Goal: Transaction & Acquisition: Purchase product/service

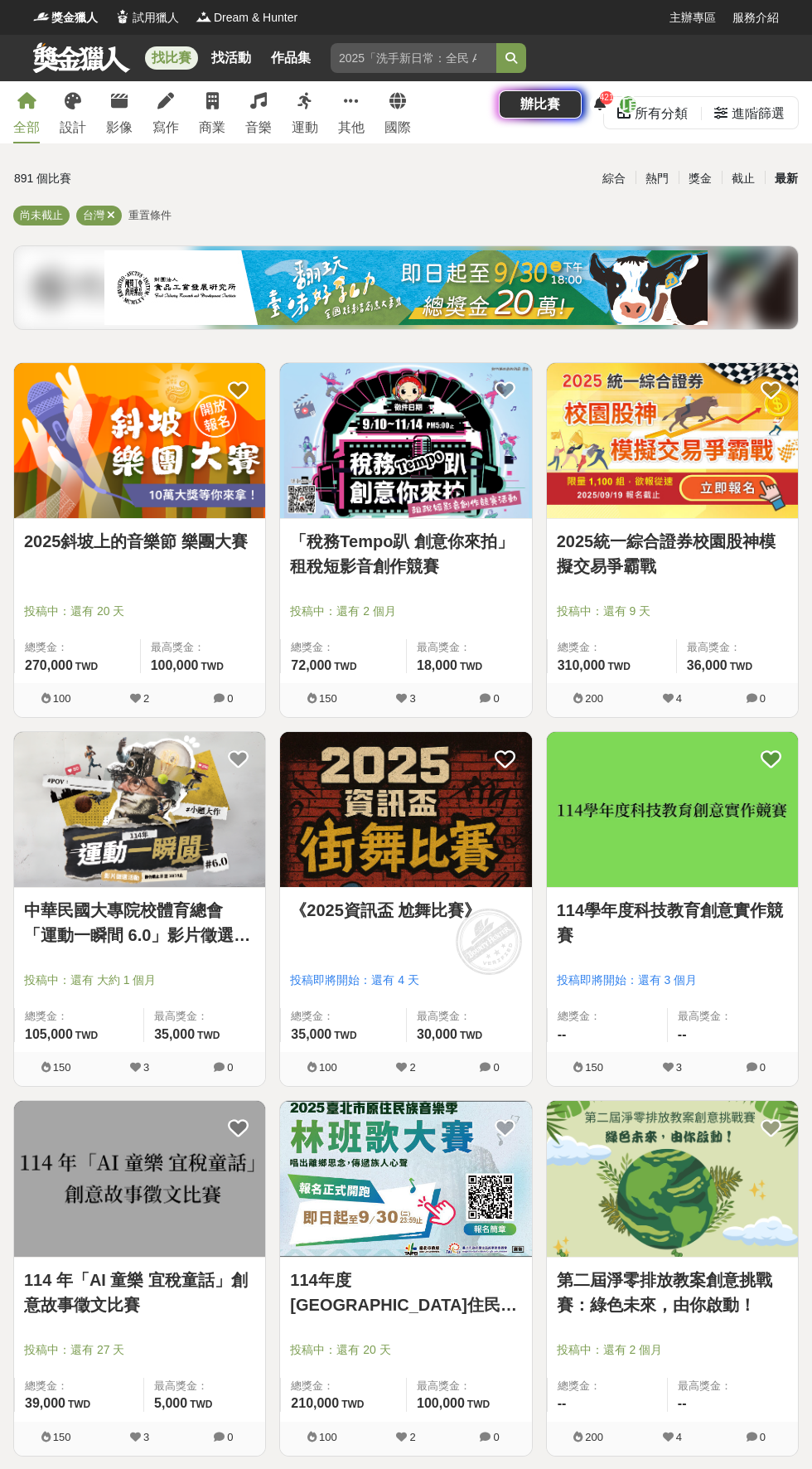
click at [754, 95] on div "[PERSON_NAME]" at bounding box center [702, 105] width 111 height 20
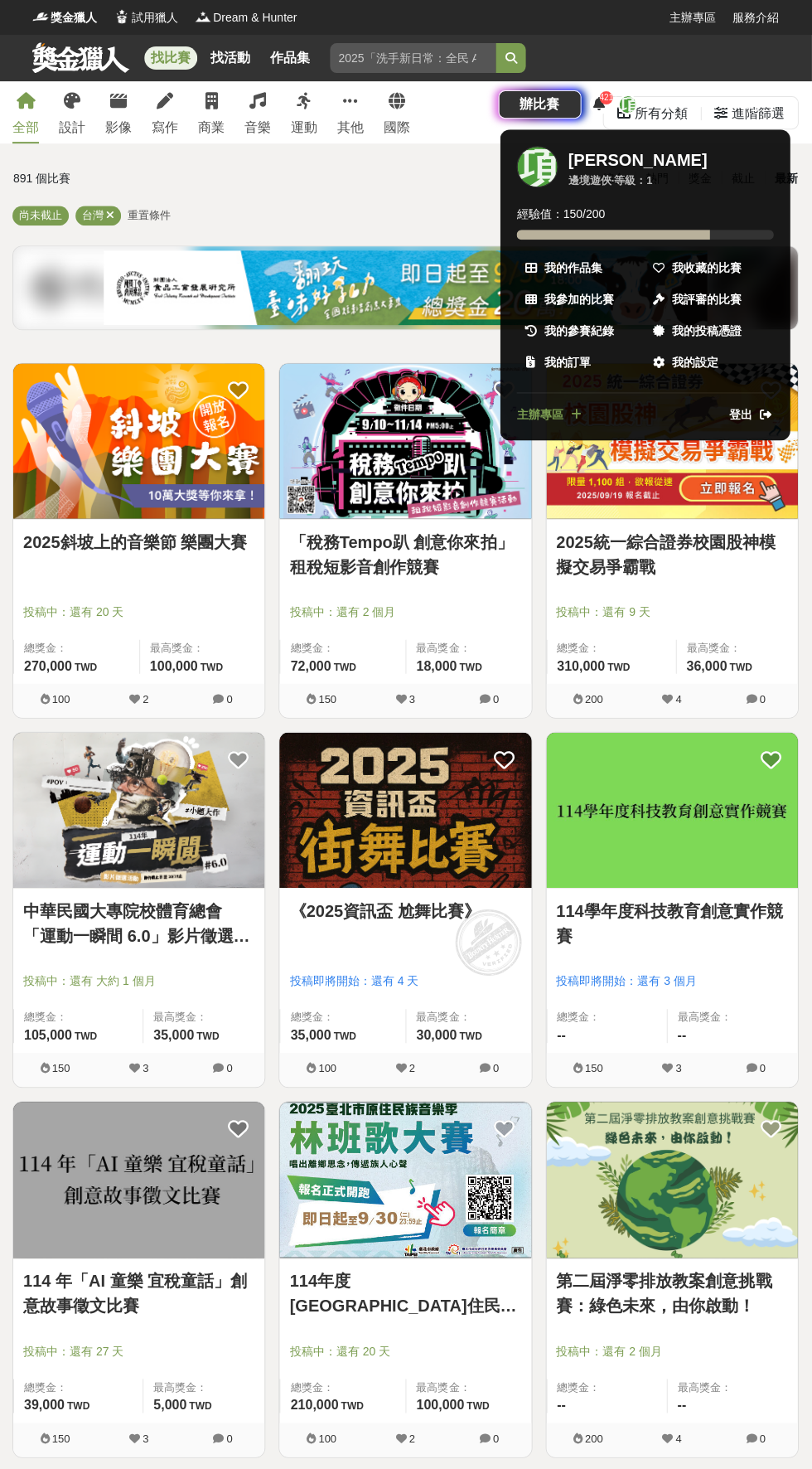
click at [622, 172] on div "等級： 1" at bounding box center [633, 181] width 38 height 17
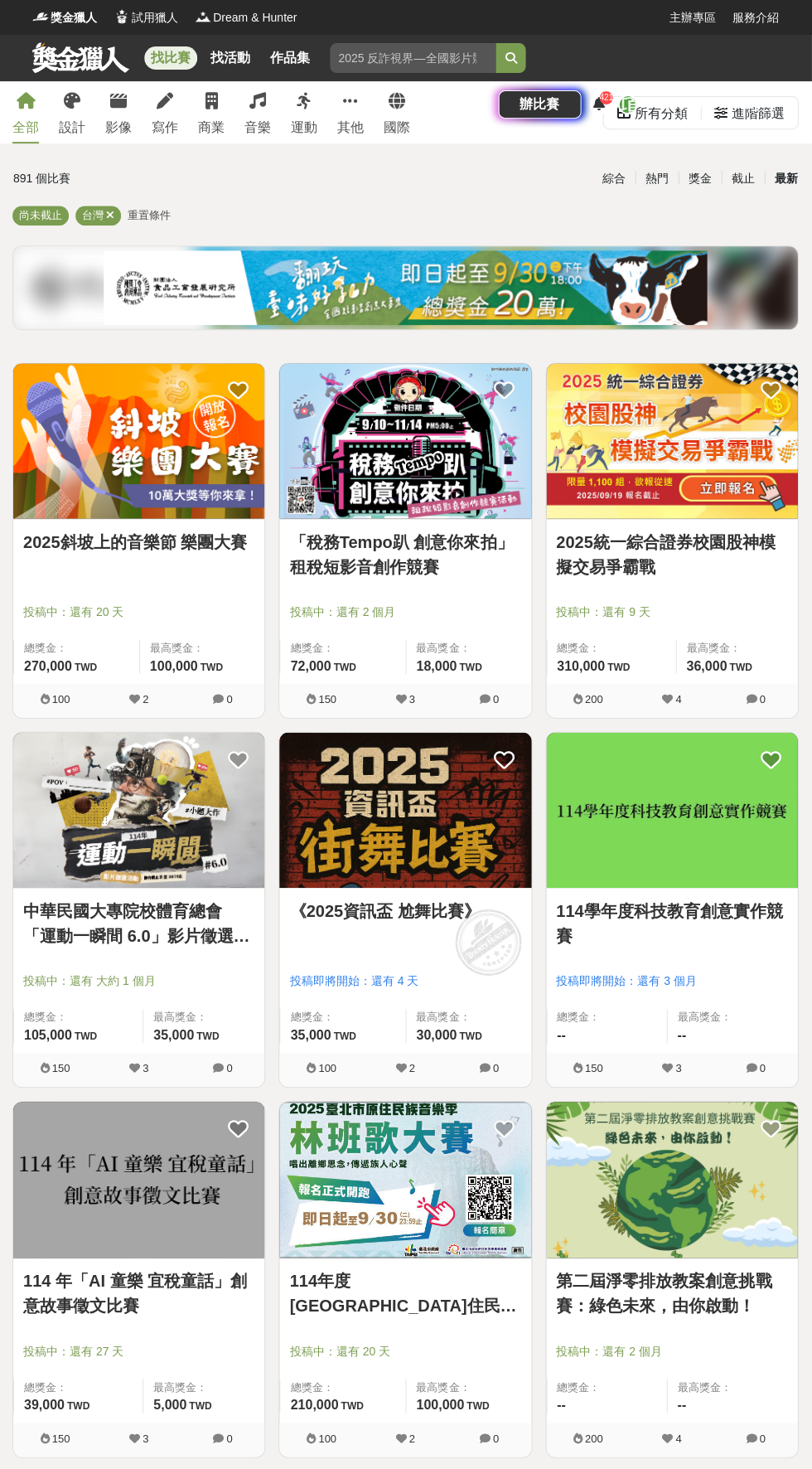
click at [772, 98] on icon at bounding box center [772, 104] width 13 height 13
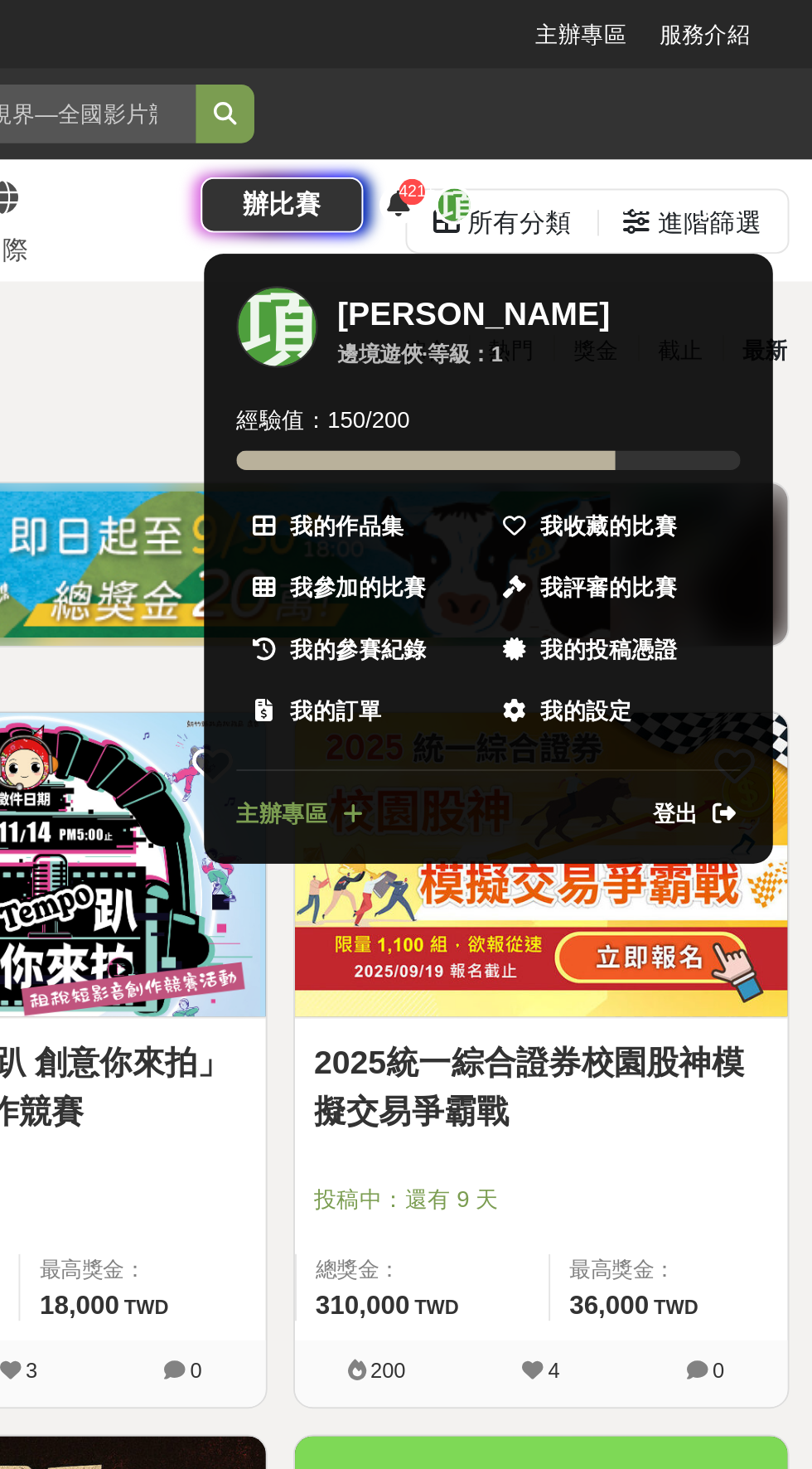
click at [584, 150] on div "[PERSON_NAME]" at bounding box center [637, 160] width 139 height 20
click at [577, 260] on span "我的作品集" at bounding box center [573, 268] width 58 height 17
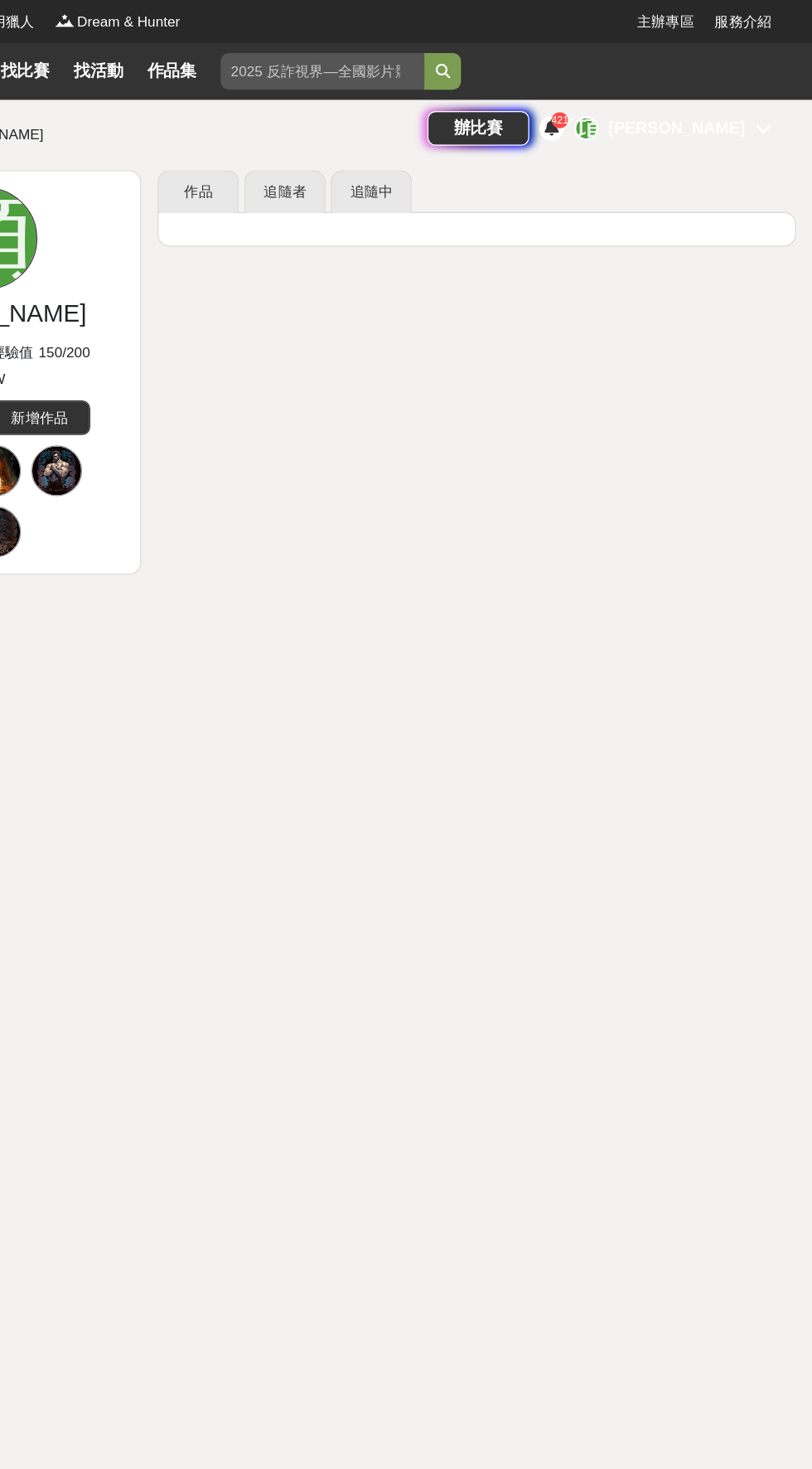
click at [731, 95] on div "[PERSON_NAME]" at bounding box center [702, 105] width 111 height 20
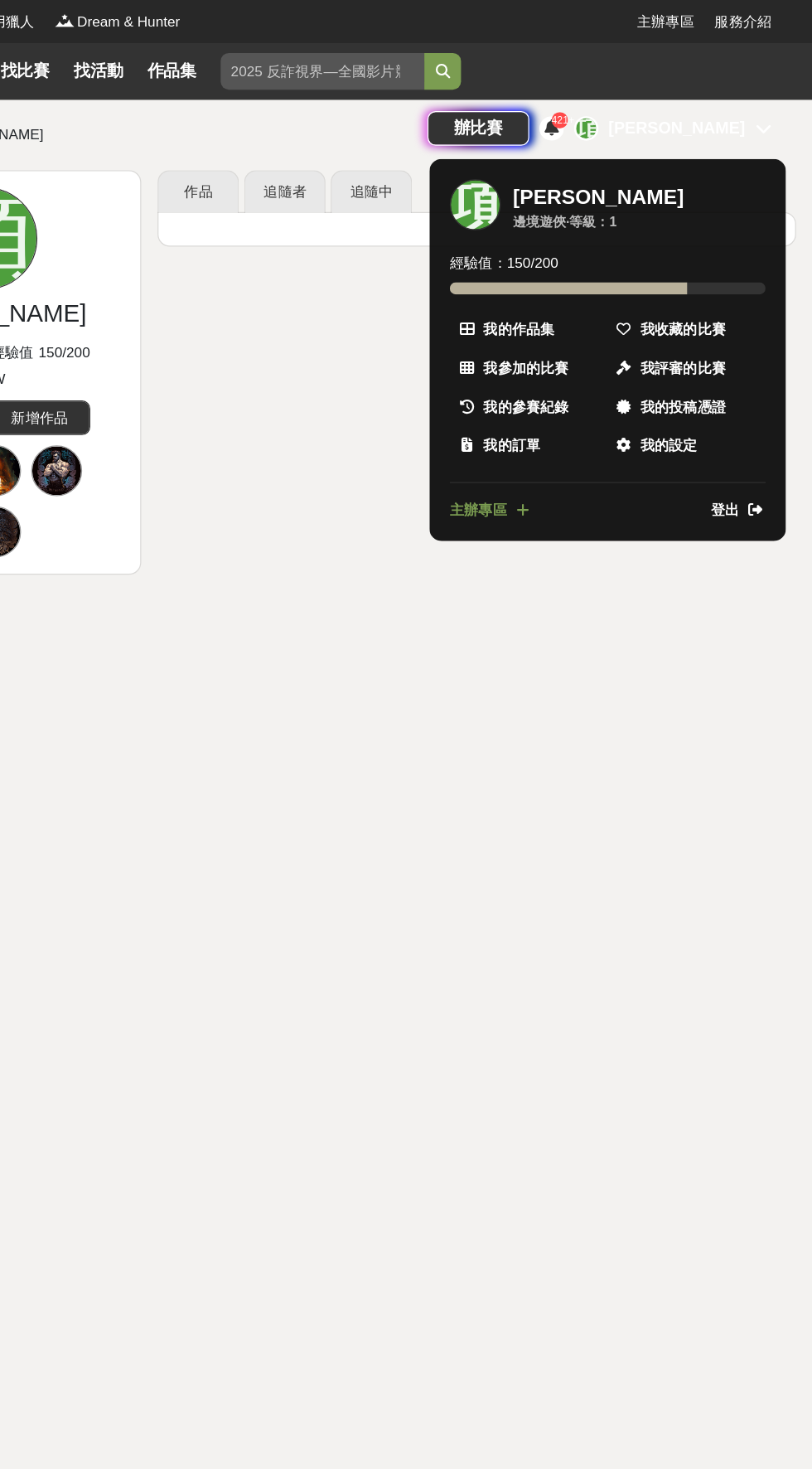
click at [698, 354] on span "我的設定" at bounding box center [695, 362] width 46 height 17
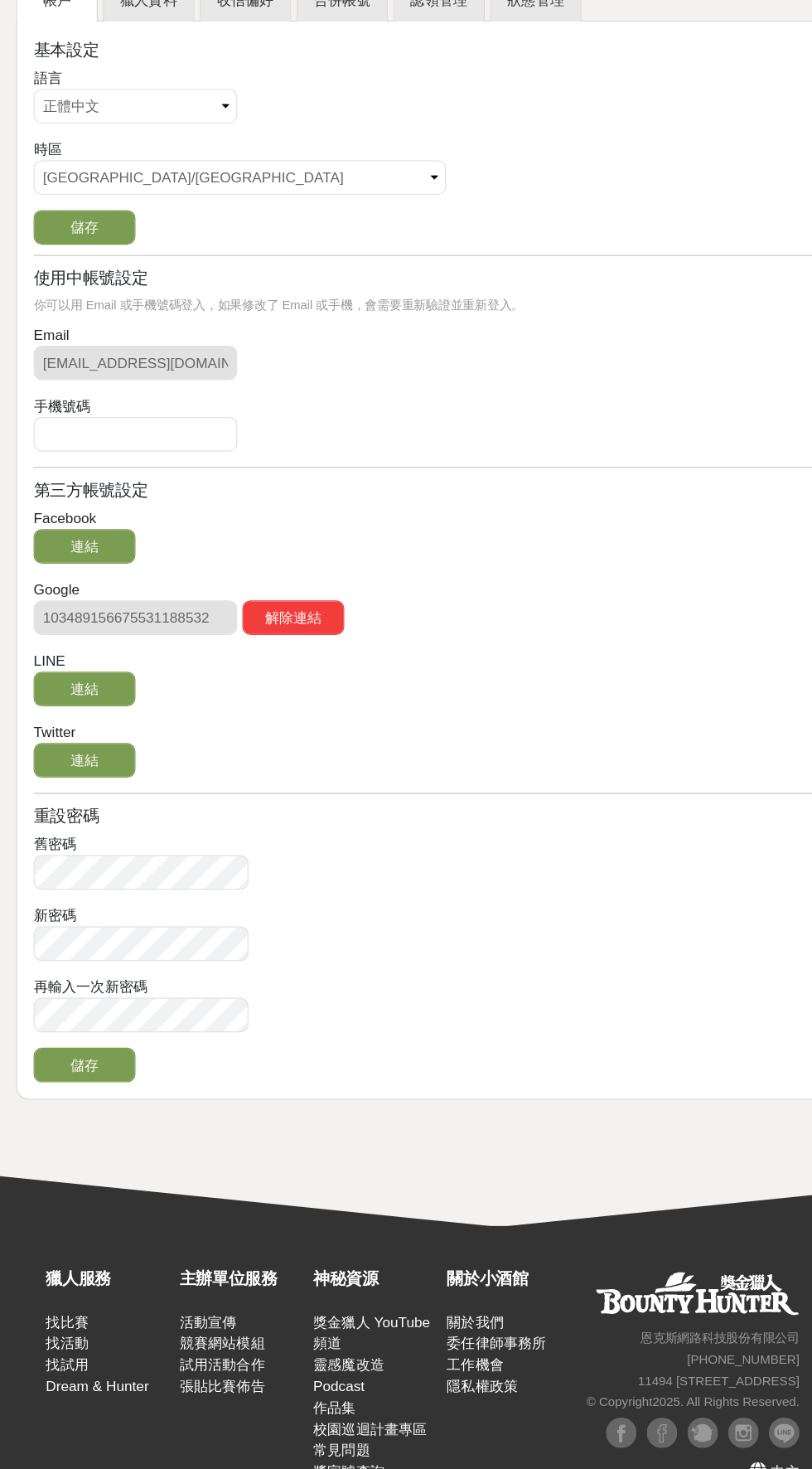
scroll to position [126, 0]
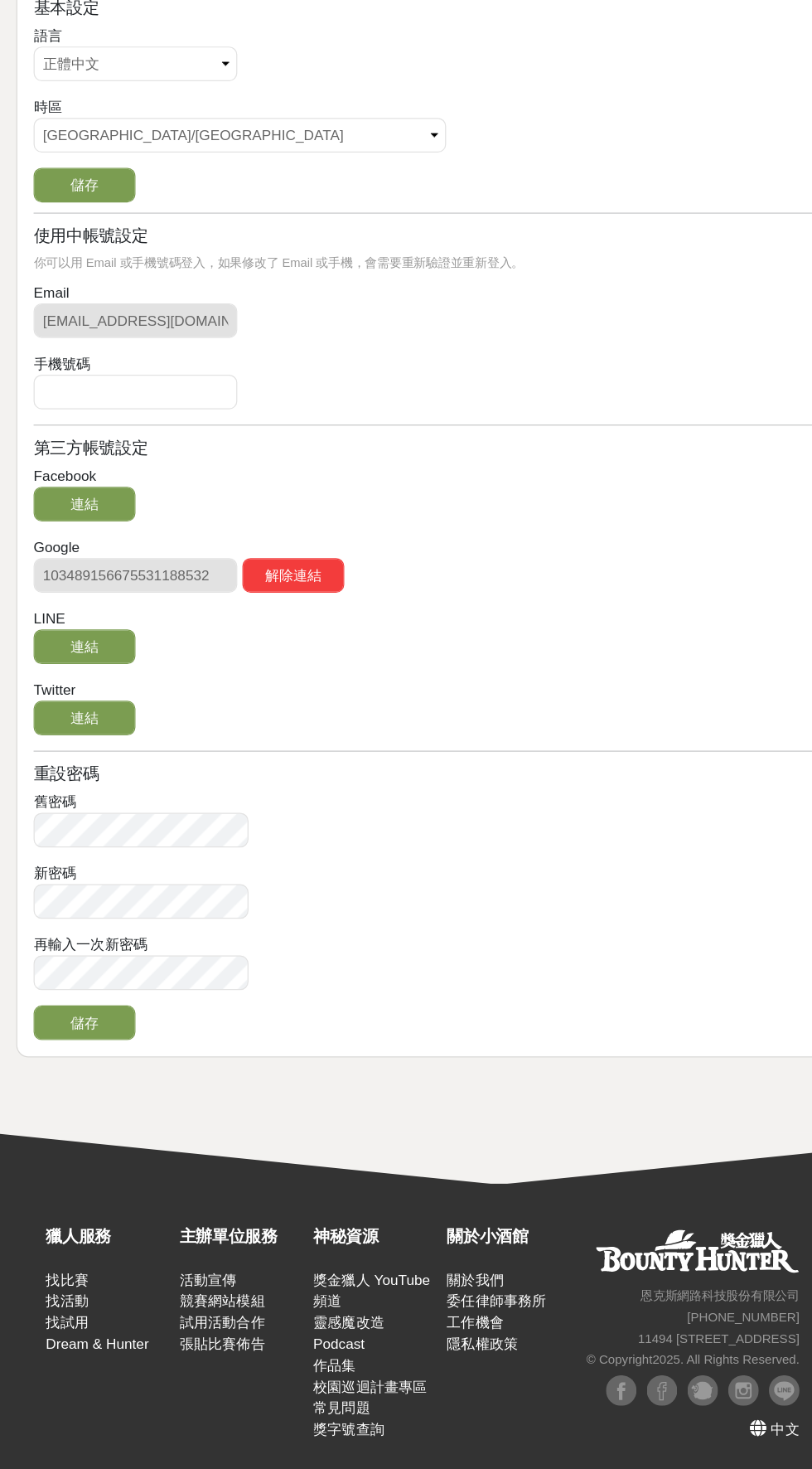
click at [65, 670] on button "連結" at bounding box center [69, 683] width 83 height 29
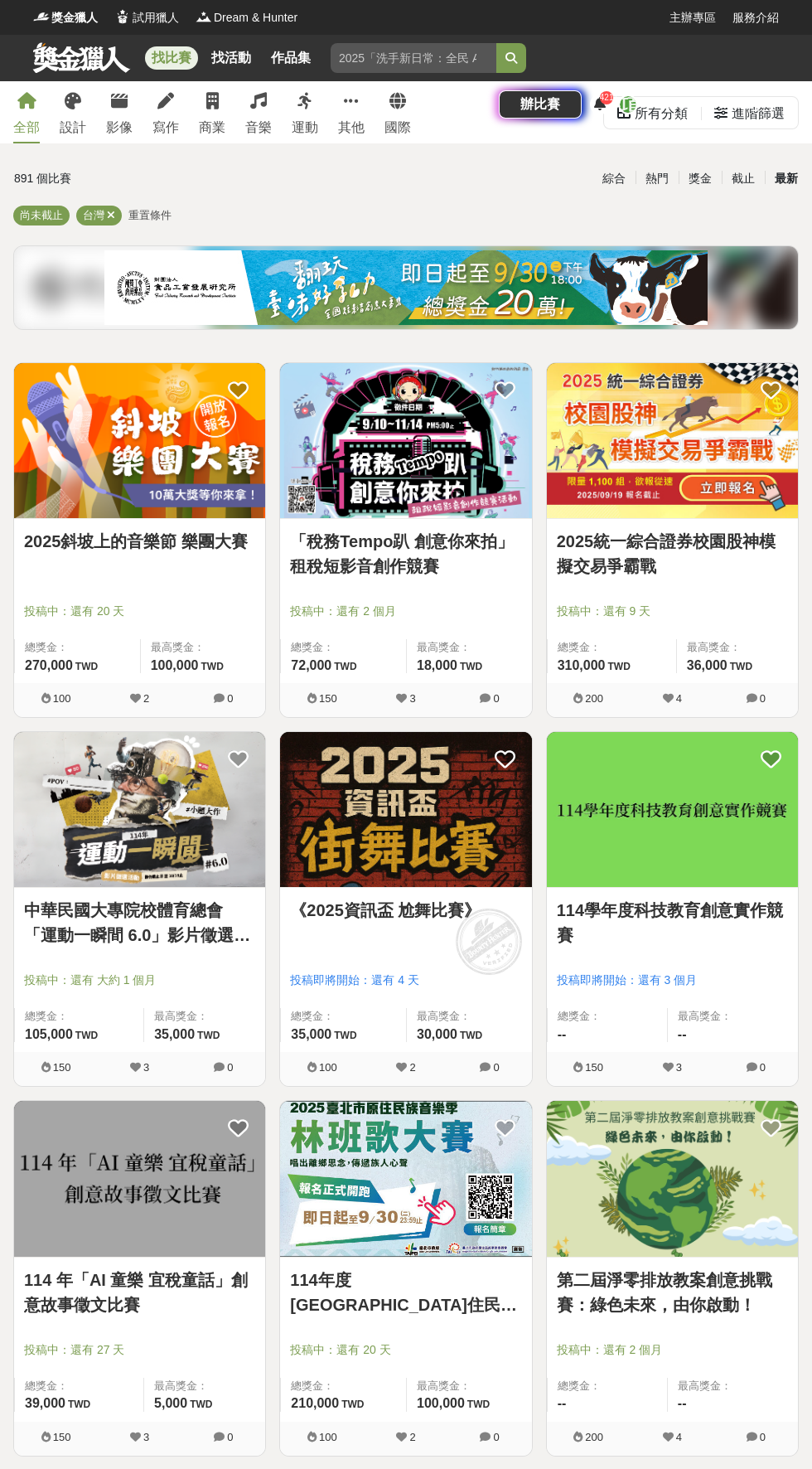
click at [606, 97] on icon at bounding box center [599, 103] width 12 height 13
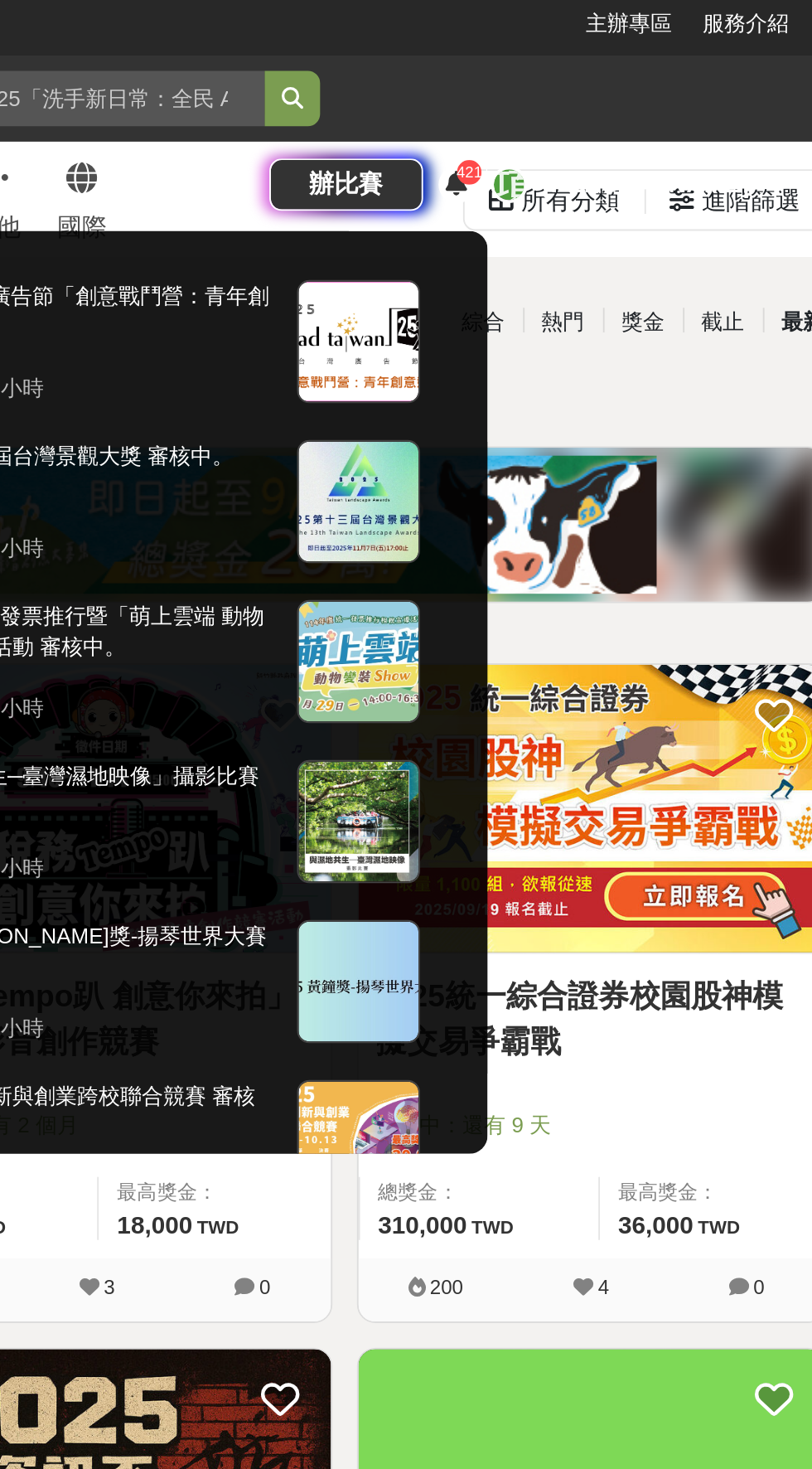
click at [741, 53] on div at bounding box center [406, 734] width 812 height 1469
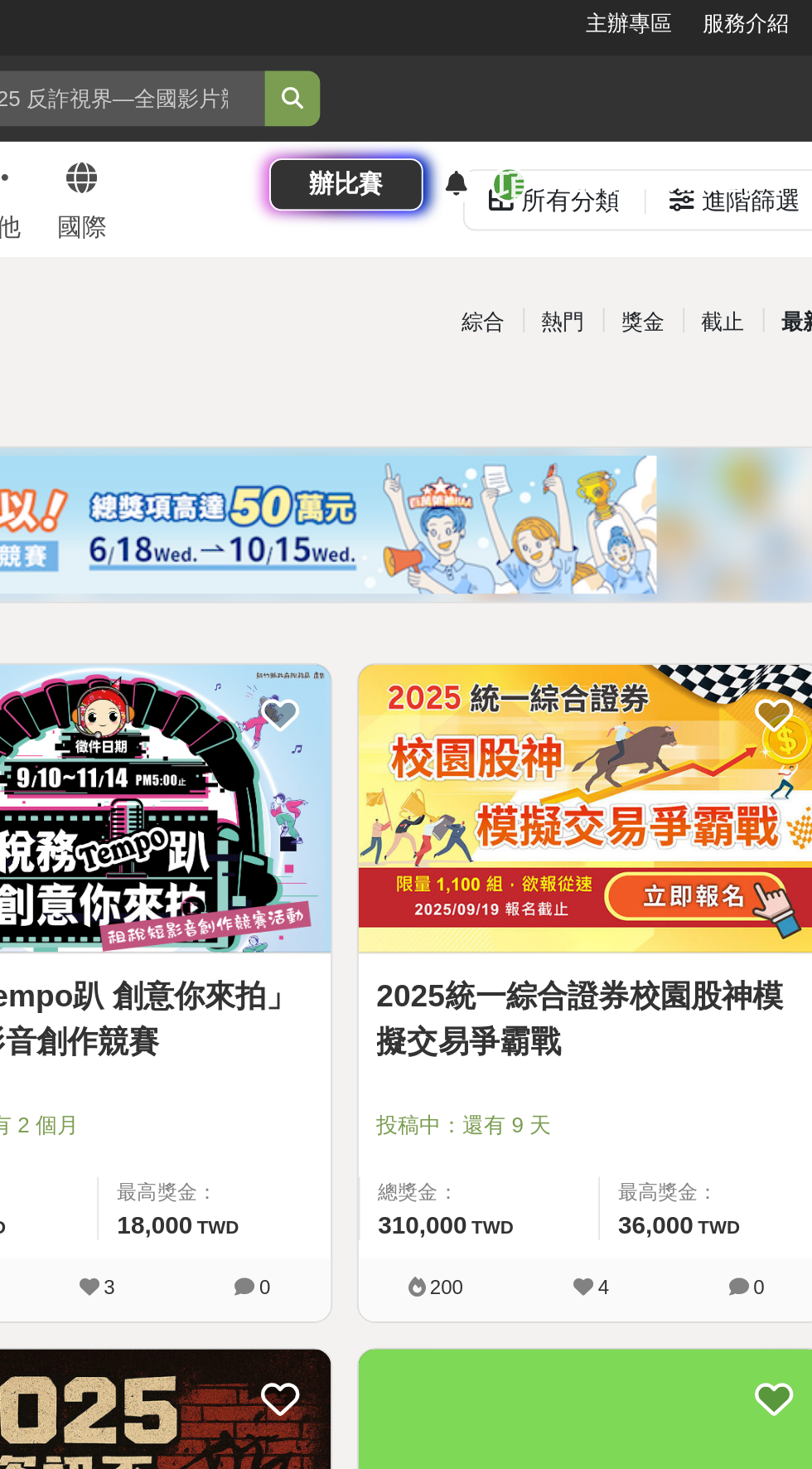
click at [768, 98] on icon at bounding box center [772, 104] width 13 height 13
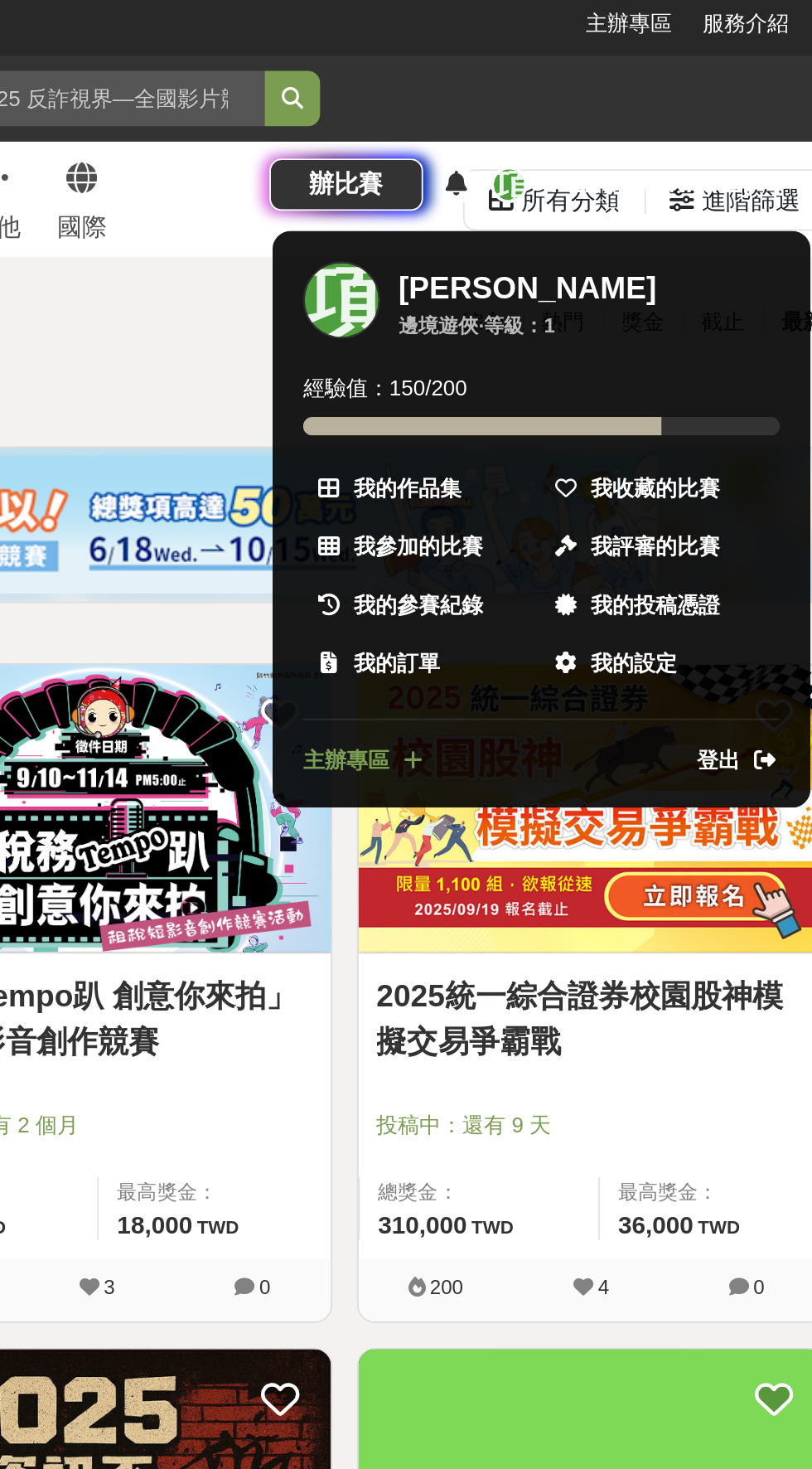
click at [593, 291] on span "我參加的比賽" at bounding box center [579, 299] width 70 height 17
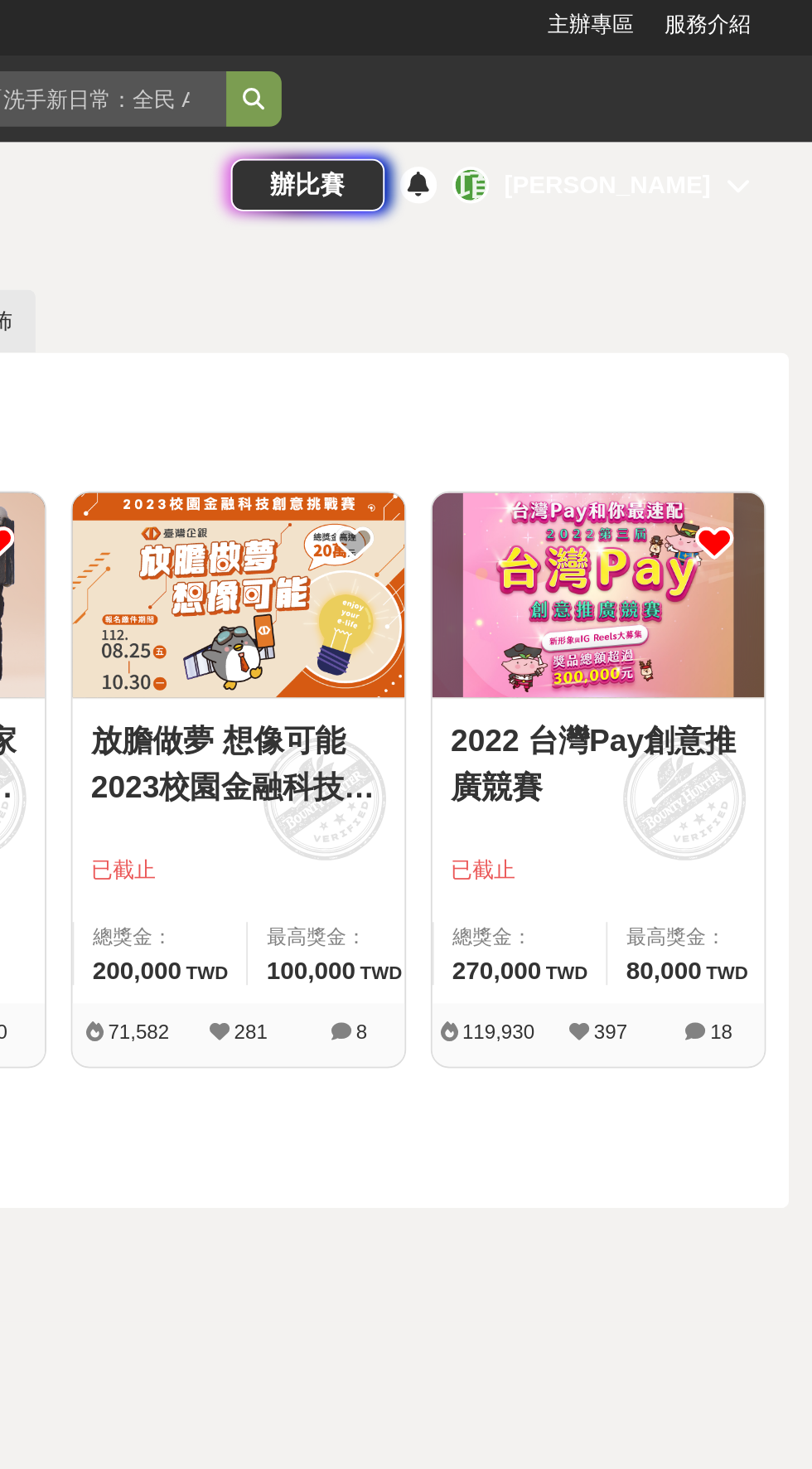
click at [774, 98] on icon at bounding box center [772, 104] width 13 height 13
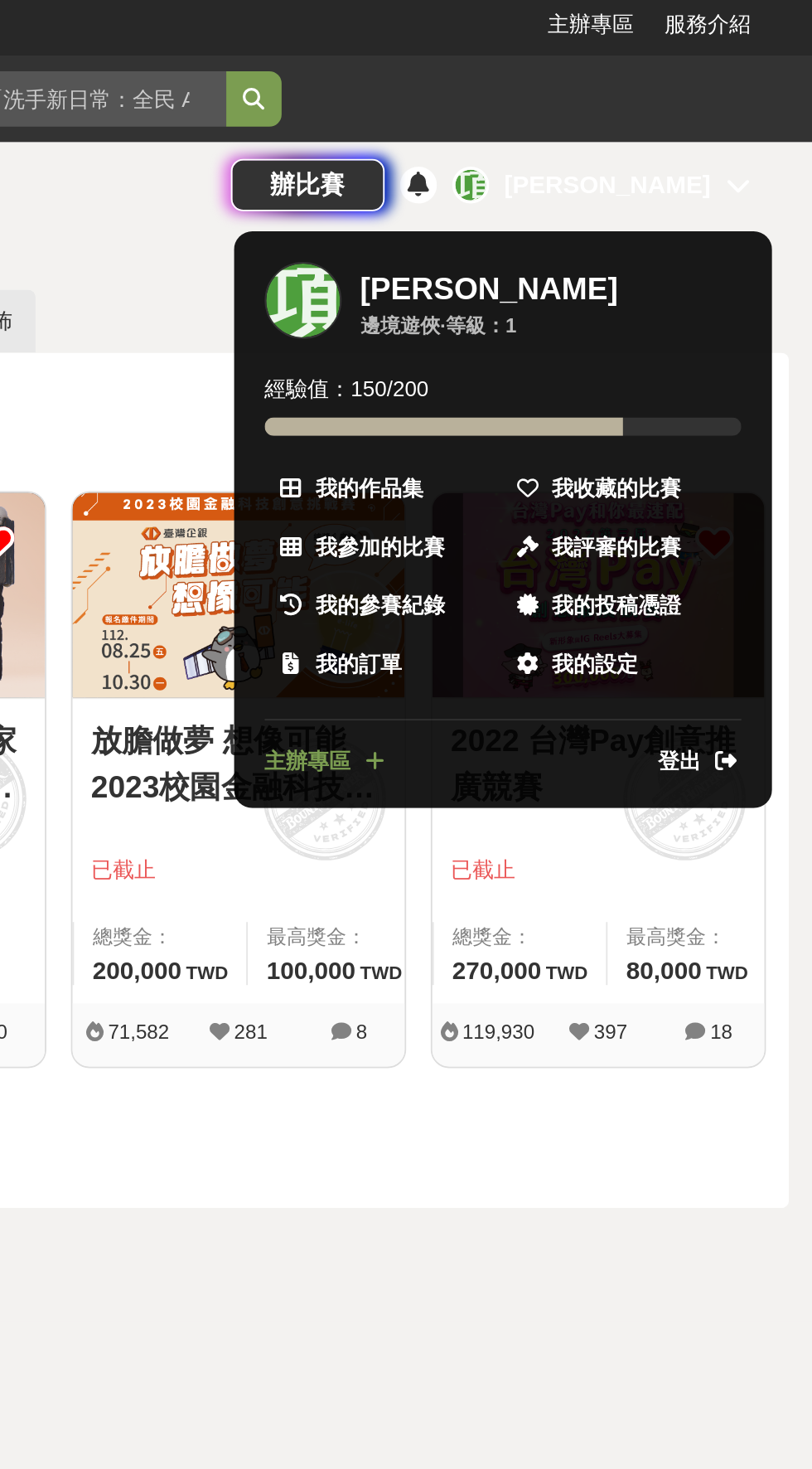
click at [568, 354] on span "我的訂單" at bounding box center [567, 362] width 46 height 17
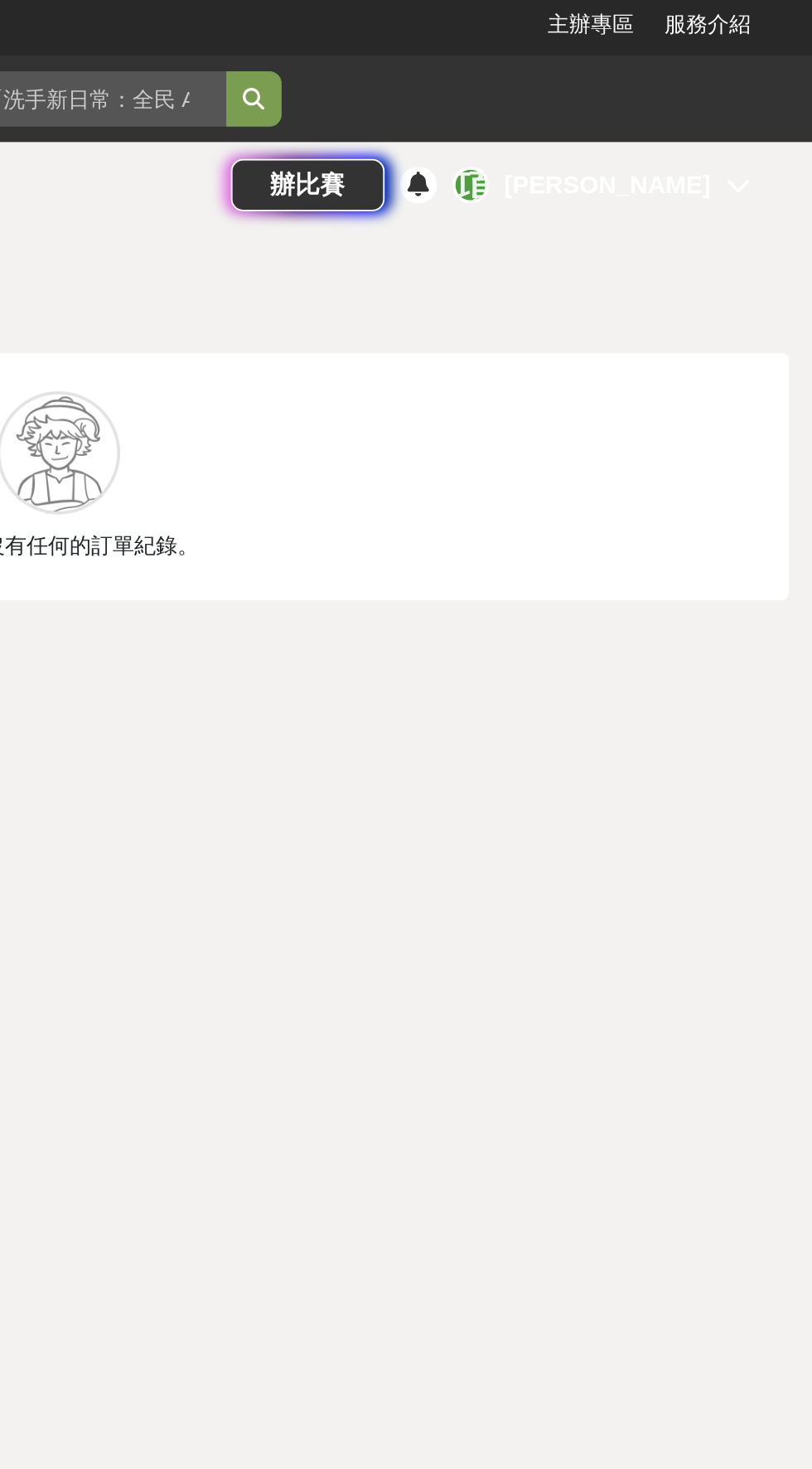
click at [764, 95] on div "項 項光婷" at bounding box center [698, 105] width 161 height 20
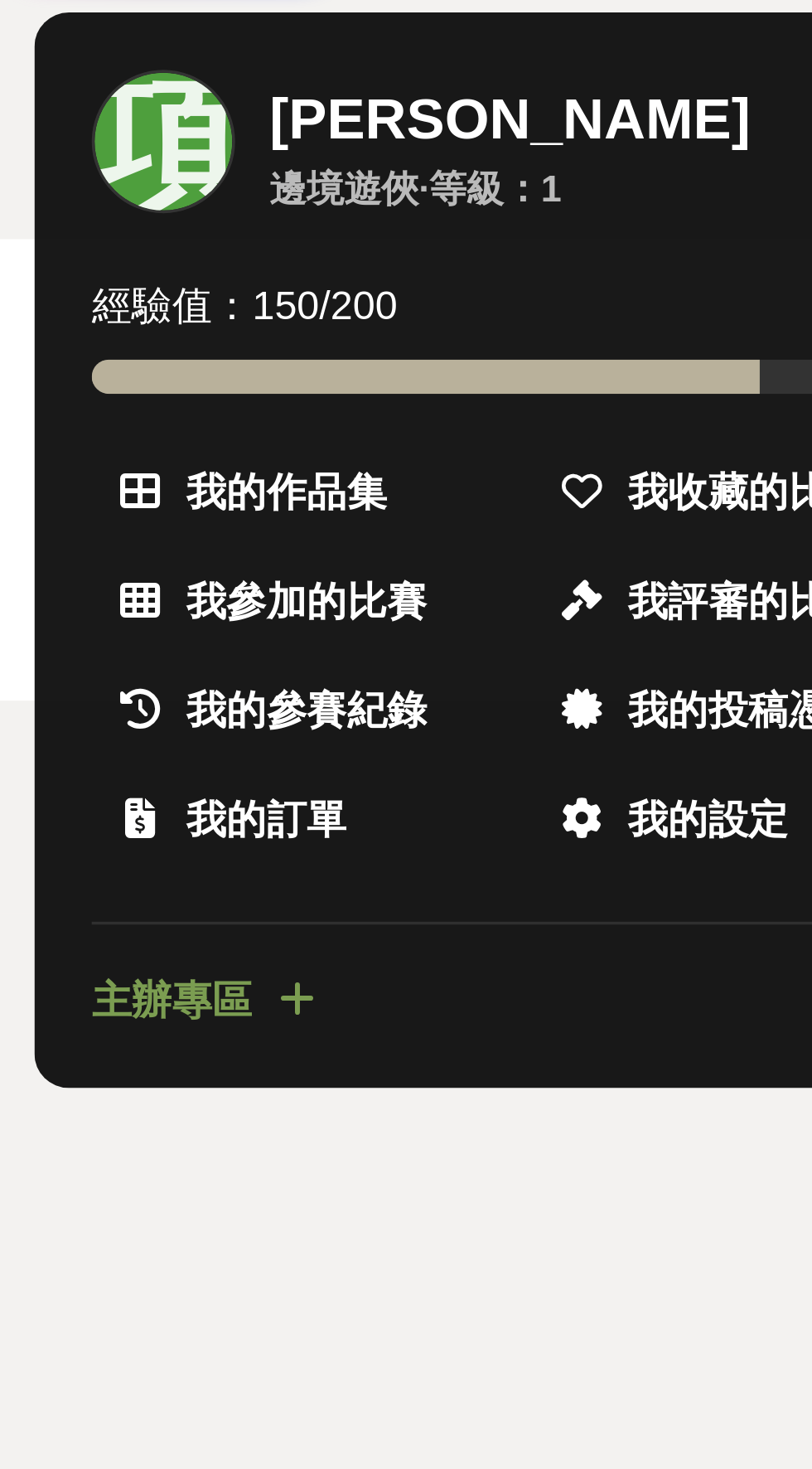
click at [592, 322] on span "我的參賽紀錄" at bounding box center [579, 331] width 70 height 17
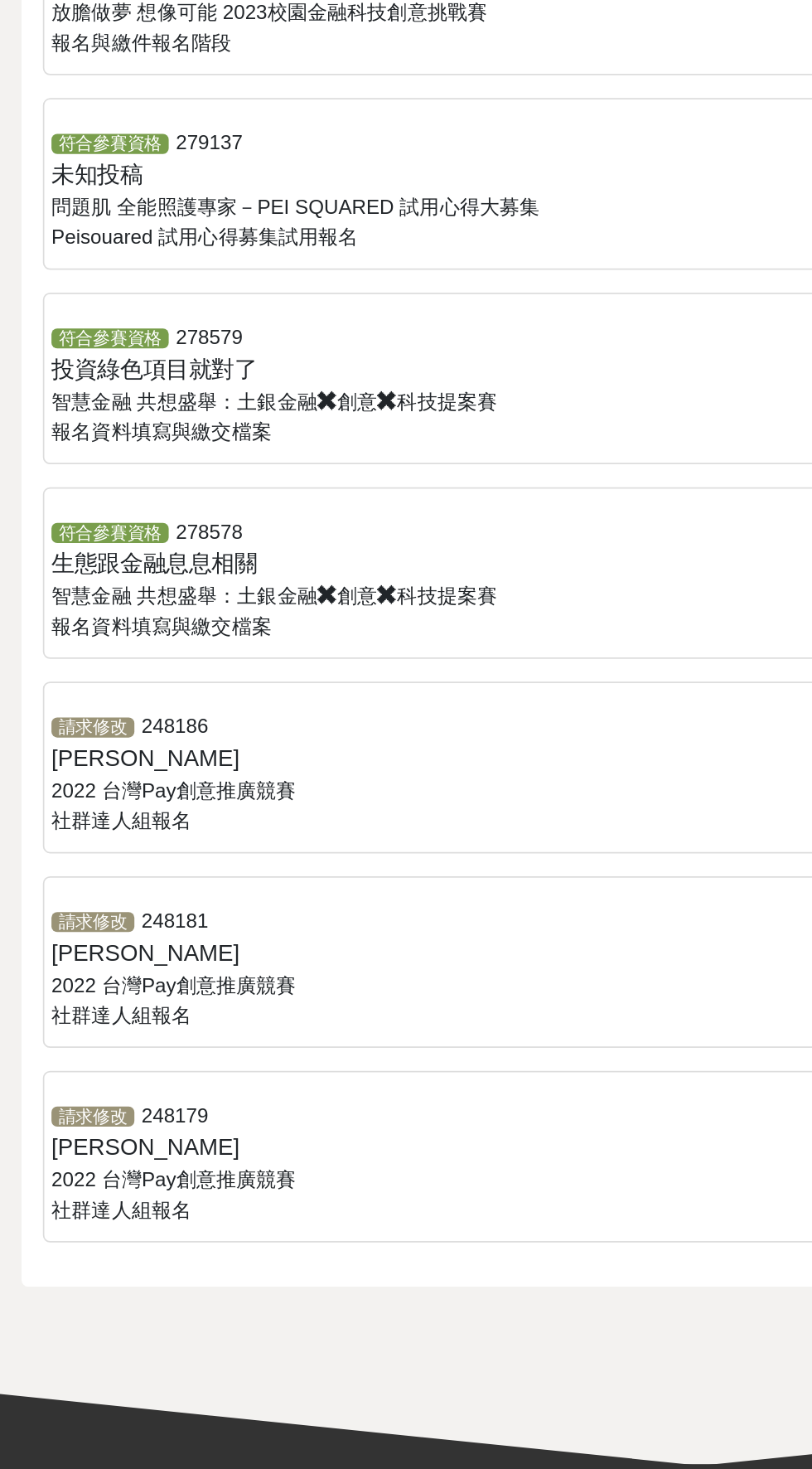
click at [55, 1132] on span "請求修改" at bounding box center [53, 1136] width 48 height 12
click at [44, 1147] on span "[PERSON_NAME]" at bounding box center [84, 1153] width 110 height 14
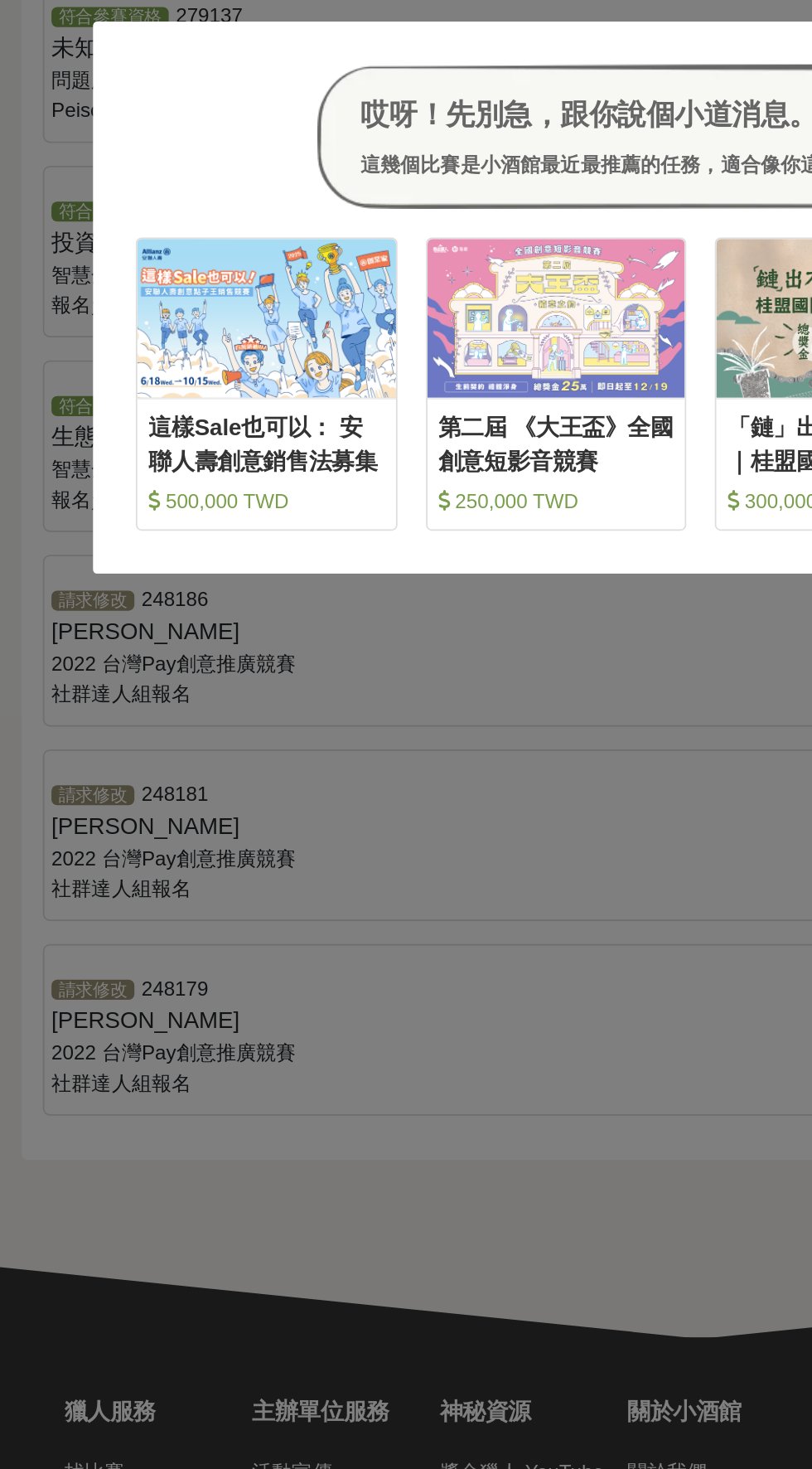
click at [342, 1121] on div "哎呀！先別急，跟你說個小道消息。 這幾個比賽是小酒館最近最推薦的任務，適合像你這樣有創意的人來參加噢！ 收藏 這樣Sale也可以： 安聯人壽創意銷售法募集 5…" at bounding box center [406, 734] width 812 height 1469
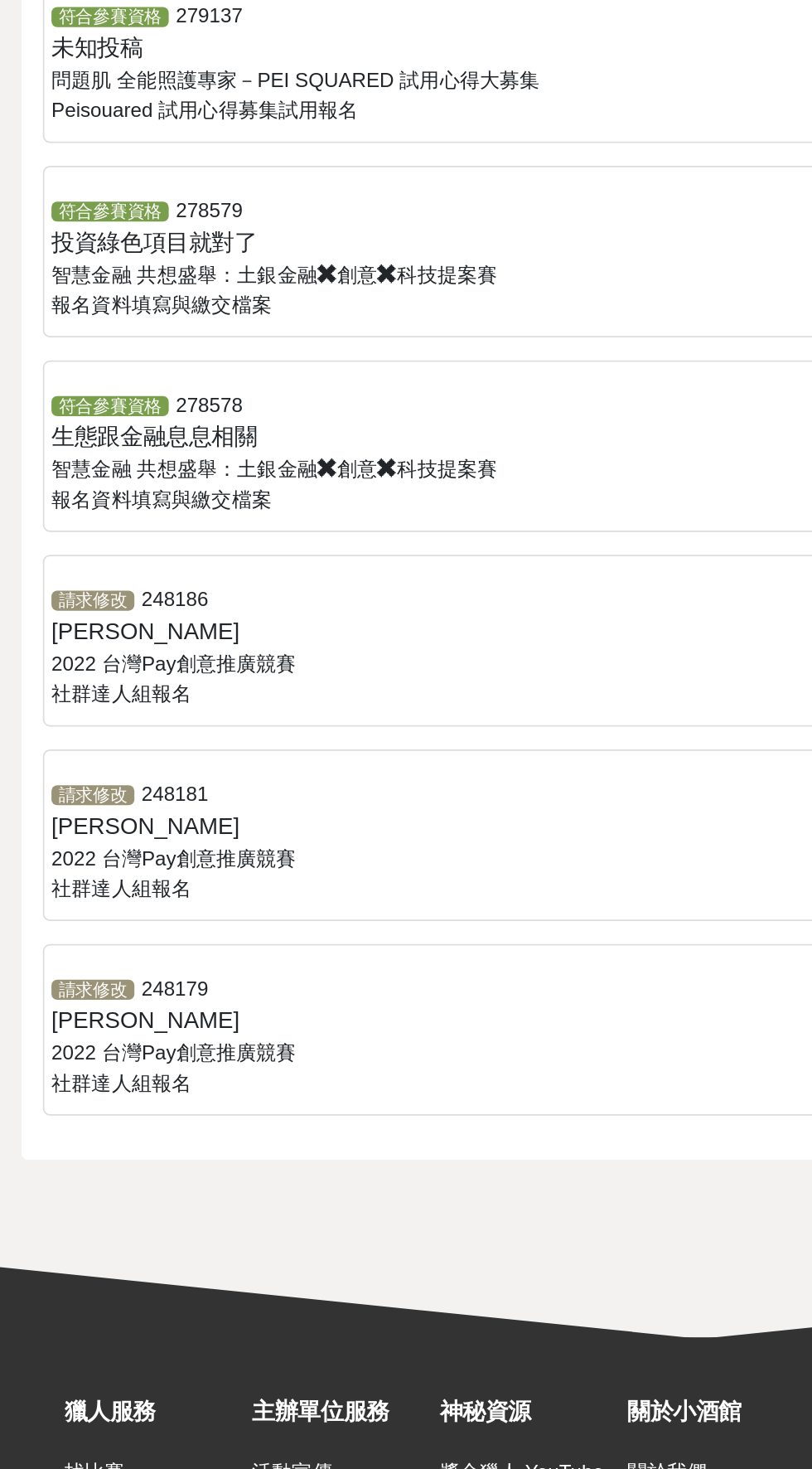
click at [131, 1189] on div "請求修改 248179 張禮祥 2022 台灣Pay創意推廣競賽 社群達人組 報名" at bounding box center [280, 1162] width 501 height 73
click at [55, 1141] on div "請求修改 248179 張禮祥 2022 台灣Pay創意推廣競賽 社群達人組 報名" at bounding box center [280, 1162] width 501 height 73
click at [66, 1039] on span "[PERSON_NAME]" at bounding box center [84, 1040] width 110 height 14
click at [323, 939] on div "請求修改 248186 張禮祥 2022 台灣Pay創意推廣競賽 社群達人組 報名" at bounding box center [280, 937] width 501 height 73
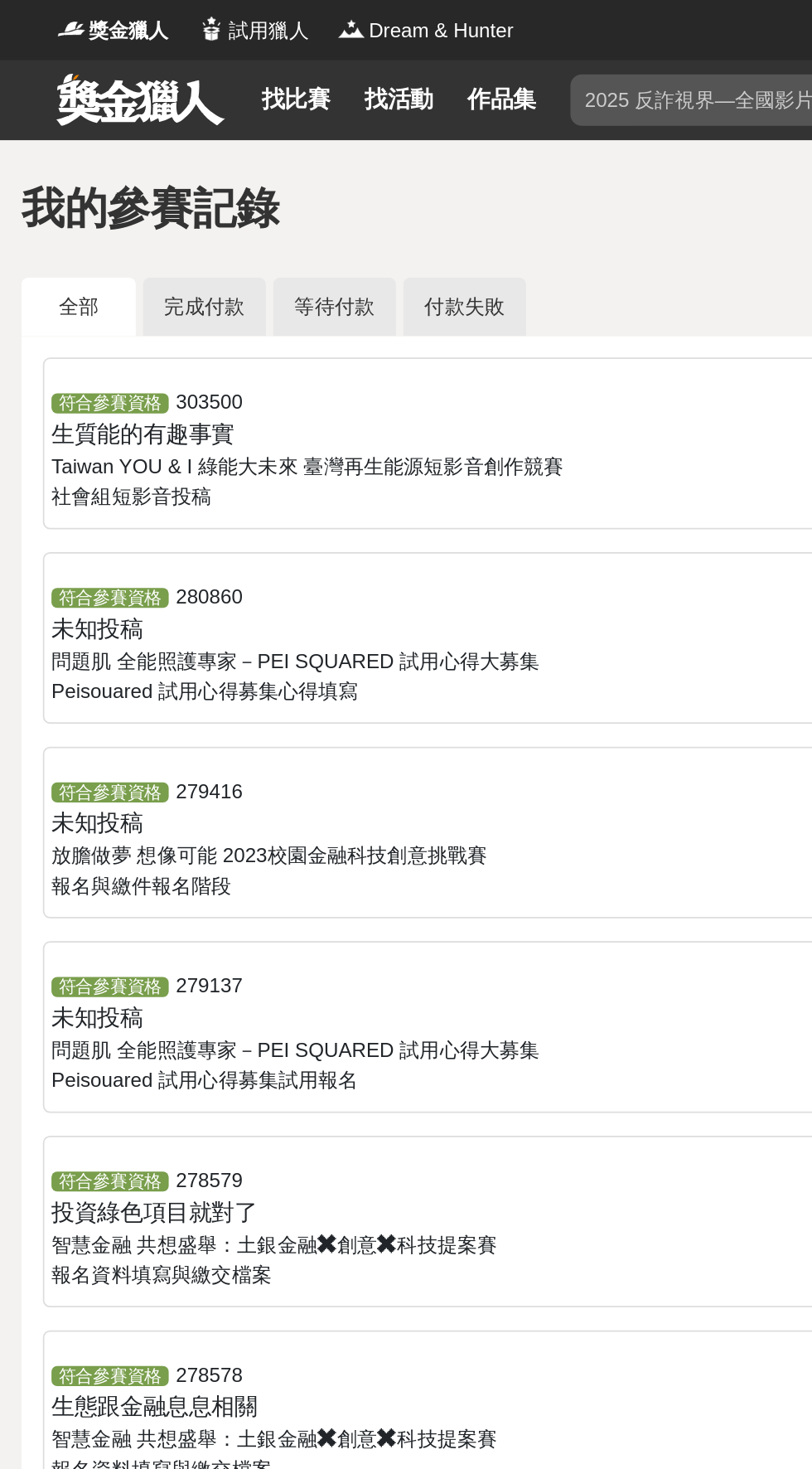
click at [116, 172] on link "完成付款" at bounding box center [118, 178] width 71 height 34
click at [380, 256] on div "符合參賽資格 303500 生質能的有趣事實 Taiwan YOU & I 綠能大未來 臺灣再生能源短影音創作競賽 社會組 短影音投稿" at bounding box center [280, 261] width 501 height 73
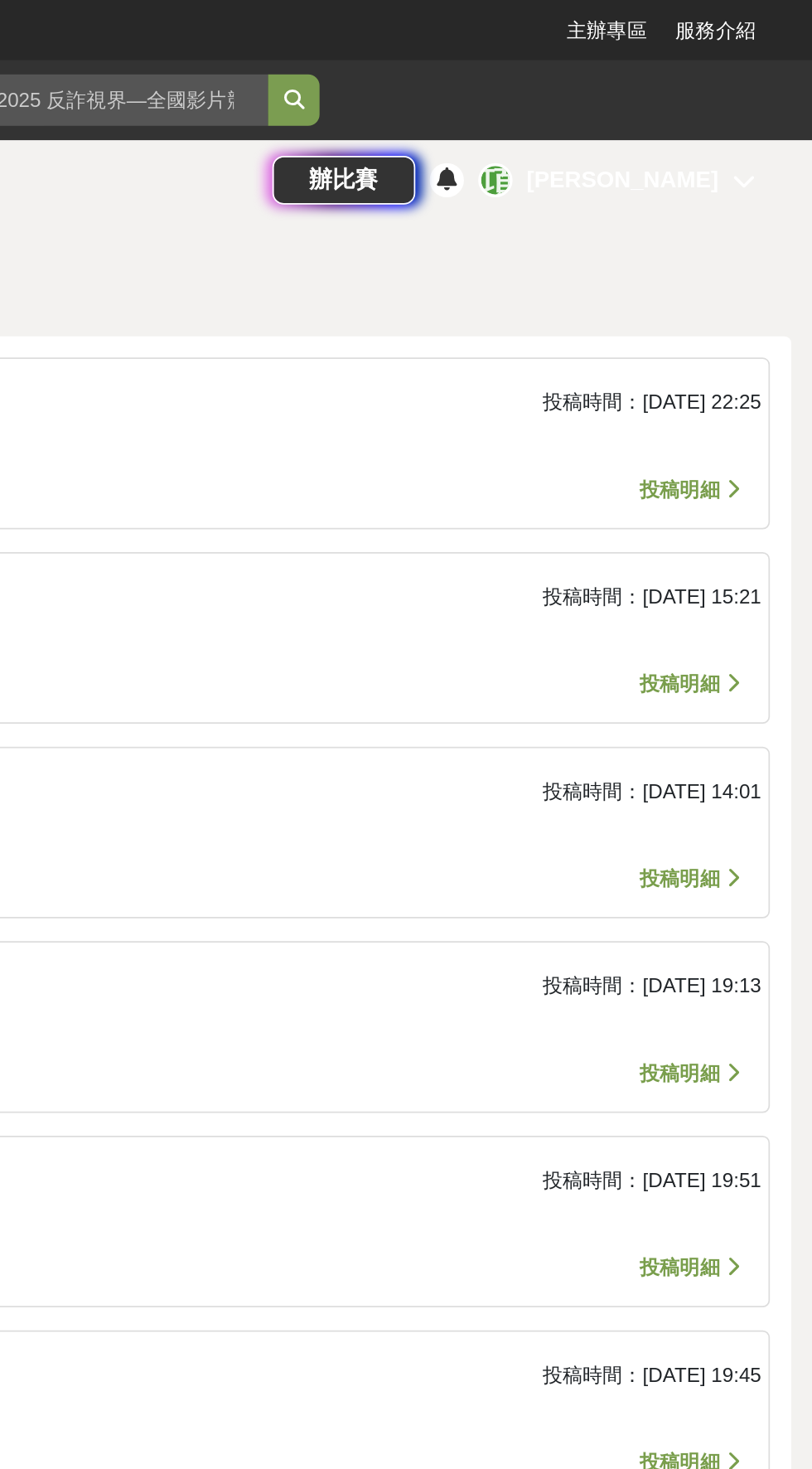
click at [742, 289] on span "投稿明細" at bounding box center [735, 284] width 46 height 13
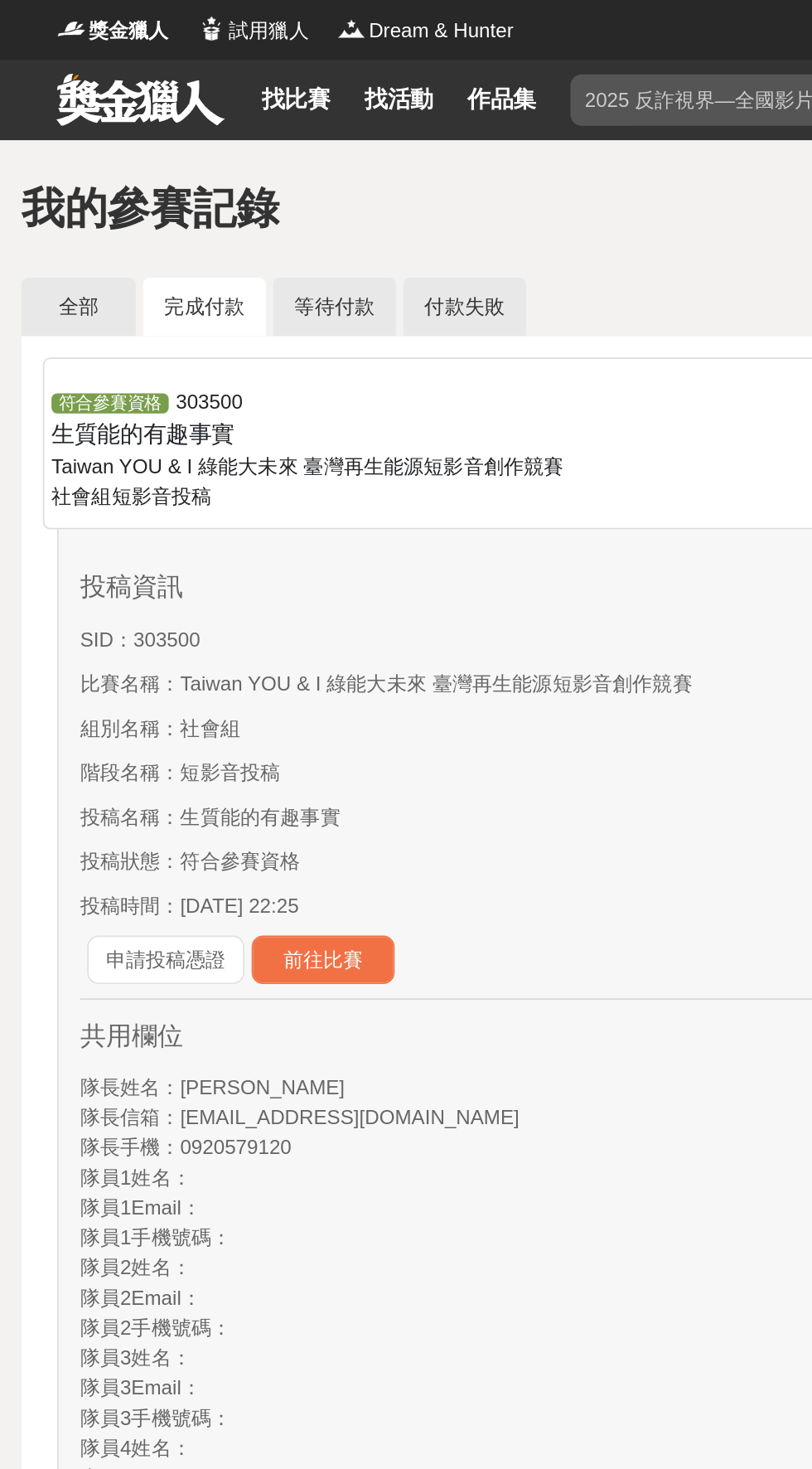
click at [206, 555] on button "前往比賽" at bounding box center [187, 556] width 83 height 29
click at [412, 468] on p "投稿名稱： 生質能的有趣事實" at bounding box center [405, 473] width 719 height 17
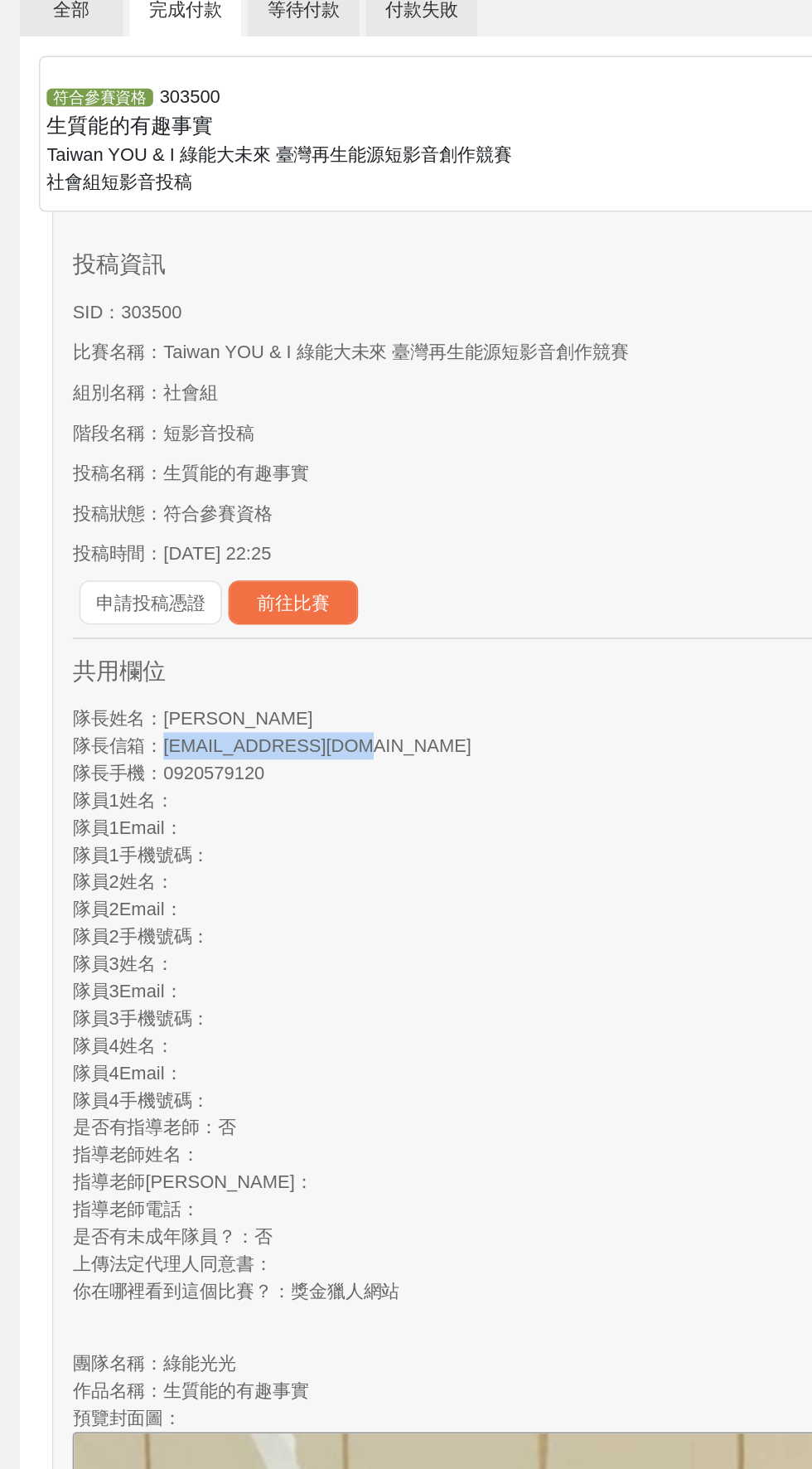
copy span "[EMAIL_ADDRESS][DOMAIN_NAME]"
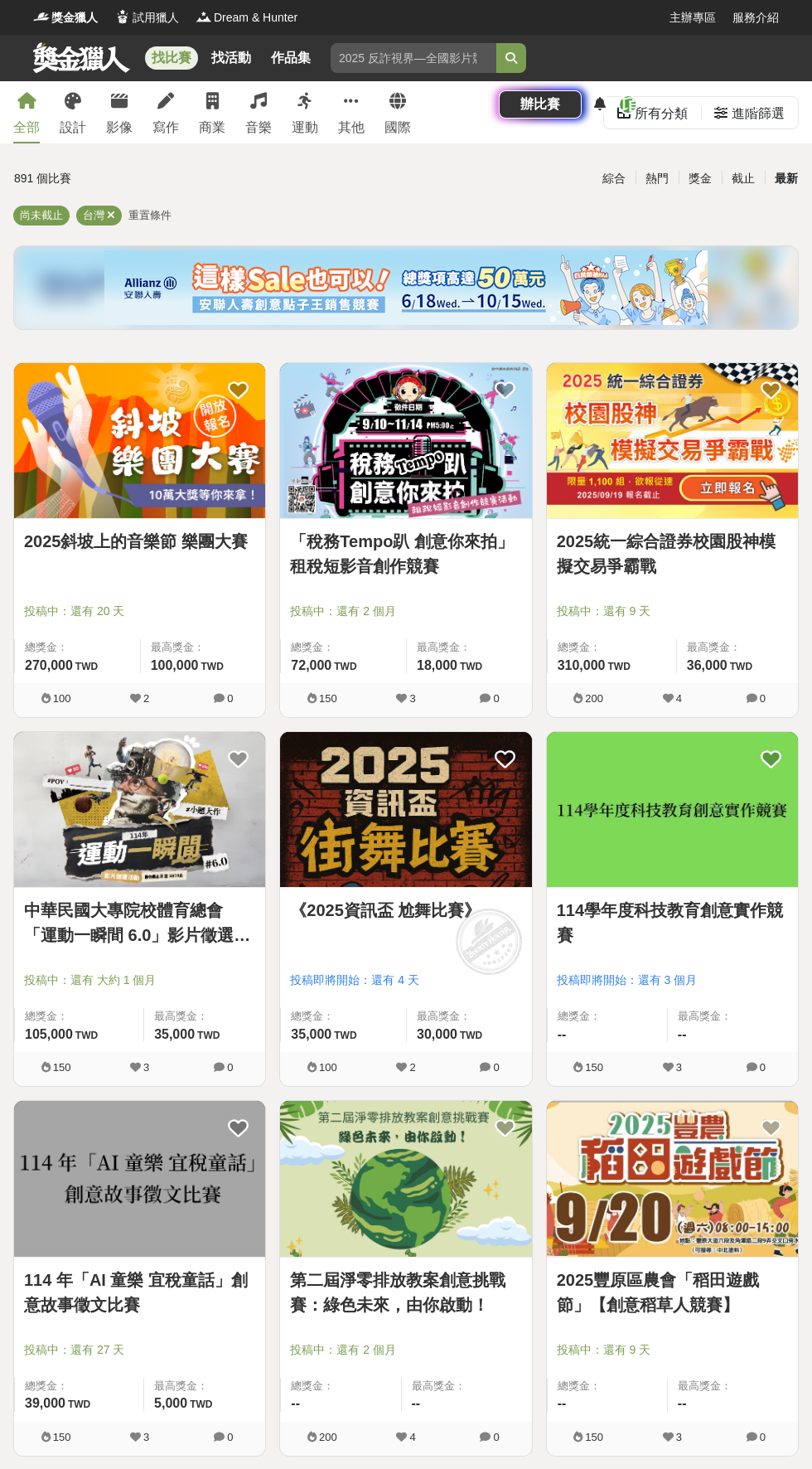
click at [606, 97] on icon at bounding box center [599, 103] width 12 height 13
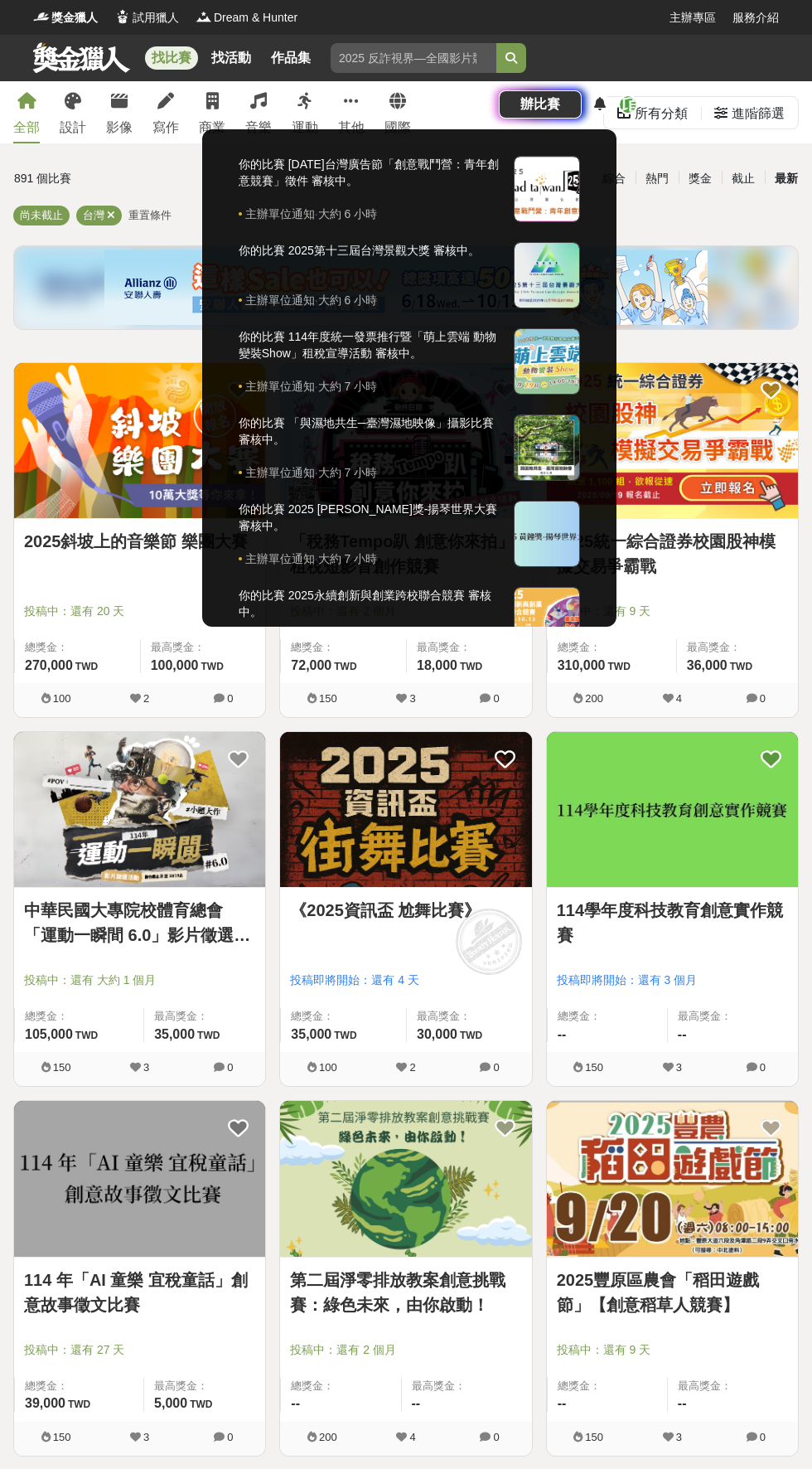
click at [730, 50] on div at bounding box center [406, 734] width 812 height 1469
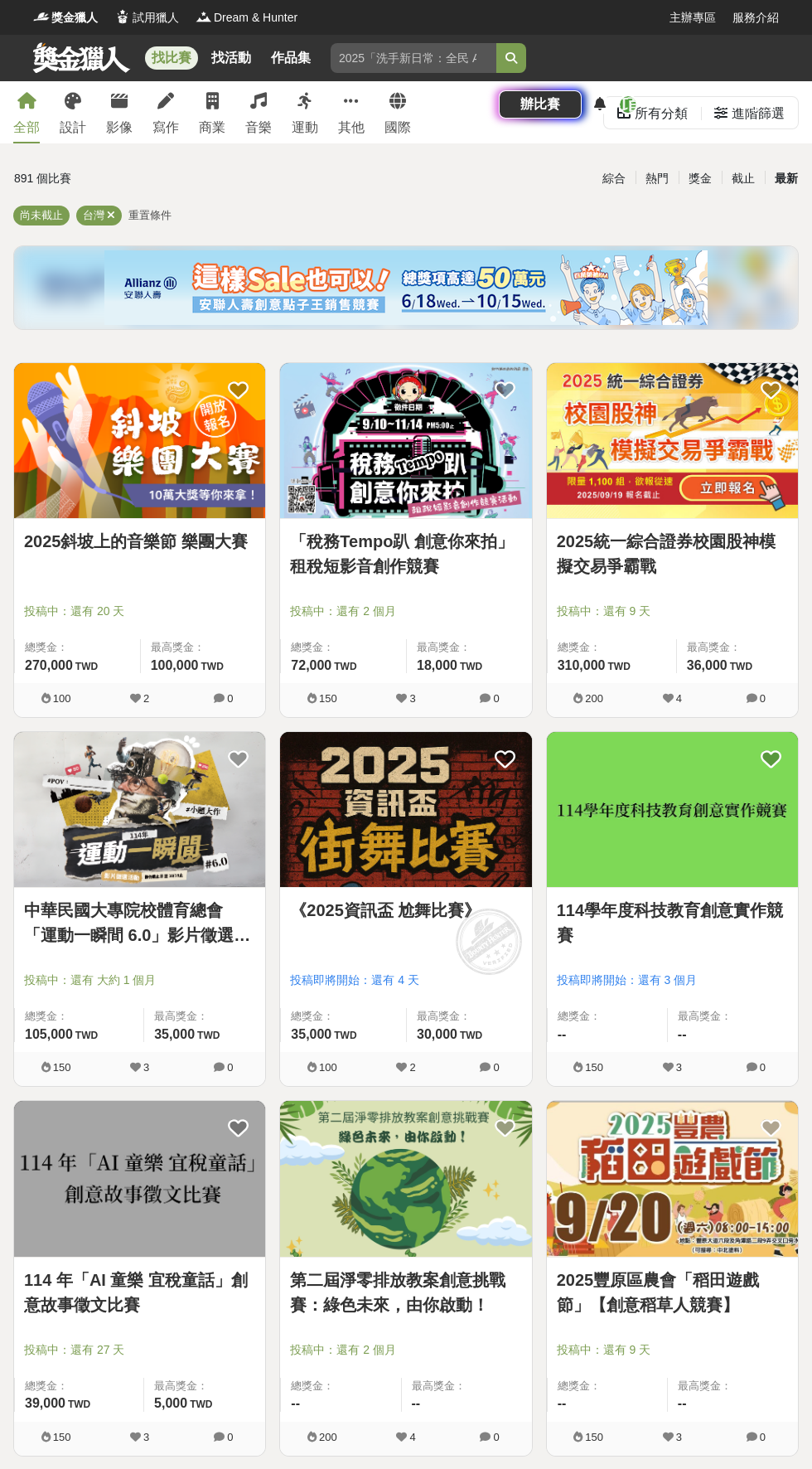
click at [725, 95] on div "[PERSON_NAME]" at bounding box center [702, 105] width 111 height 20
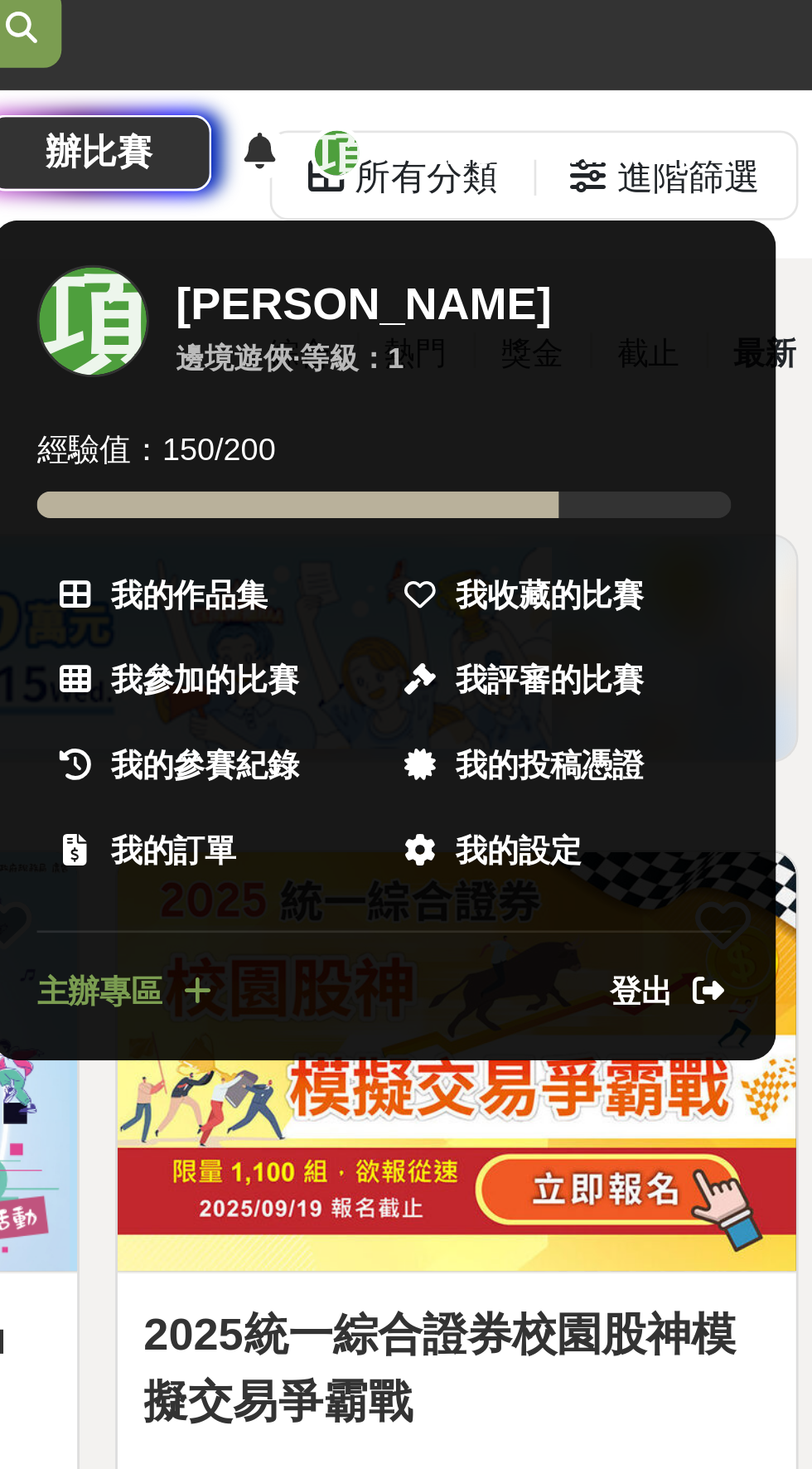
click at [708, 354] on span "我的設定" at bounding box center [695, 362] width 46 height 17
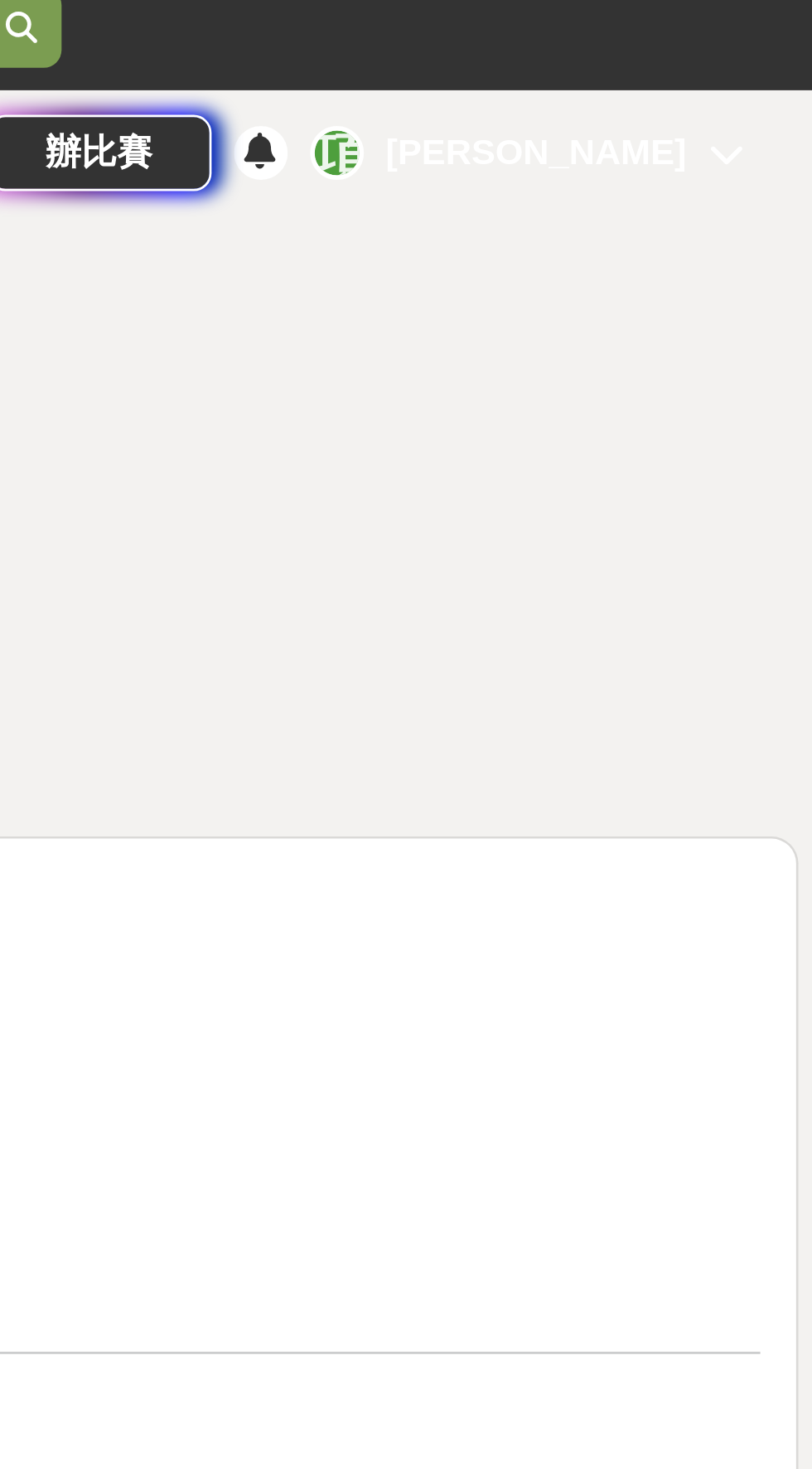
click at [769, 98] on icon at bounding box center [772, 104] width 13 height 13
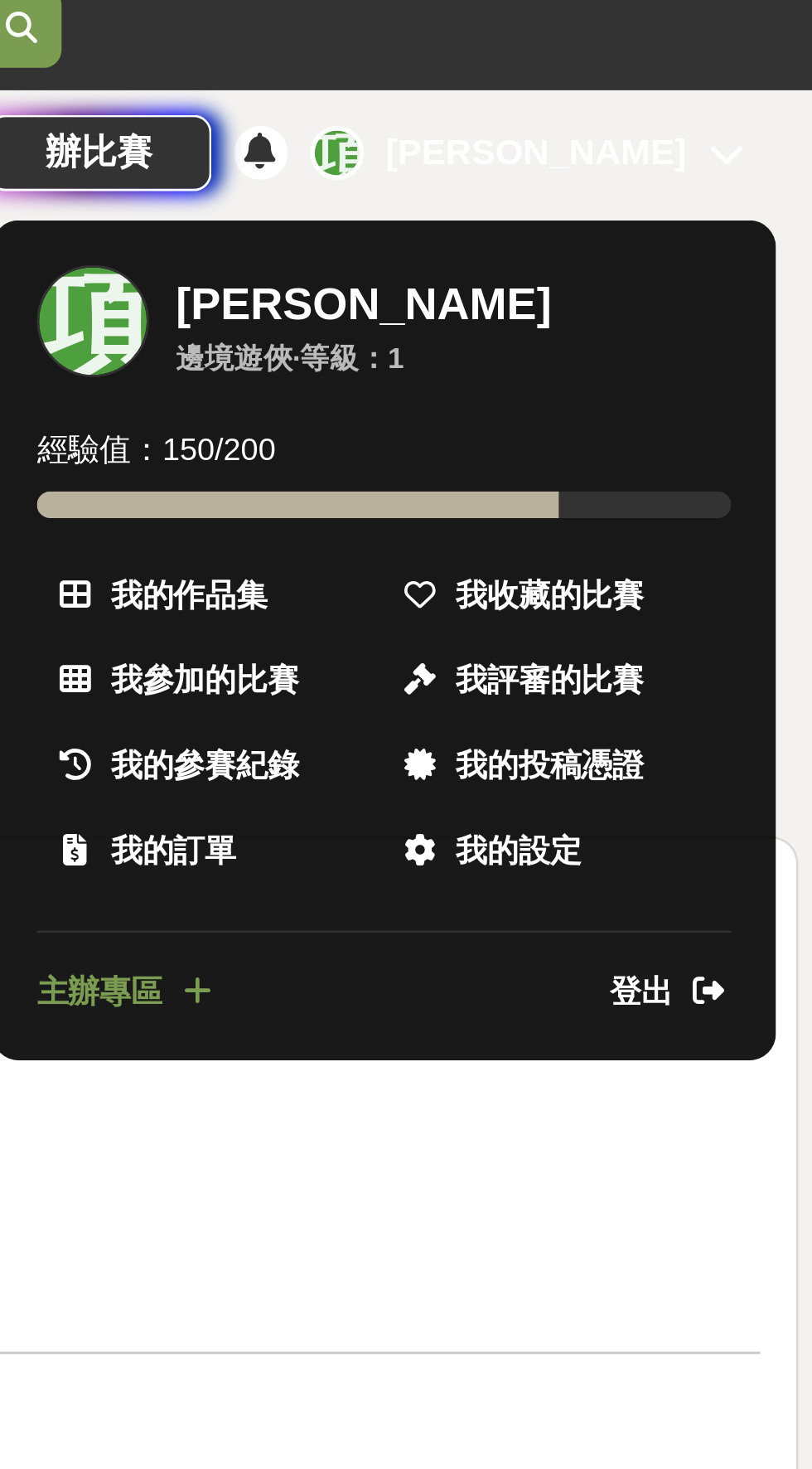
click at [704, 354] on span "我的設定" at bounding box center [695, 362] width 46 height 17
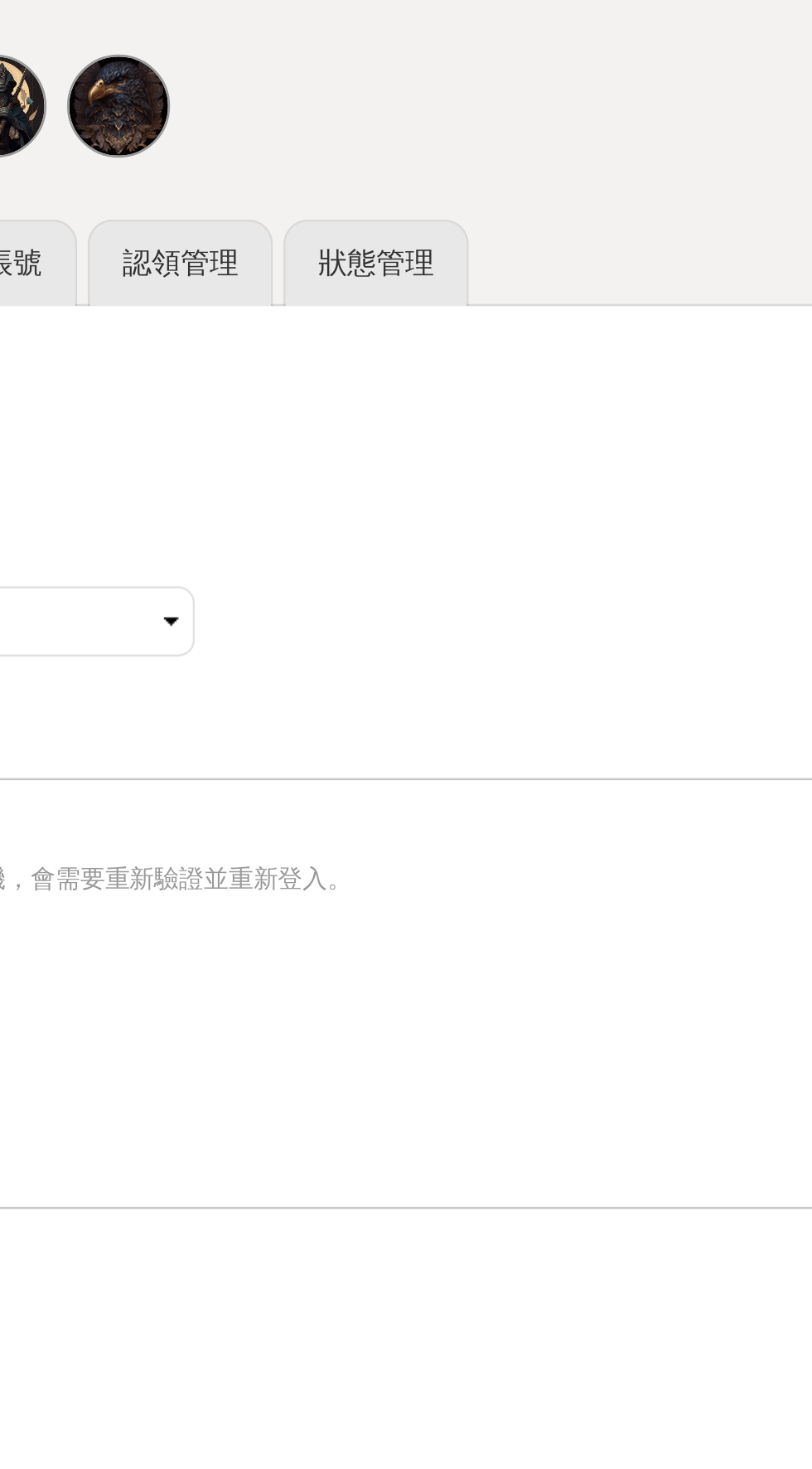
scroll to position [31, 0]
click at [437, 310] on link "狀態管理" at bounding box center [435, 309] width 75 height 35
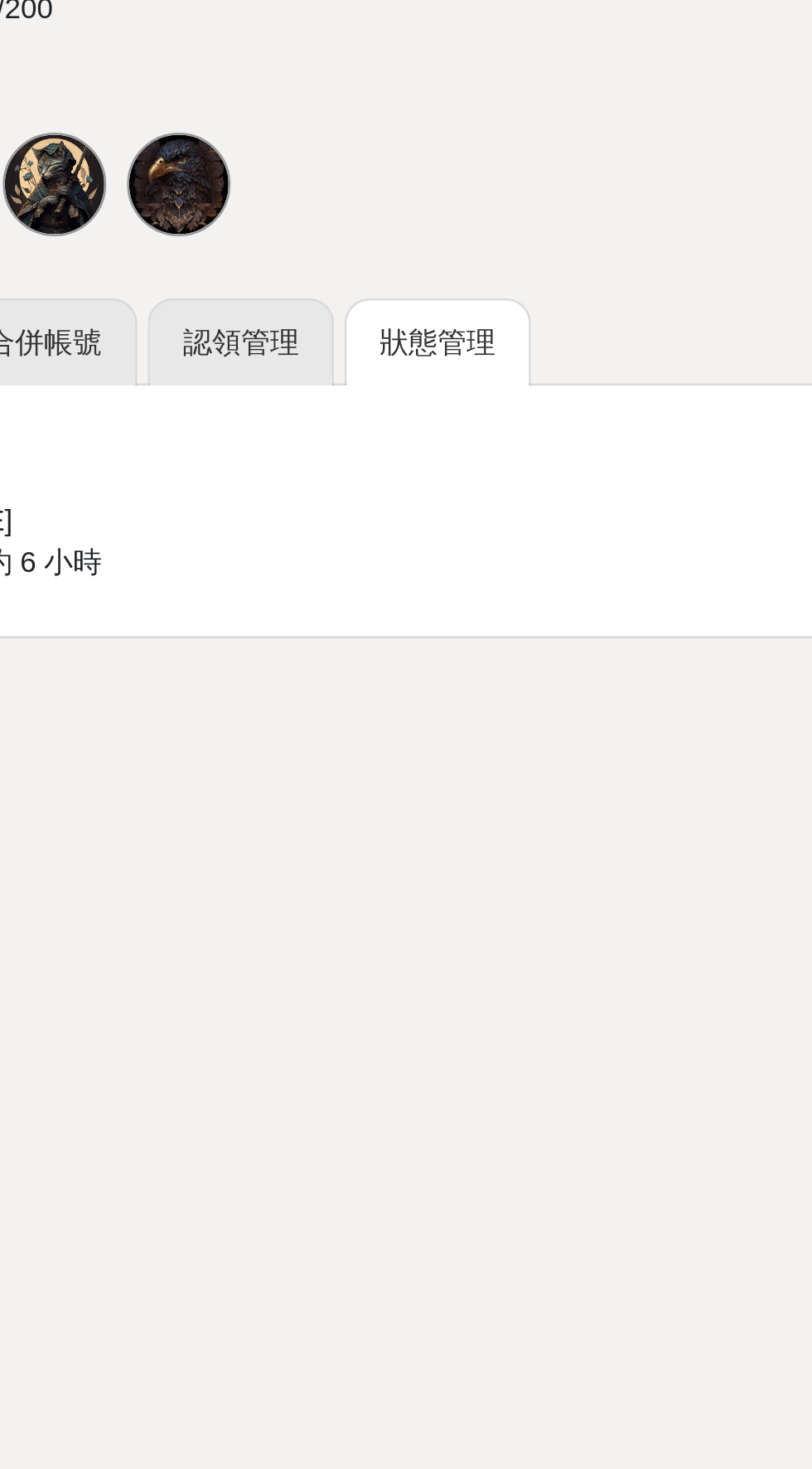
click at [371, 323] on link "認領管理" at bounding box center [356, 341] width 75 height 35
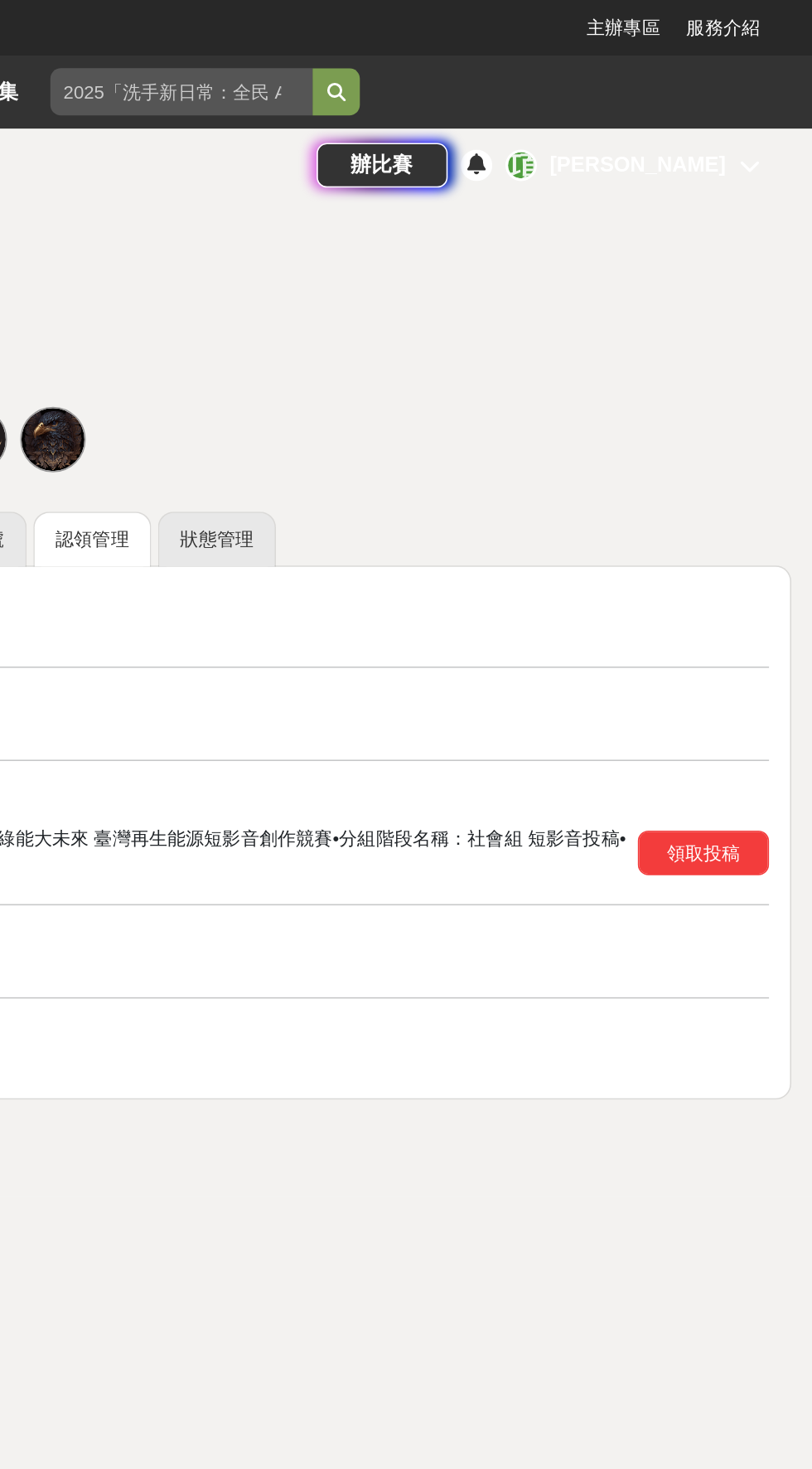
click at [763, 527] on button "領取投稿" at bounding box center [743, 539] width 83 height 29
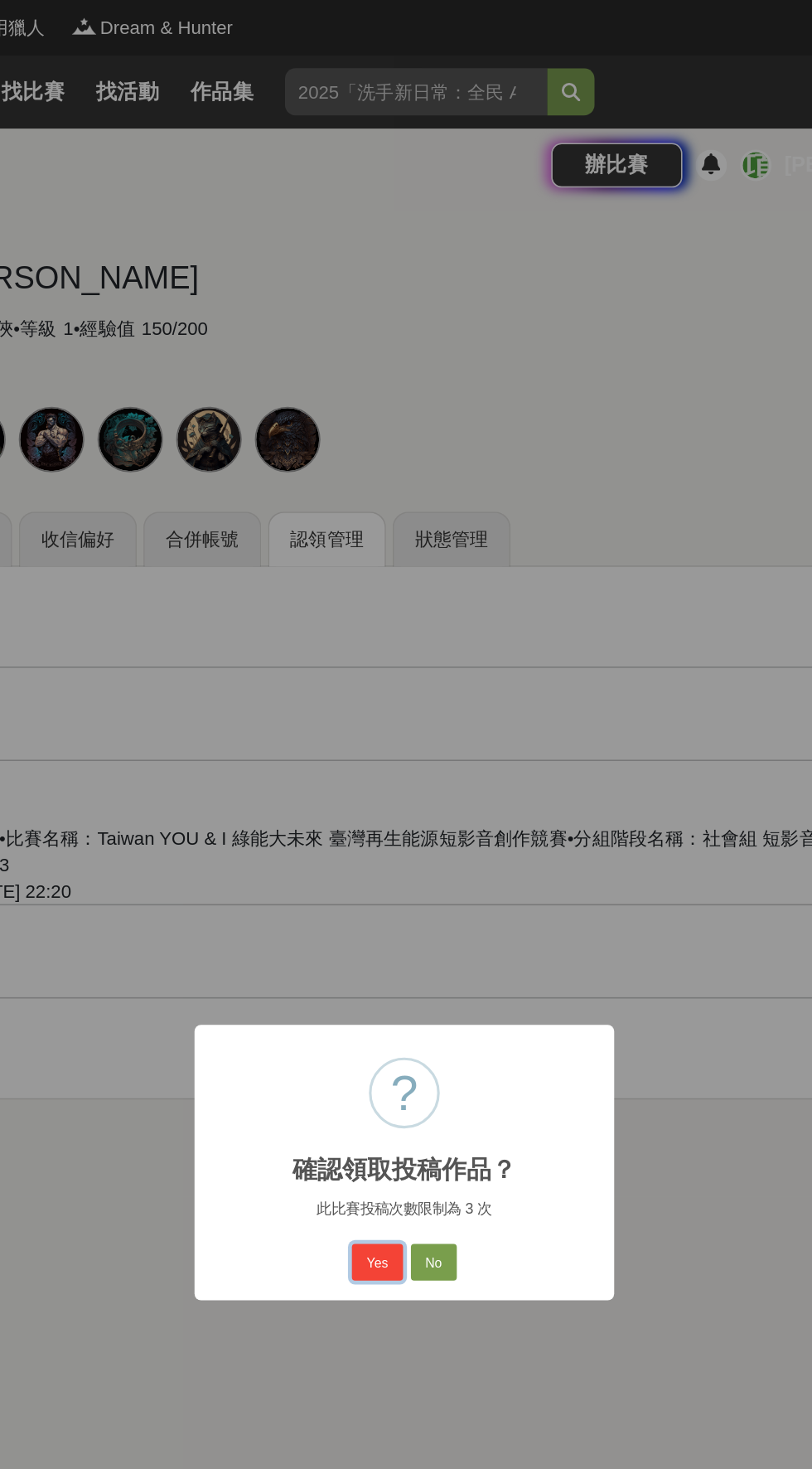
click at [386, 797] on button "Yes" at bounding box center [389, 797] width 31 height 23
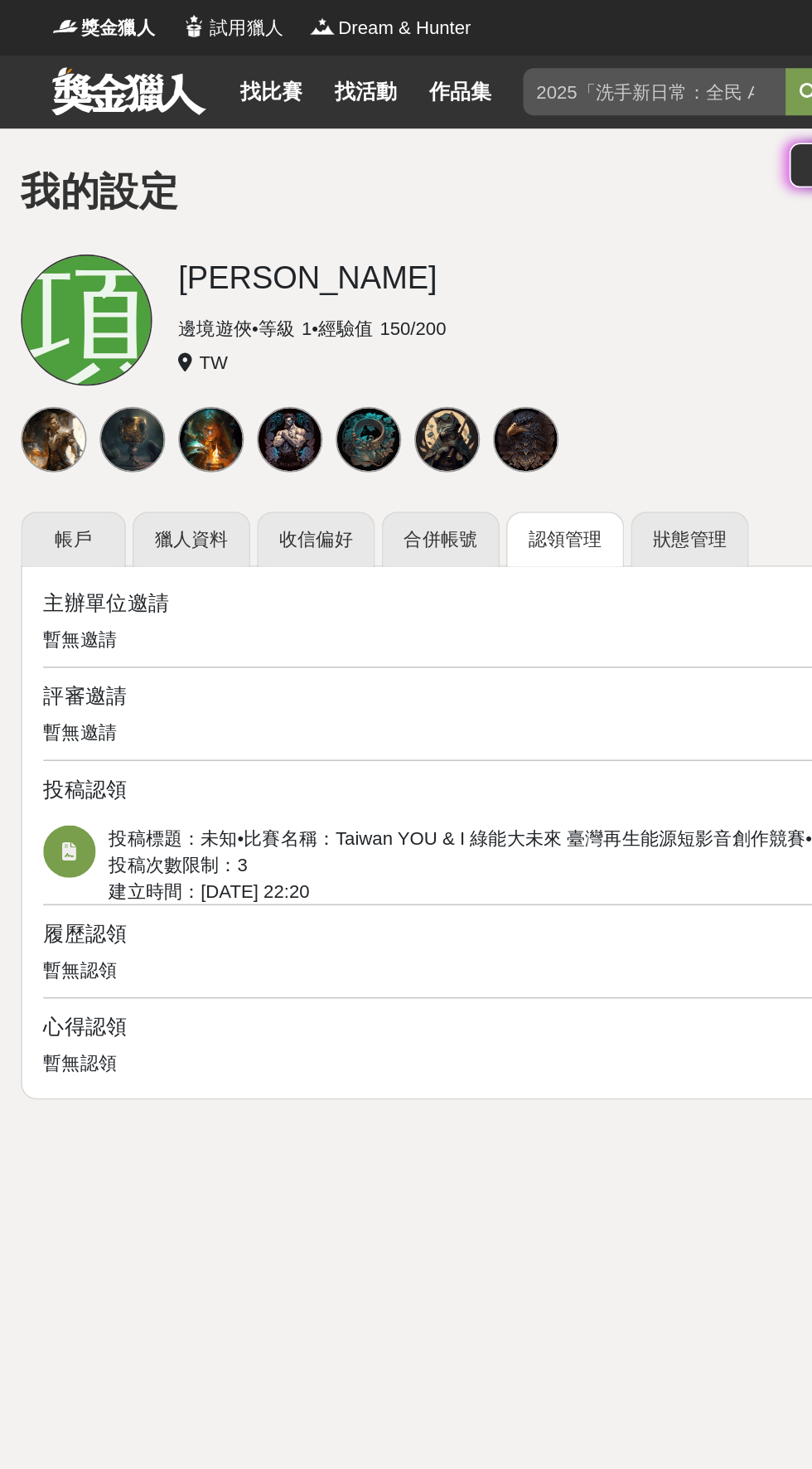
click at [277, 343] on link "合併帳號" at bounding box center [278, 341] width 75 height 35
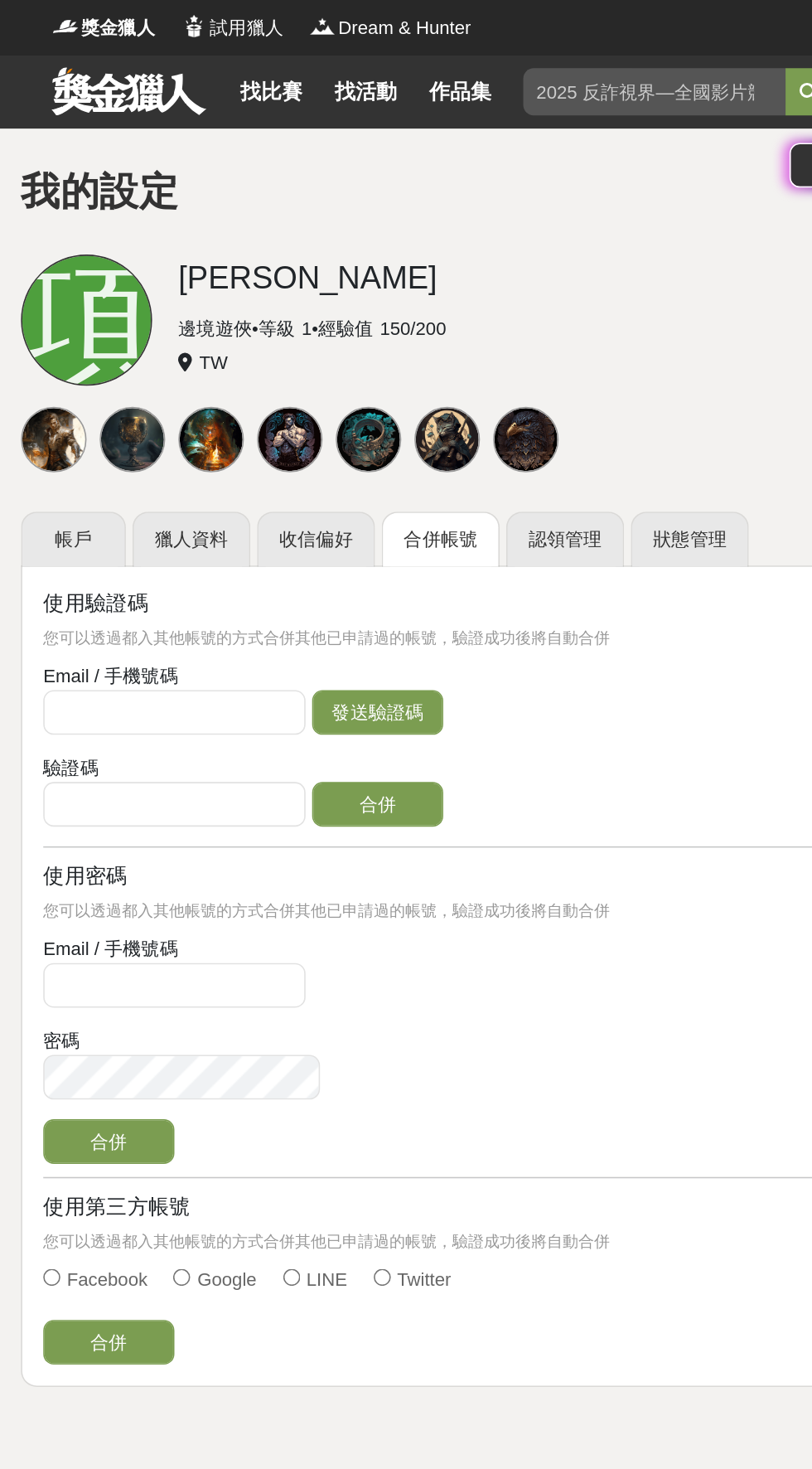
click at [195, 343] on link "收信偏好" at bounding box center [199, 341] width 75 height 35
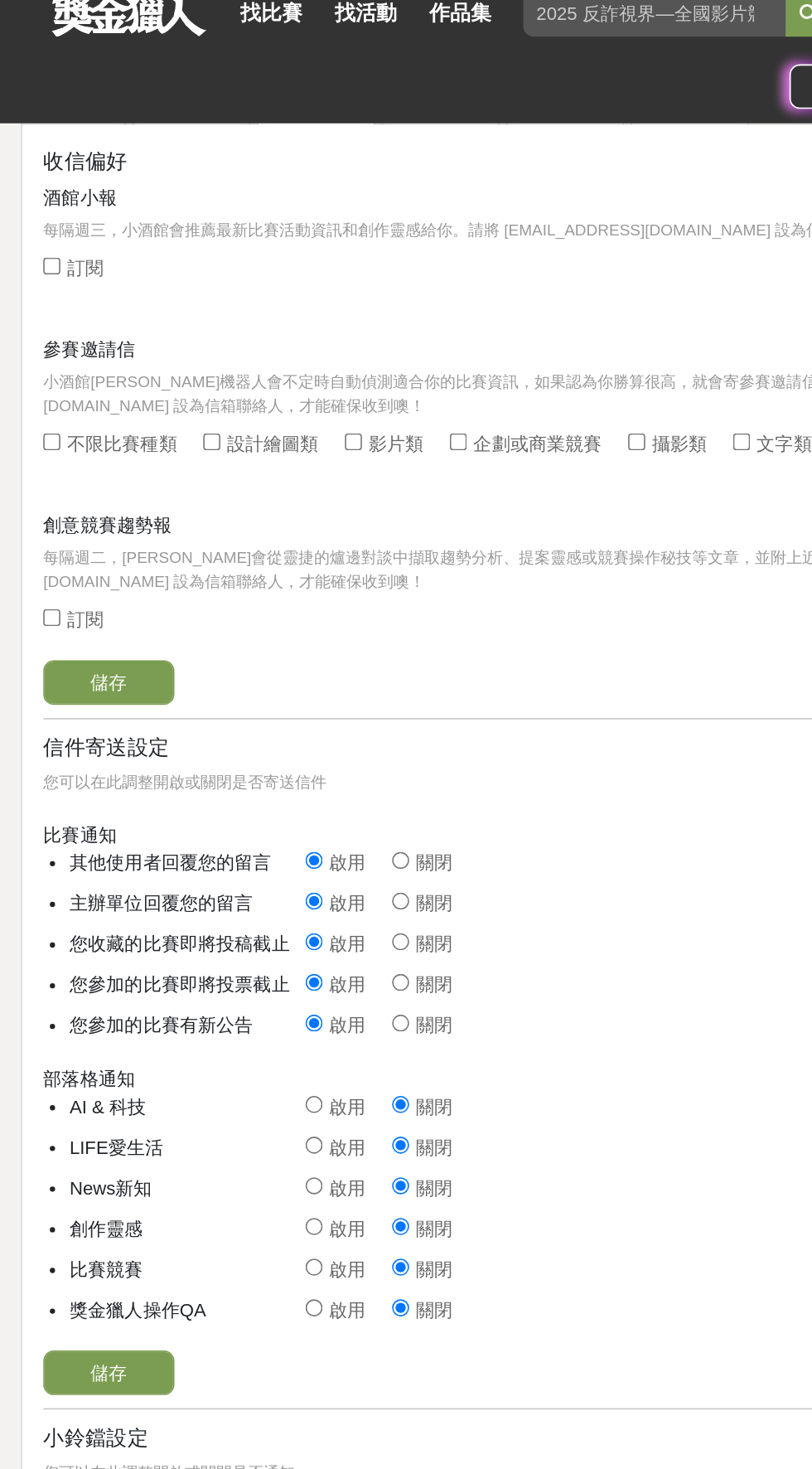
scroll to position [22, 0]
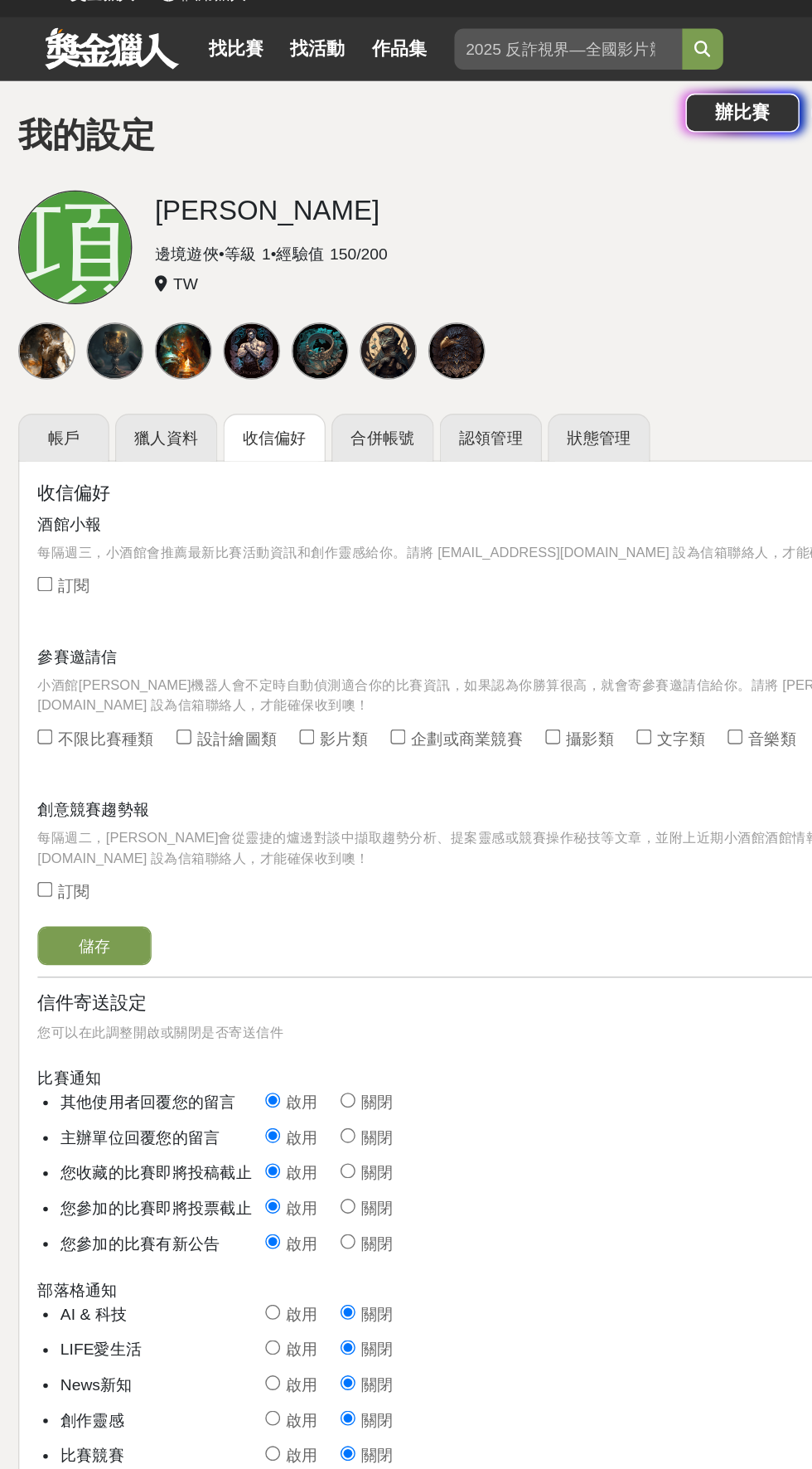
click at [125, 317] on link "獵人資料" at bounding box center [121, 319] width 75 height 35
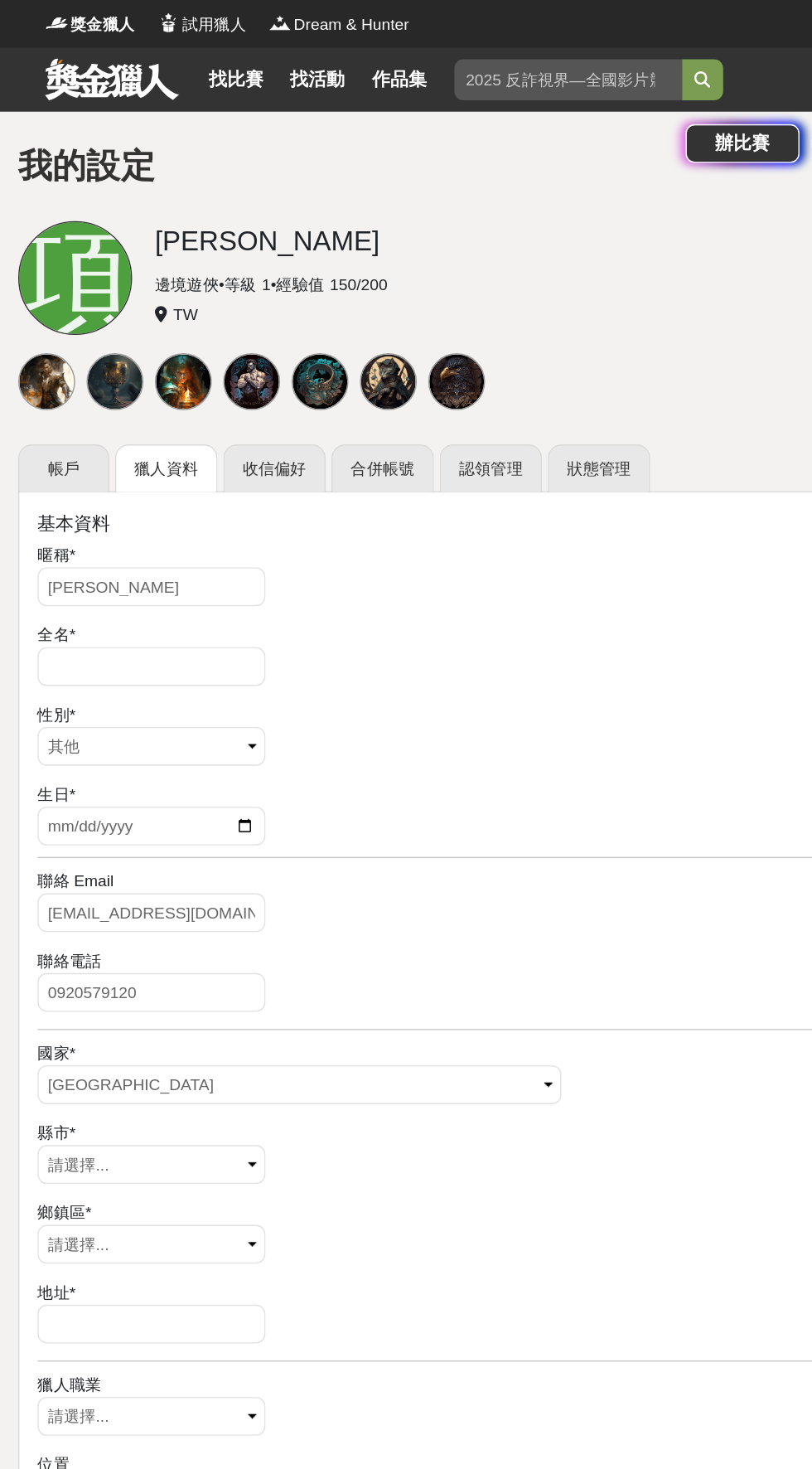
click at [42, 335] on link "帳戶" at bounding box center [46, 341] width 66 height 35
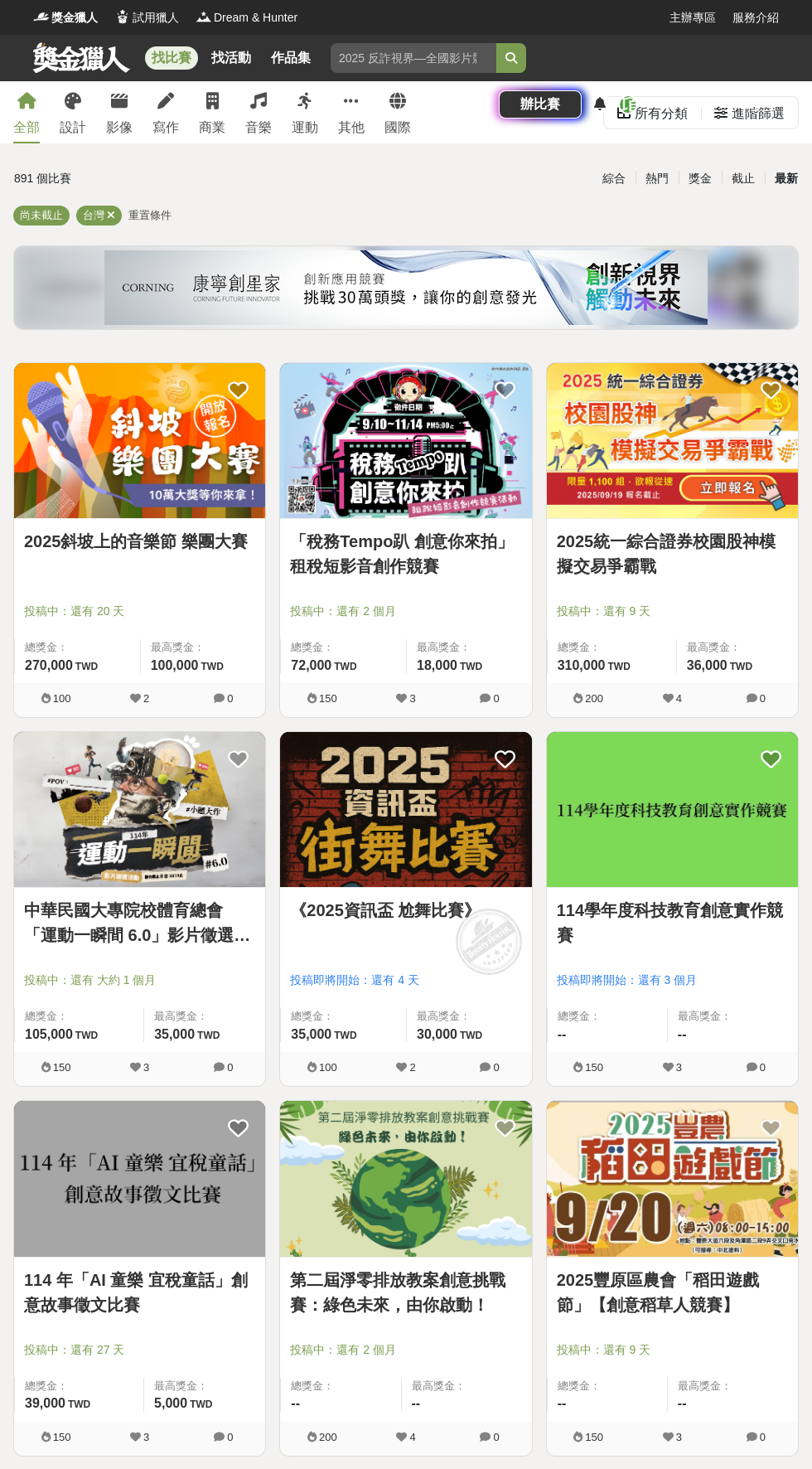
click at [582, 90] on div "辦比賽" at bounding box center [540, 104] width 83 height 29
click at [734, 95] on div "[PERSON_NAME]" at bounding box center [702, 105] width 111 height 20
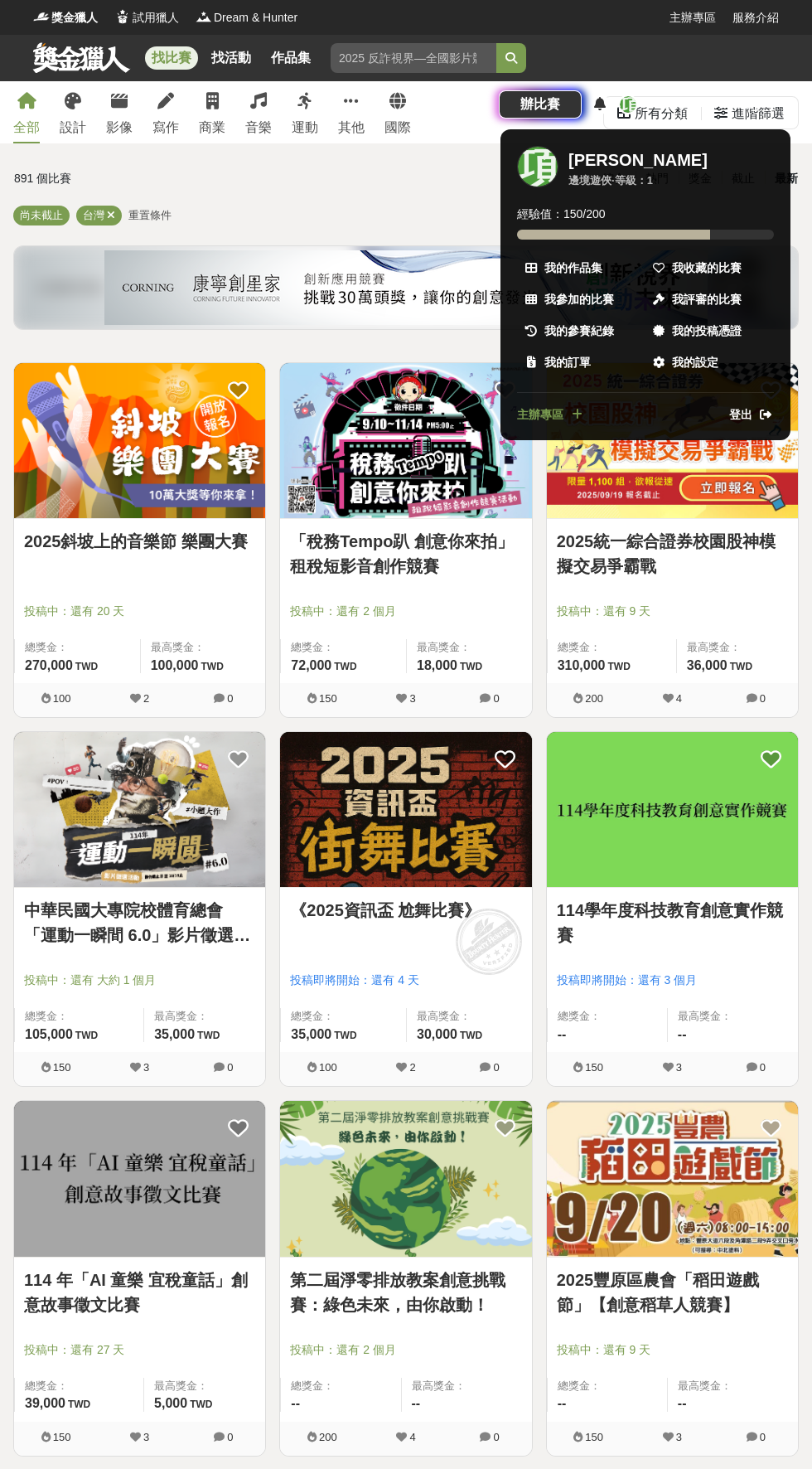
click at [761, 56] on div at bounding box center [406, 734] width 812 height 1469
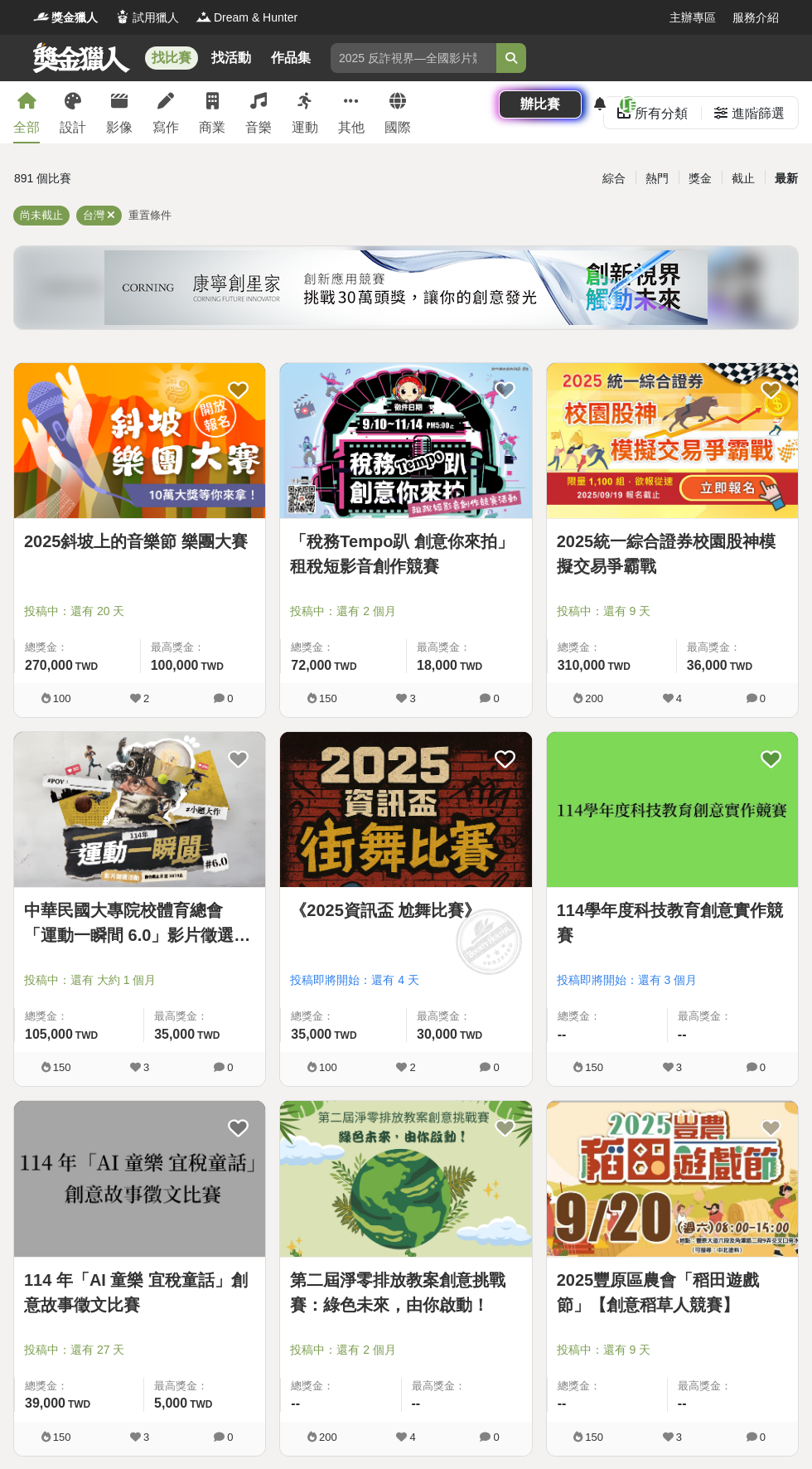
click at [751, 95] on div "[PERSON_NAME]" at bounding box center [702, 105] width 111 height 20
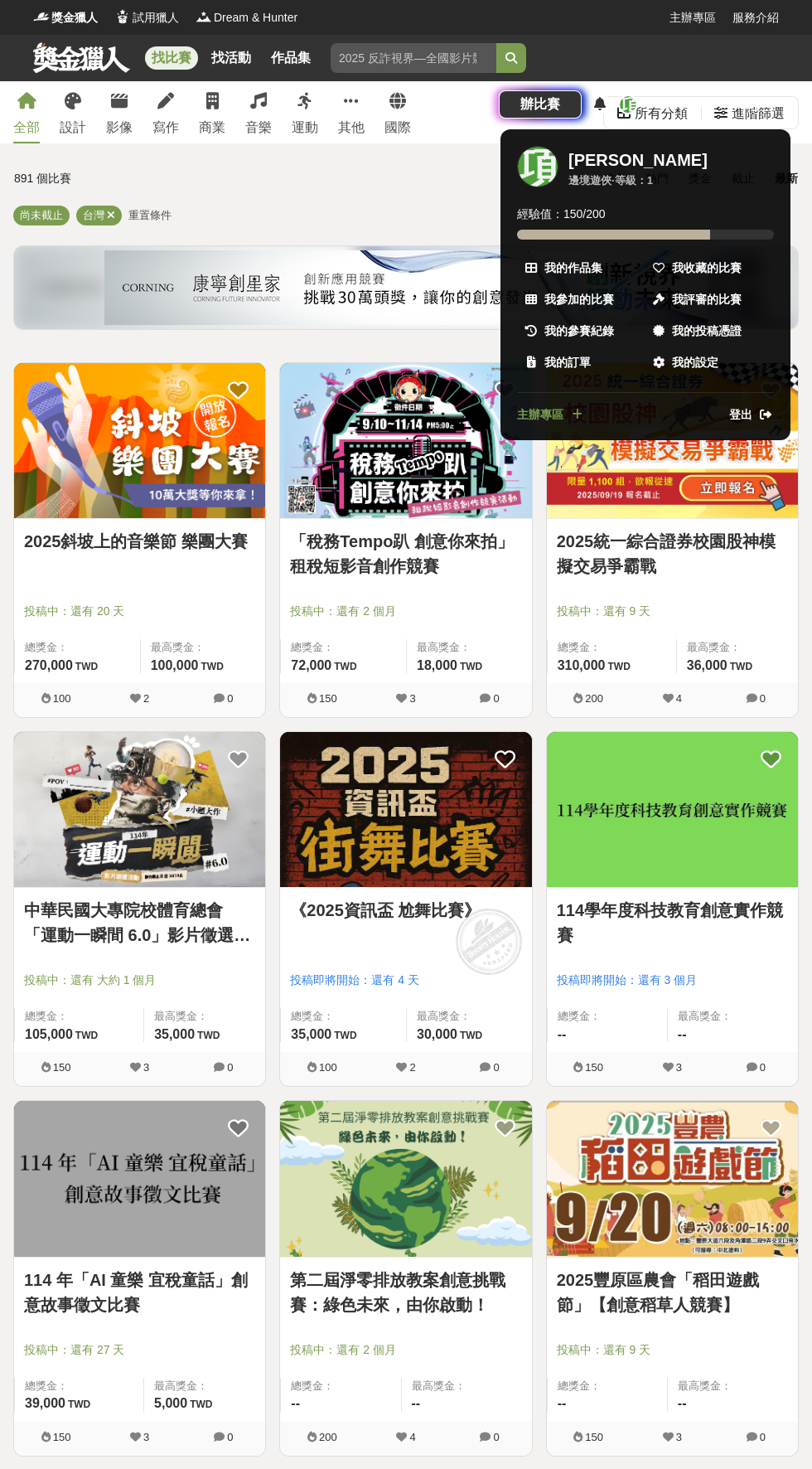
click at [728, 322] on span "我的投稿憑證" at bounding box center [707, 331] width 70 height 17
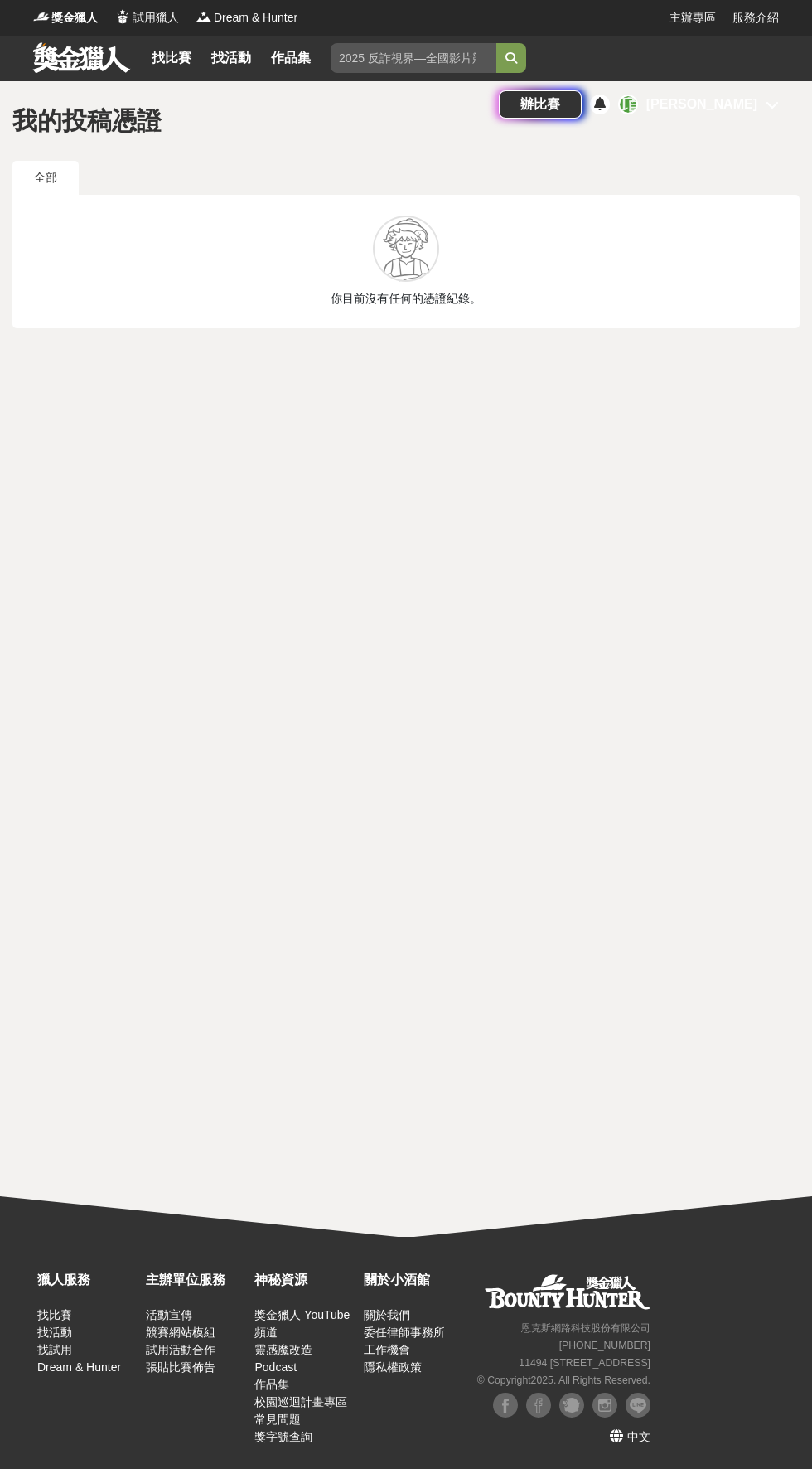
click at [772, 98] on icon at bounding box center [772, 104] width 13 height 13
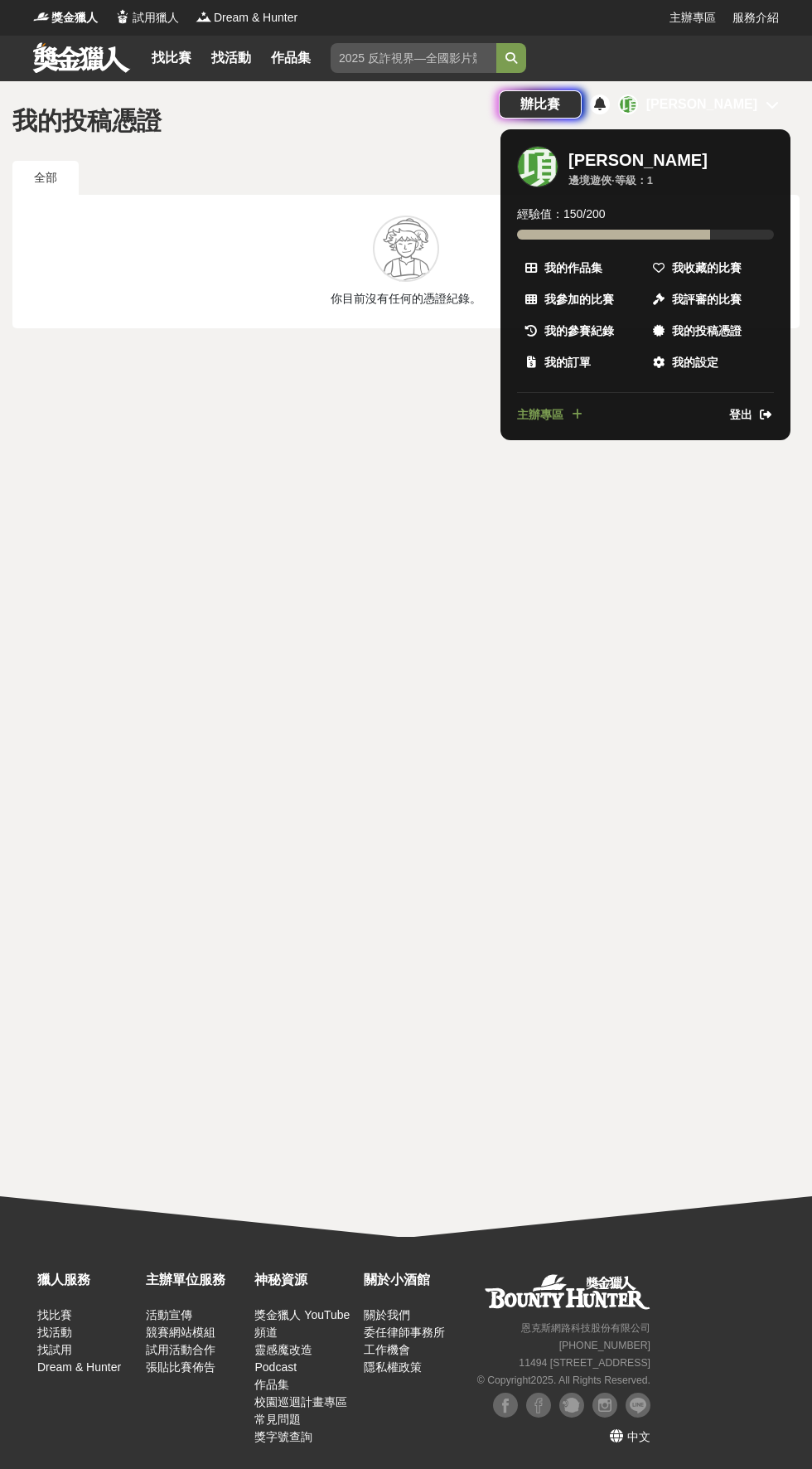
click at [725, 260] on span "我收藏的比賽" at bounding box center [707, 268] width 70 height 17
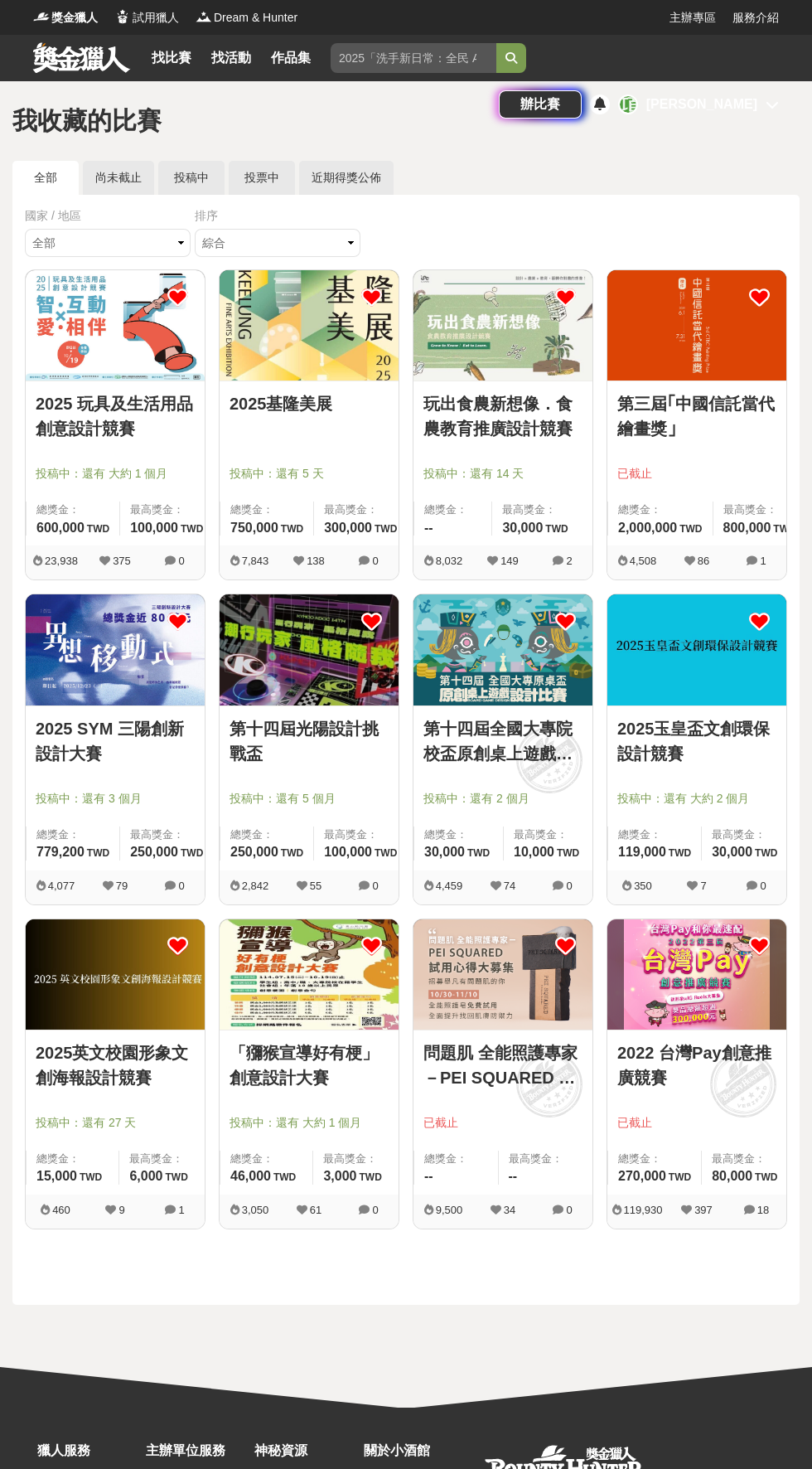
click at [53, 319] on img at bounding box center [115, 325] width 179 height 111
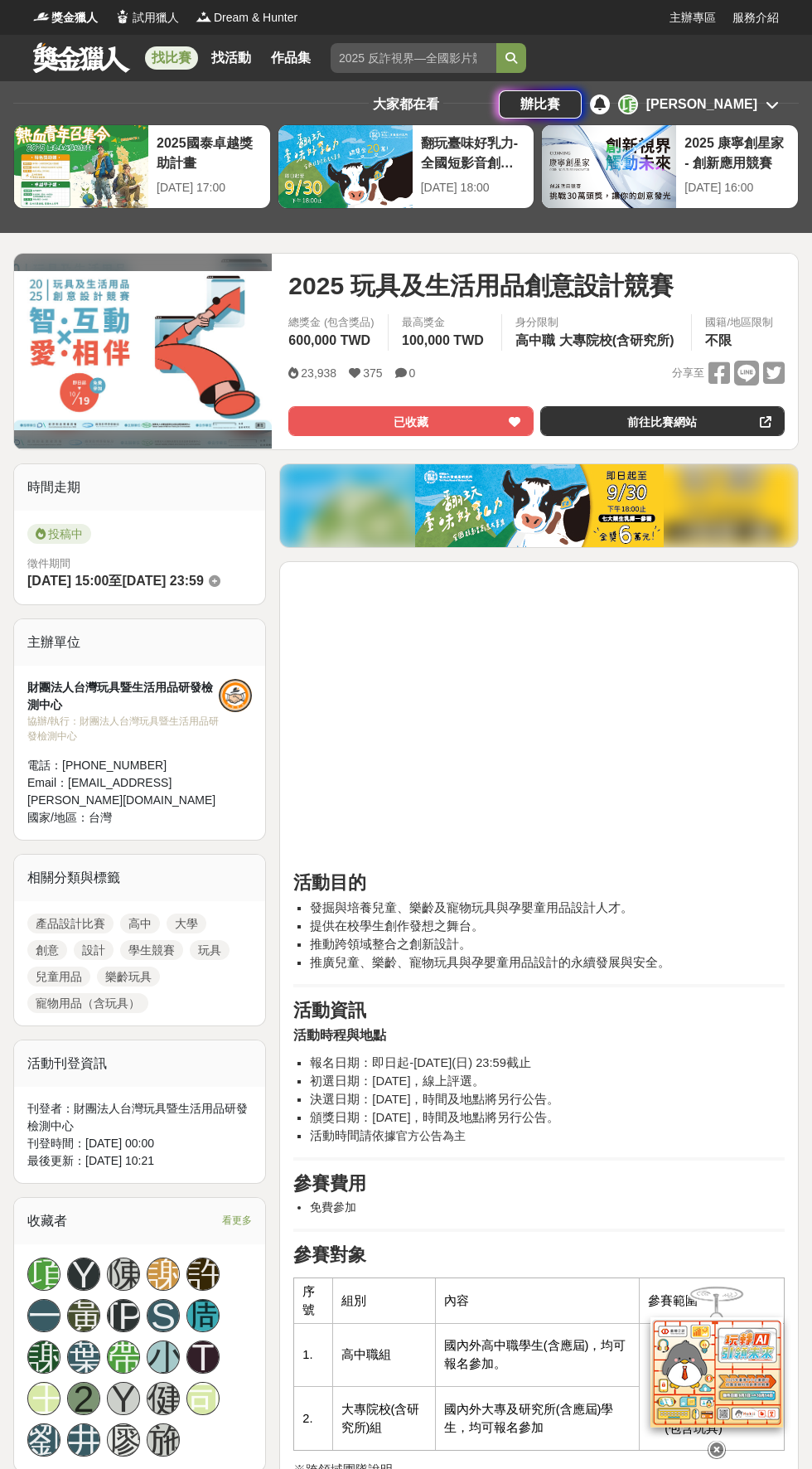
click at [462, 406] on button "已收藏" at bounding box center [410, 421] width 244 height 29
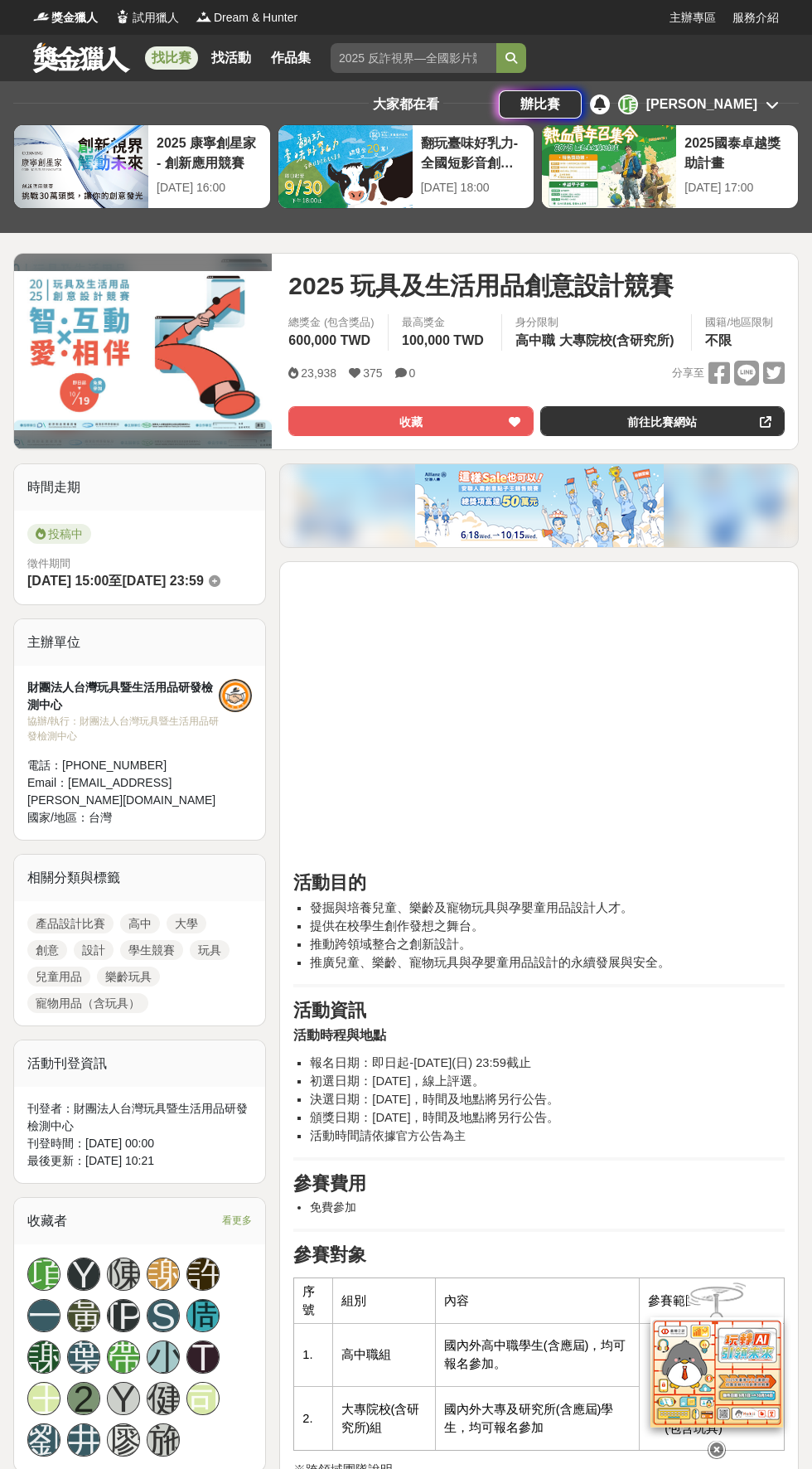
click at [749, 95] on div "[PERSON_NAME]" at bounding box center [702, 105] width 111 height 20
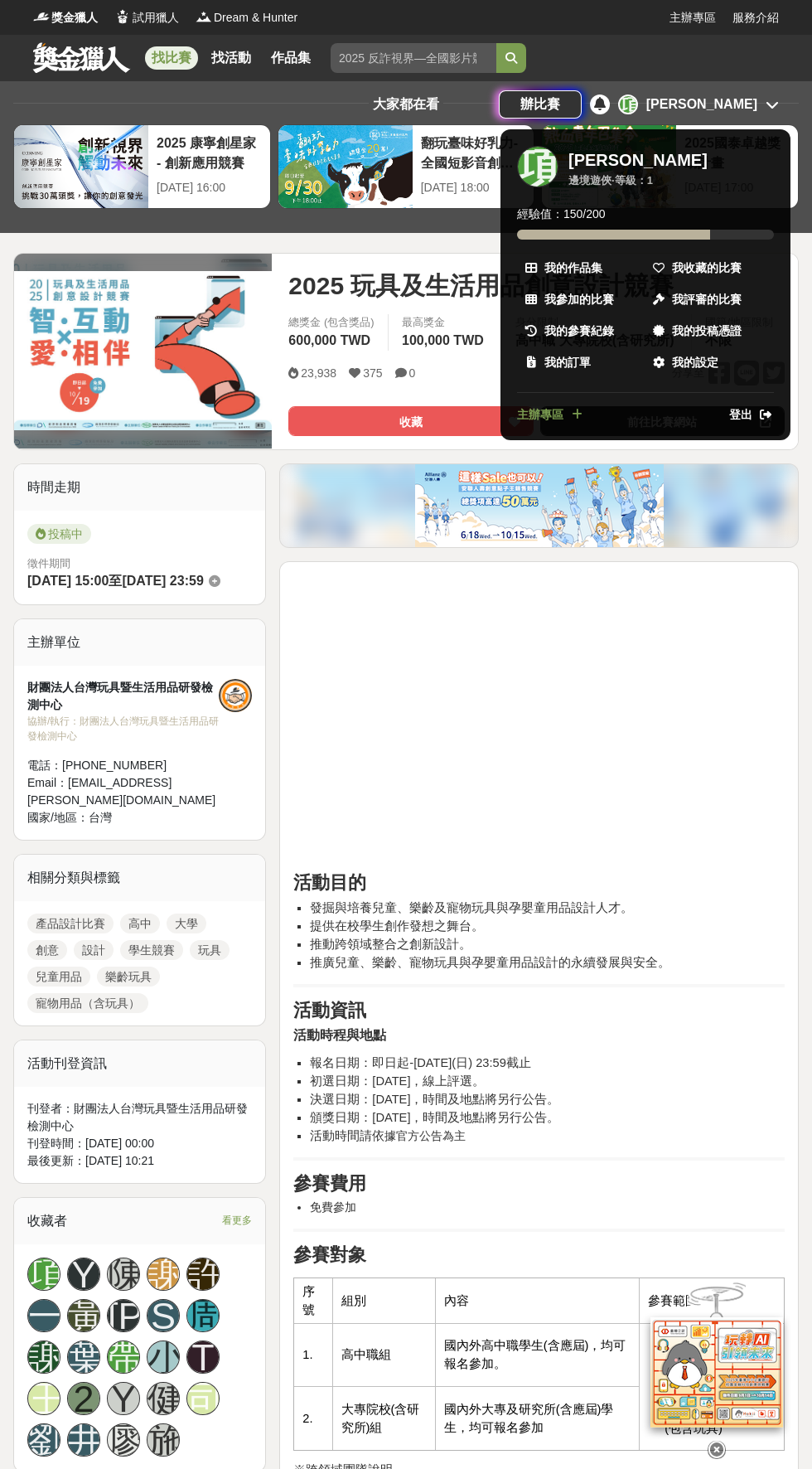
click at [610, 322] on span "我的參賽紀錄" at bounding box center [579, 331] width 70 height 17
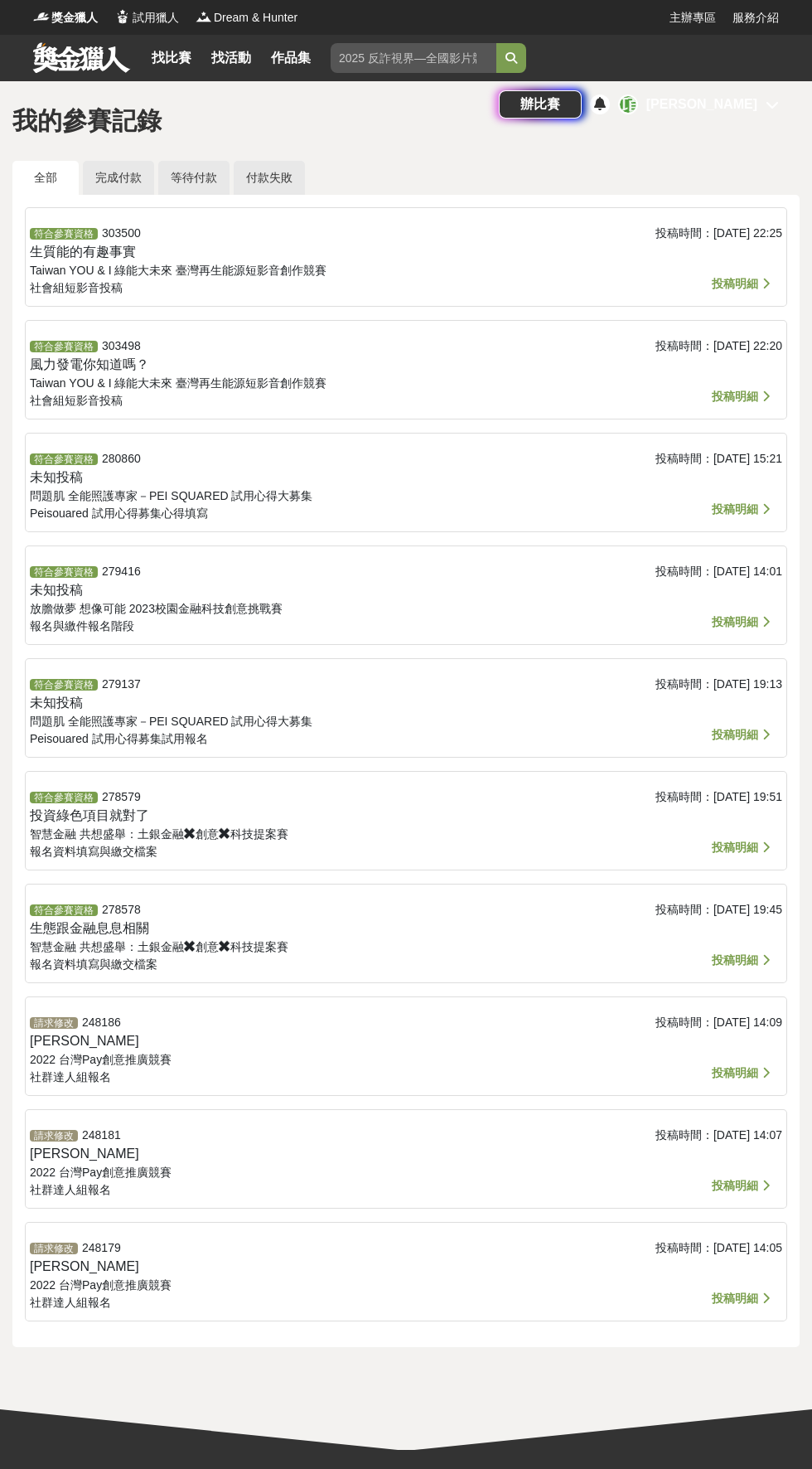
click at [748, 284] on span "投稿明細" at bounding box center [735, 284] width 46 height 13
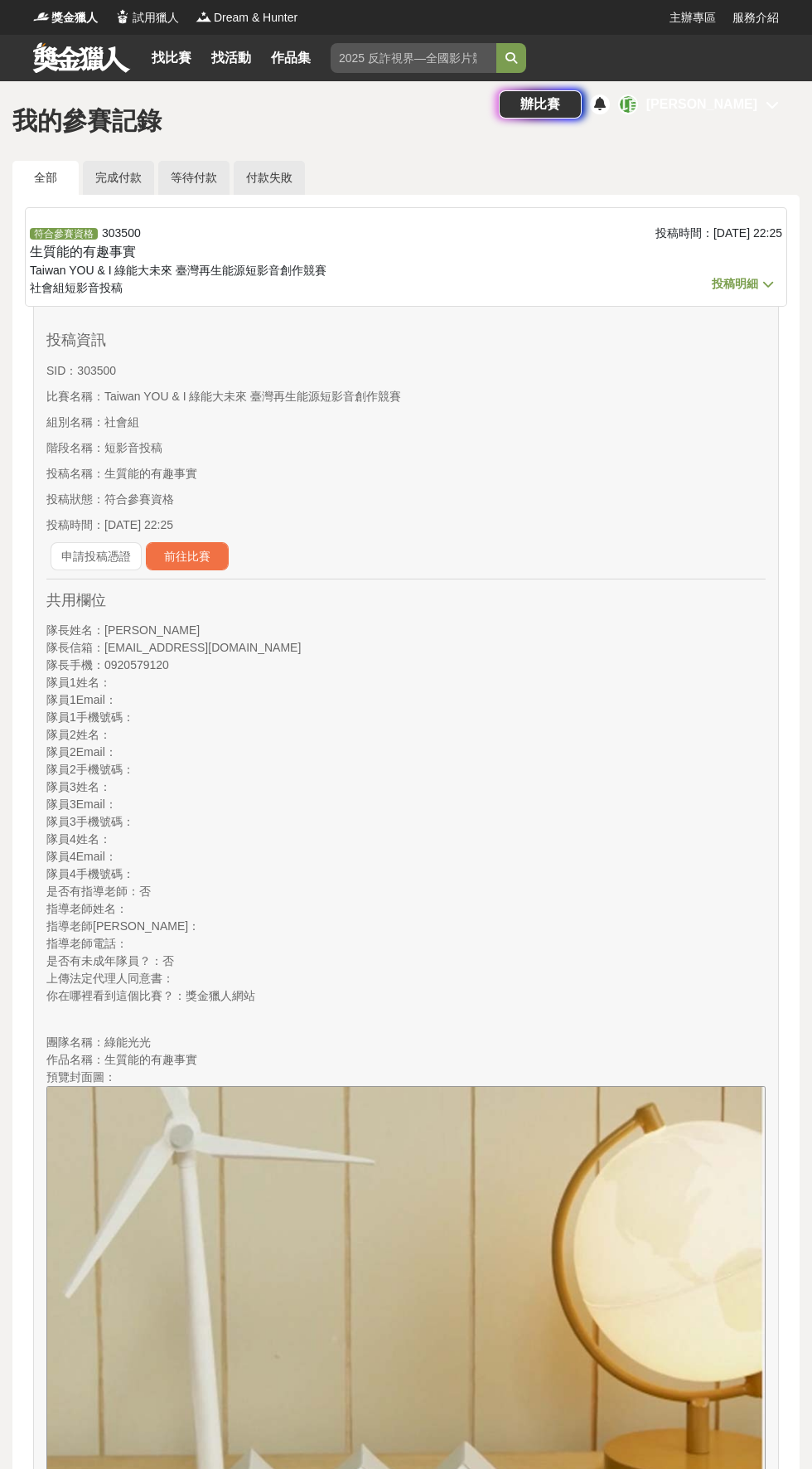
click at [75, 547] on link "申請投稿憑證" at bounding box center [96, 556] width 91 height 29
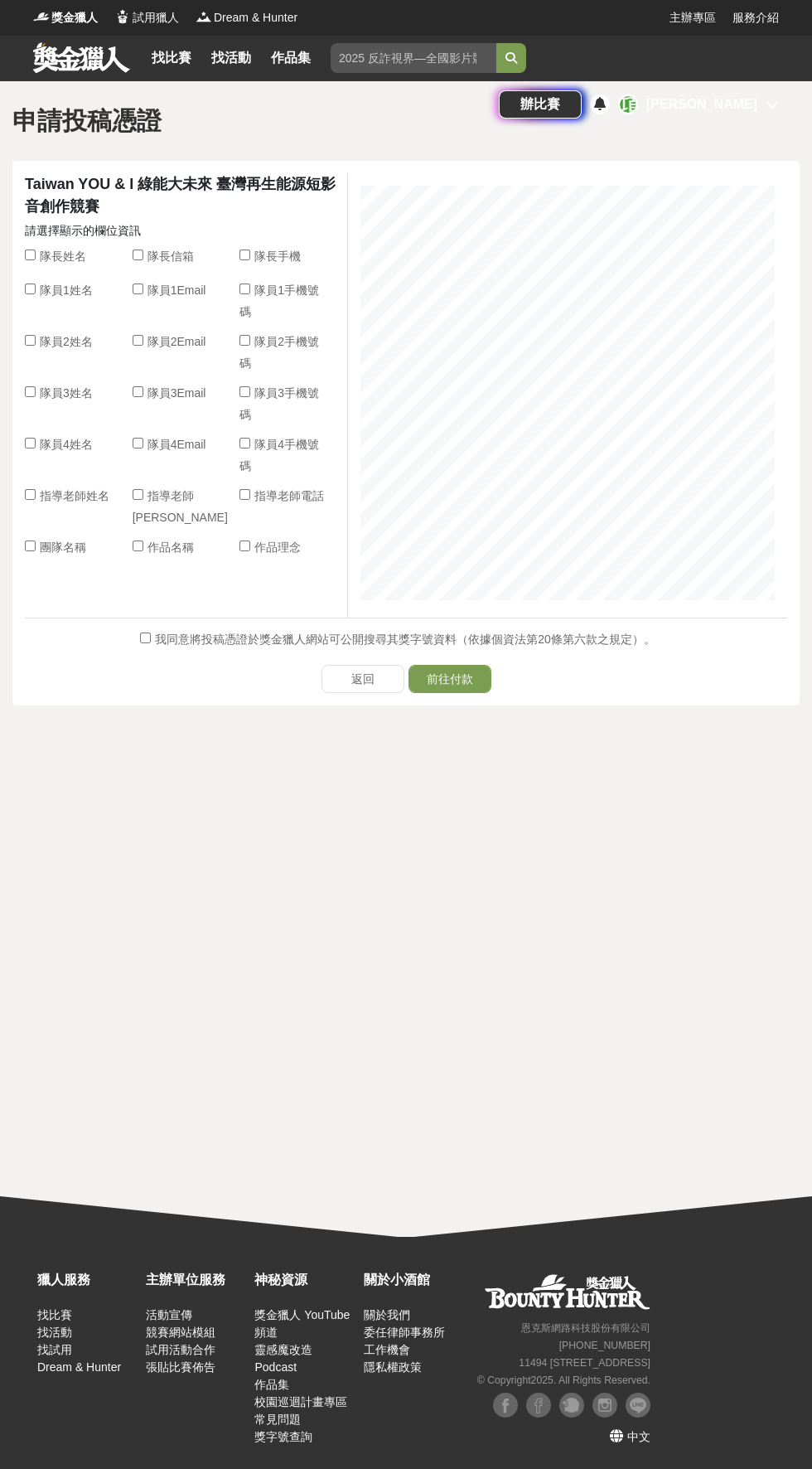
click at [31, 254] on input "隊長姓名" at bounding box center [30, 255] width 11 height 11
checkbox input "true"
click at [146, 636] on input "我同意將投稿憑證於獎金獵人網站可公開搜尋其獎字號資料（依據個資法第20條第六款之規定）。" at bounding box center [145, 638] width 11 height 11
checkbox input "true"
click at [461, 682] on button "前往付款" at bounding box center [450, 679] width 83 height 29
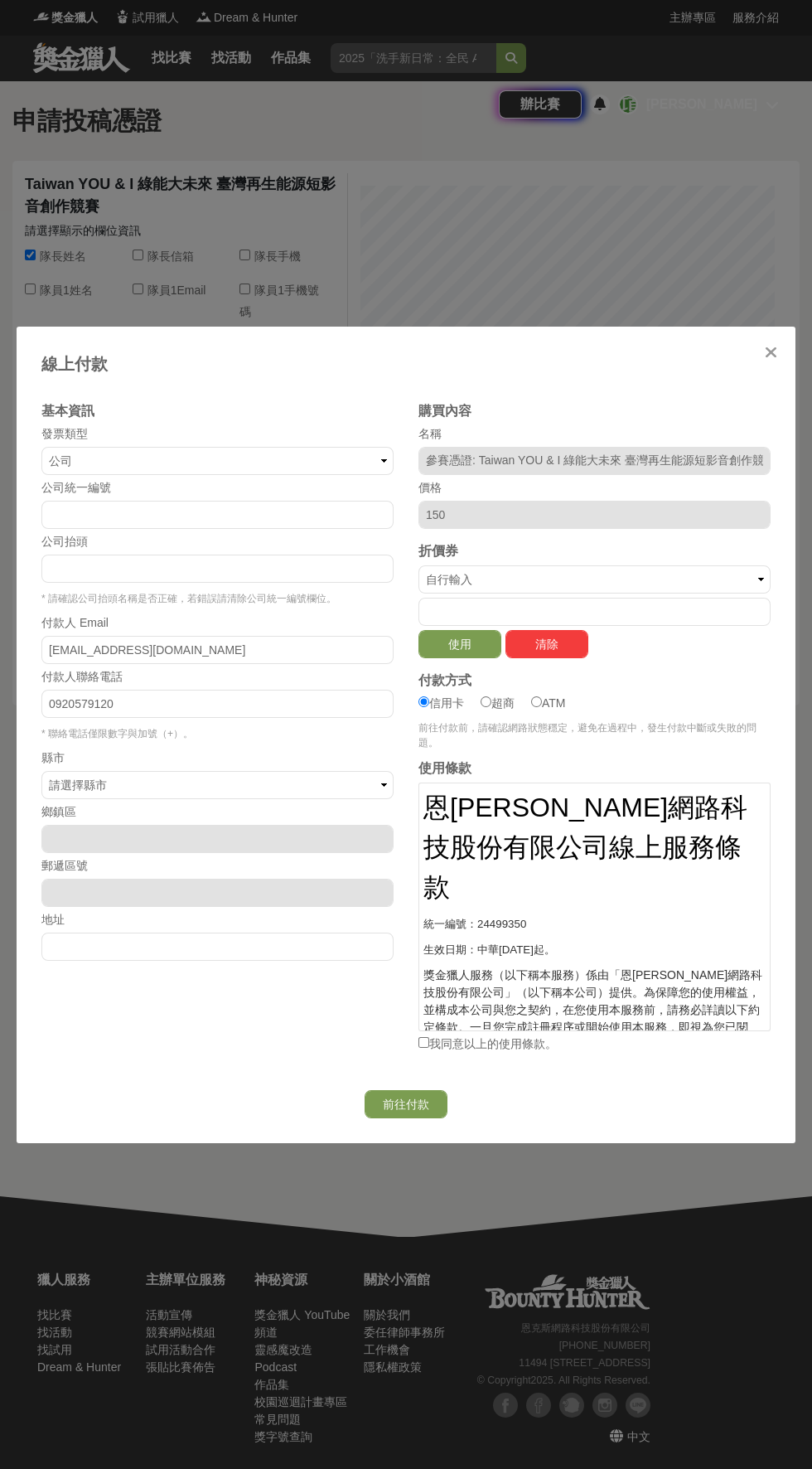
click at [542, 700] on input "ATM" at bounding box center [537, 702] width 11 height 11
radio input "false"
radio input "true"
click at [459, 642] on button "使用" at bounding box center [459, 644] width 83 height 29
click at [400, 1108] on button "前往付款" at bounding box center [406, 1103] width 83 height 29
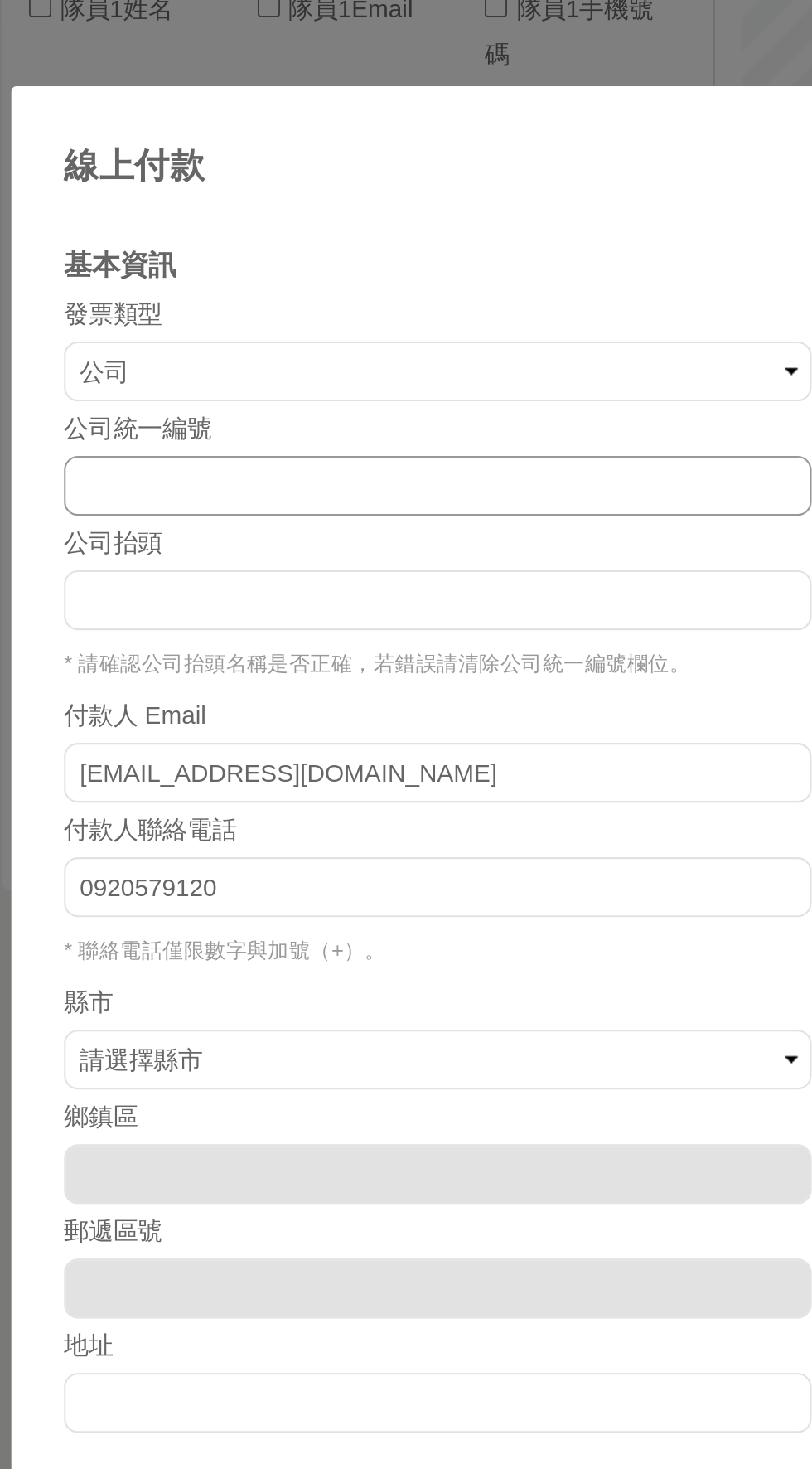
click at [330, 515] on input "number" at bounding box center [217, 515] width 352 height 29
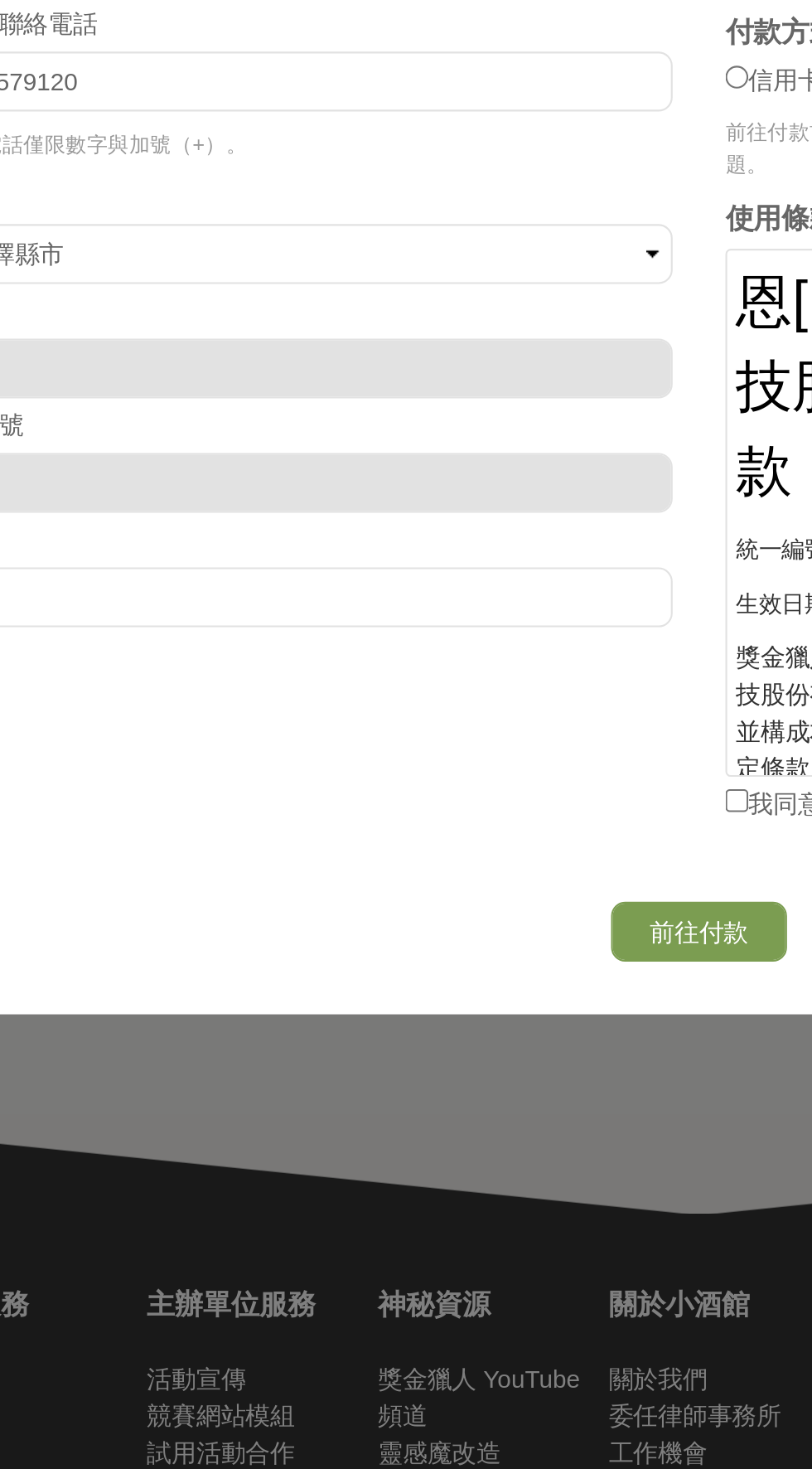
type input "123"
click at [375, 771] on select "請選擇縣市 [GEOGRAPHIC_DATA] [GEOGRAPHIC_DATA] [GEOGRAPHIC_DATA][GEOGRAPHIC_DATA] [G…" at bounding box center [217, 785] width 352 height 29
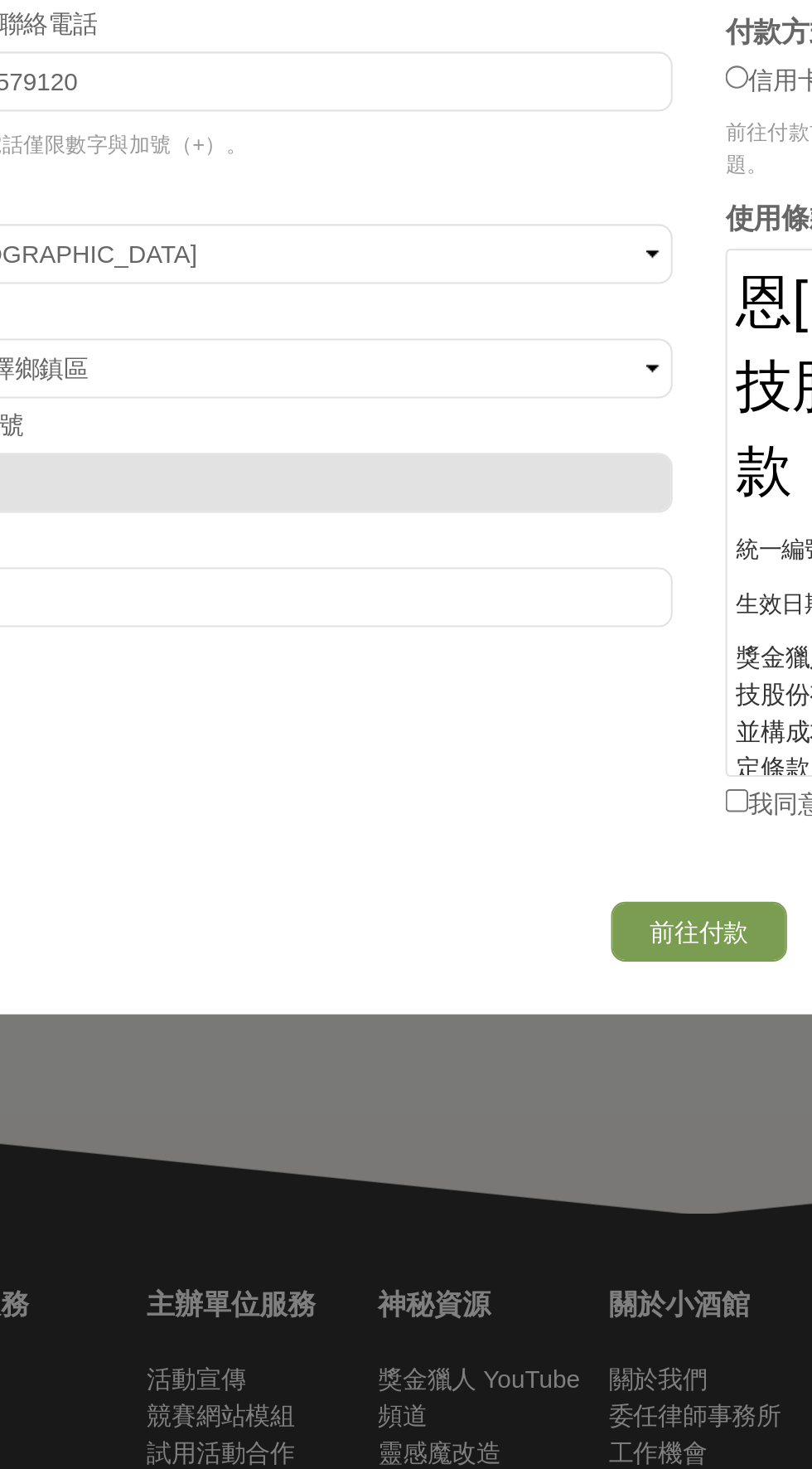
click at [406, 1100] on button "前往付款" at bounding box center [406, 1103] width 83 height 29
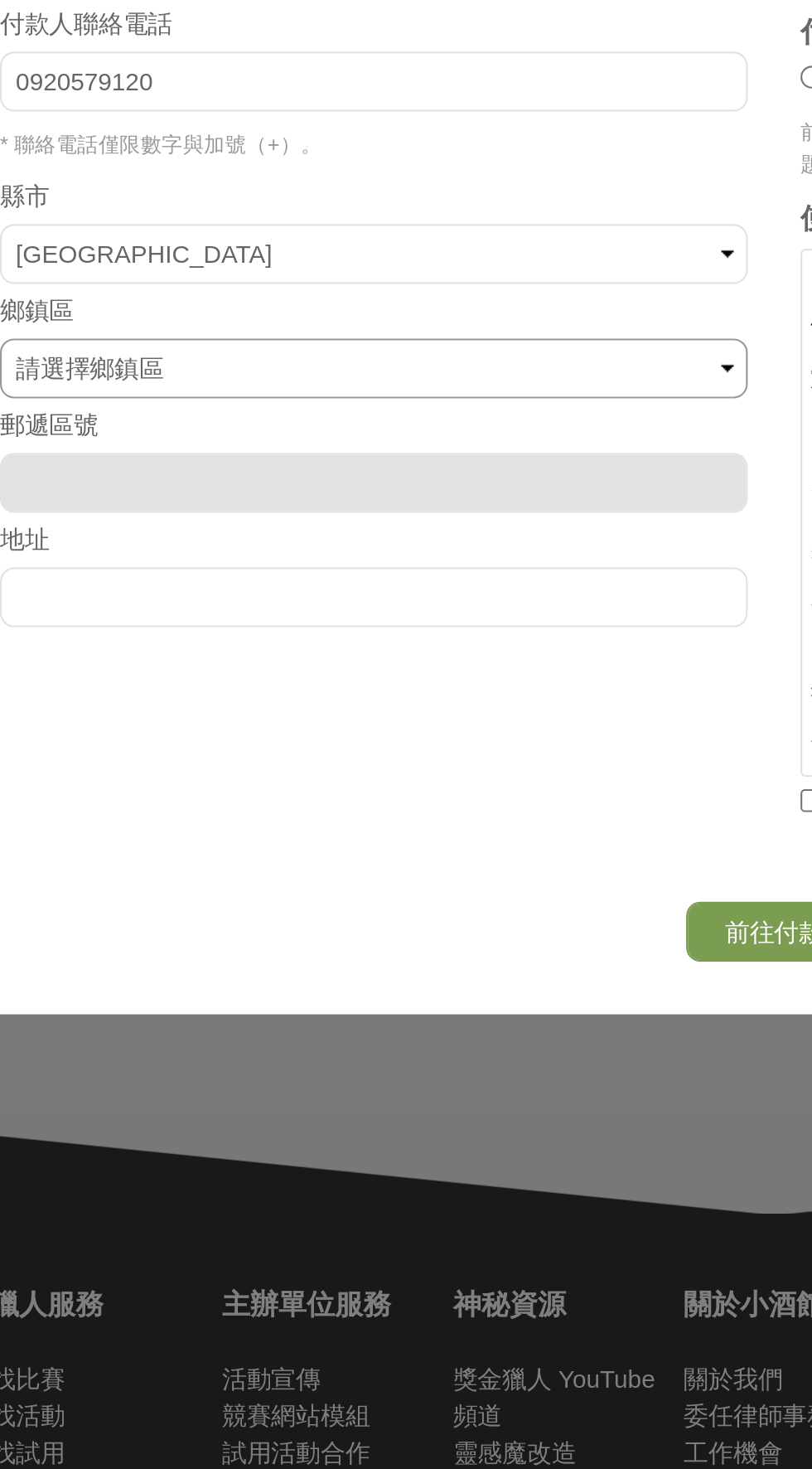
click at [346, 837] on select "請選擇鄉鎮區 [GEOGRAPHIC_DATA] [GEOGRAPHIC_DATA] [GEOGRAPHIC_DATA] [GEOGRAPHIC_DATA] …" at bounding box center [217, 838] width 352 height 29
click at [389, 1102] on button "前往付款" at bounding box center [406, 1103] width 83 height 29
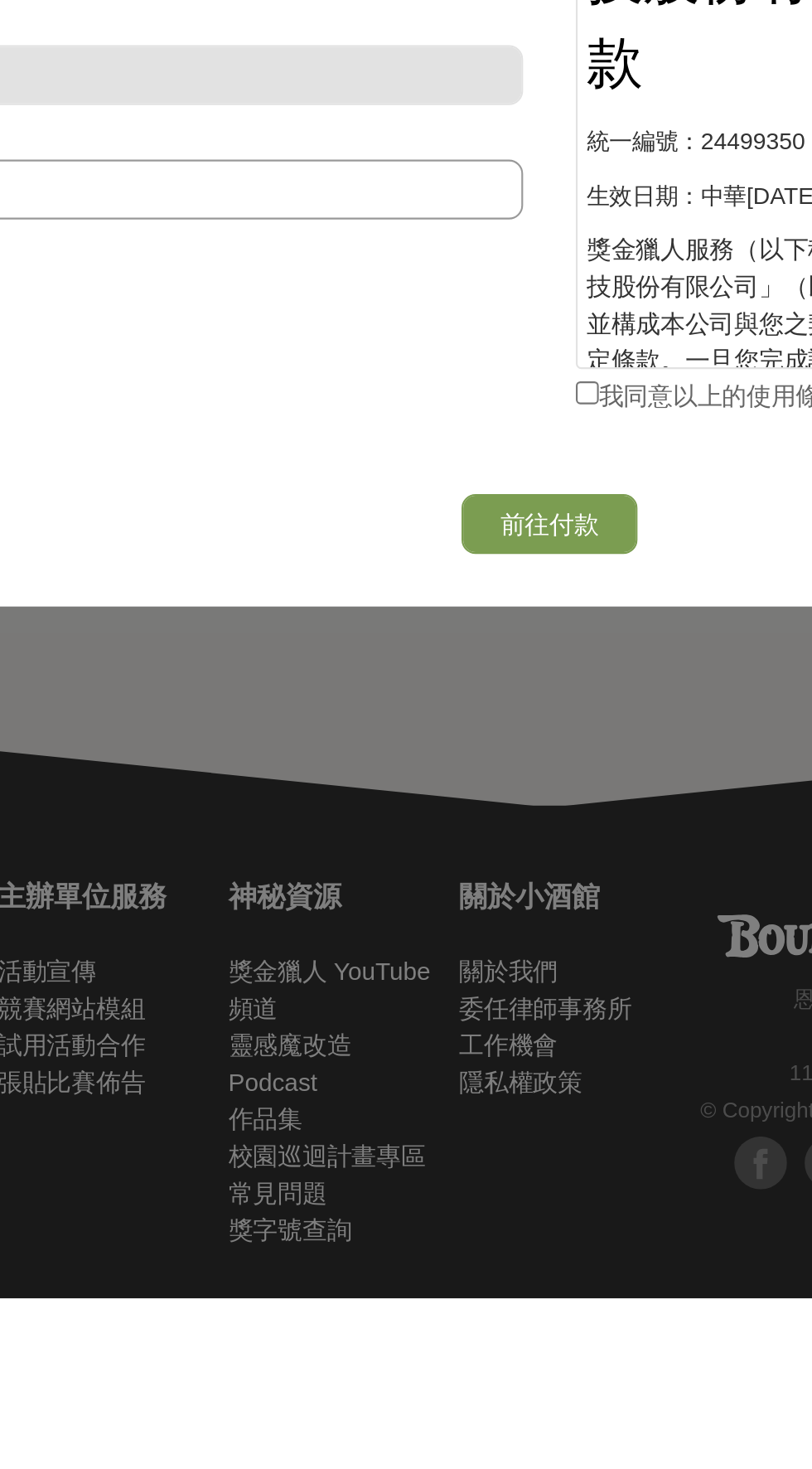
type input "123"
click at [426, 1041] on input "我同意以上的使用條款。" at bounding box center [423, 1043] width 11 height 11
checkbox input "true"
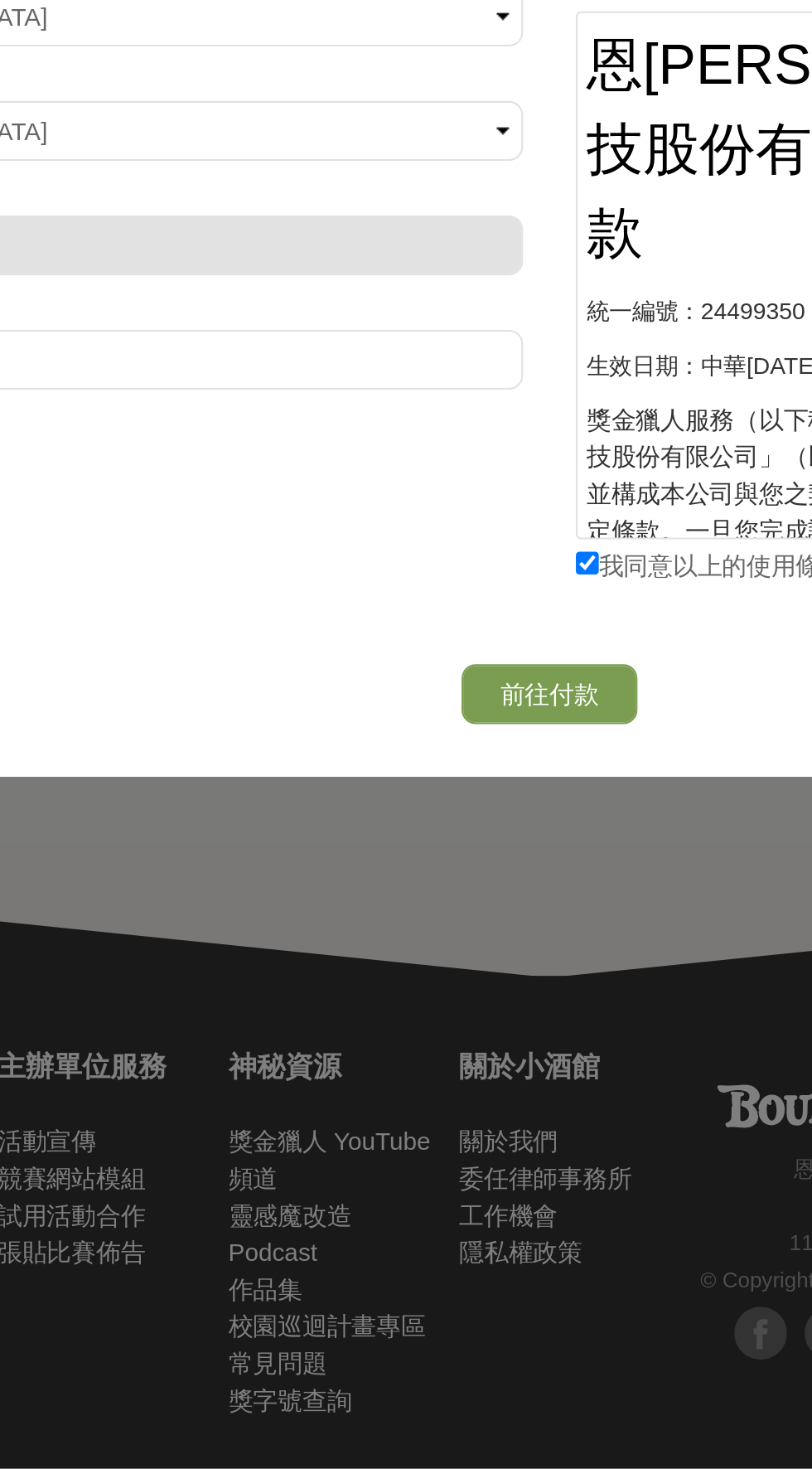
click at [439, 1091] on button "前往付款" at bounding box center [406, 1103] width 83 height 29
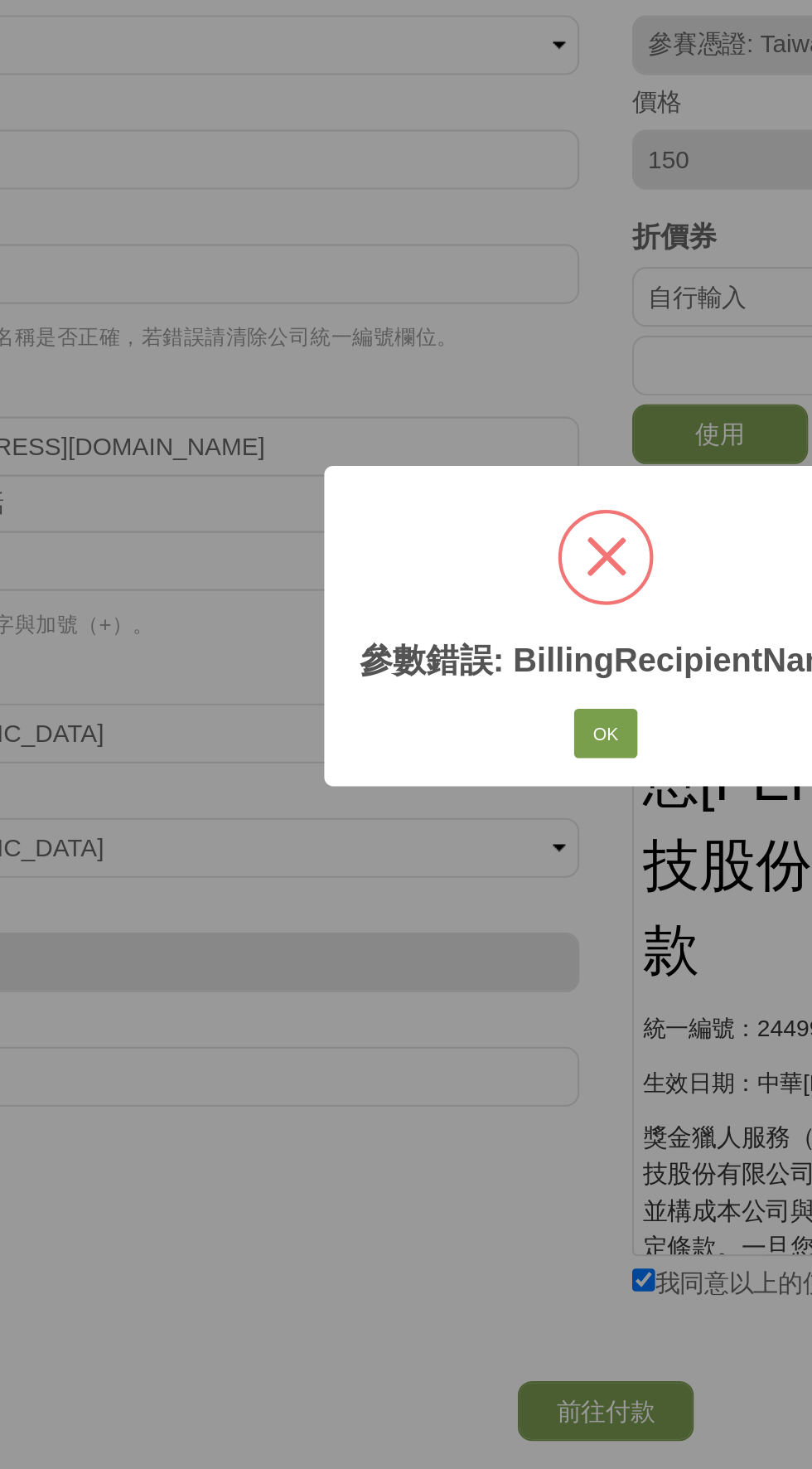
click at [415, 780] on button "OK" at bounding box center [406, 785] width 29 height 23
